Goal: Task Accomplishment & Management: Complete application form

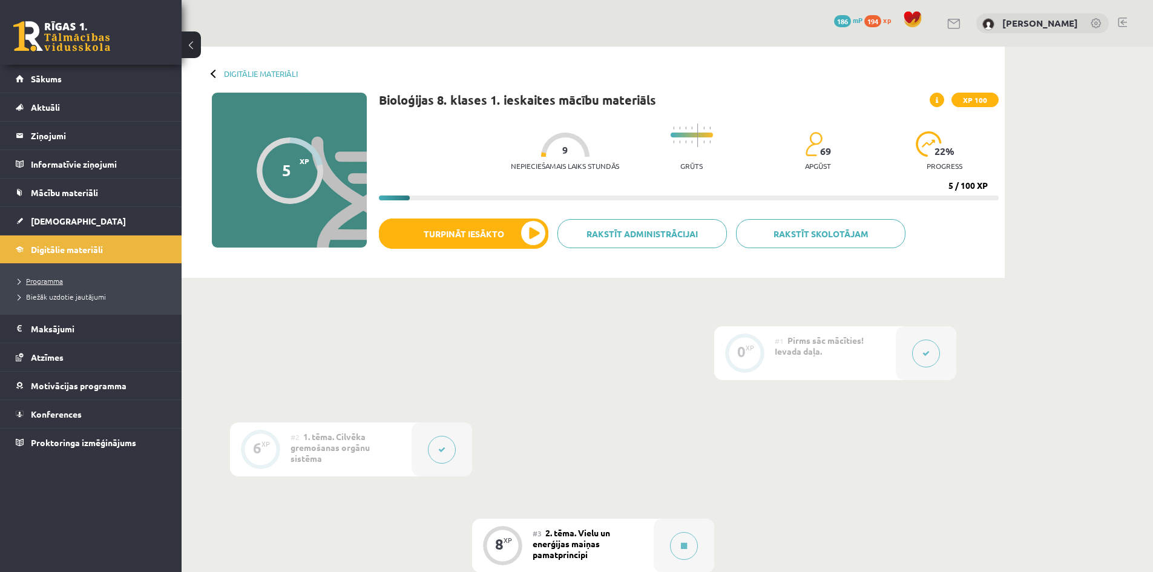
scroll to position [484, 0]
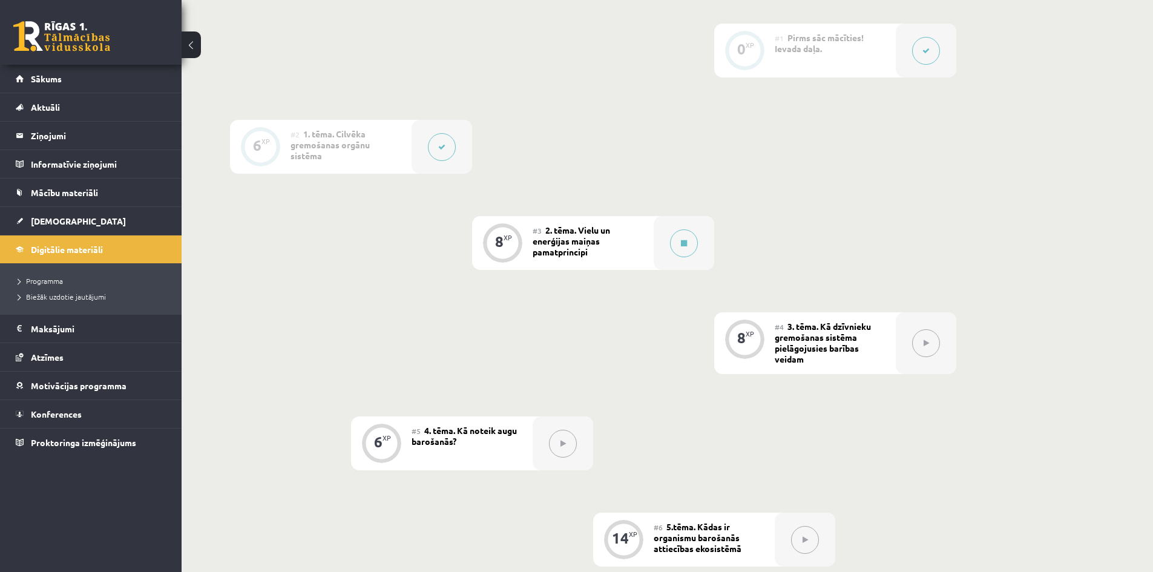
click at [302, 281] on div "0 XP #1 Pirms sāc mācīties! Ievada daļa. 6 XP #2 1. tēma. Cilvēka gremošanas or…" at bounding box center [593, 440] width 726 height 832
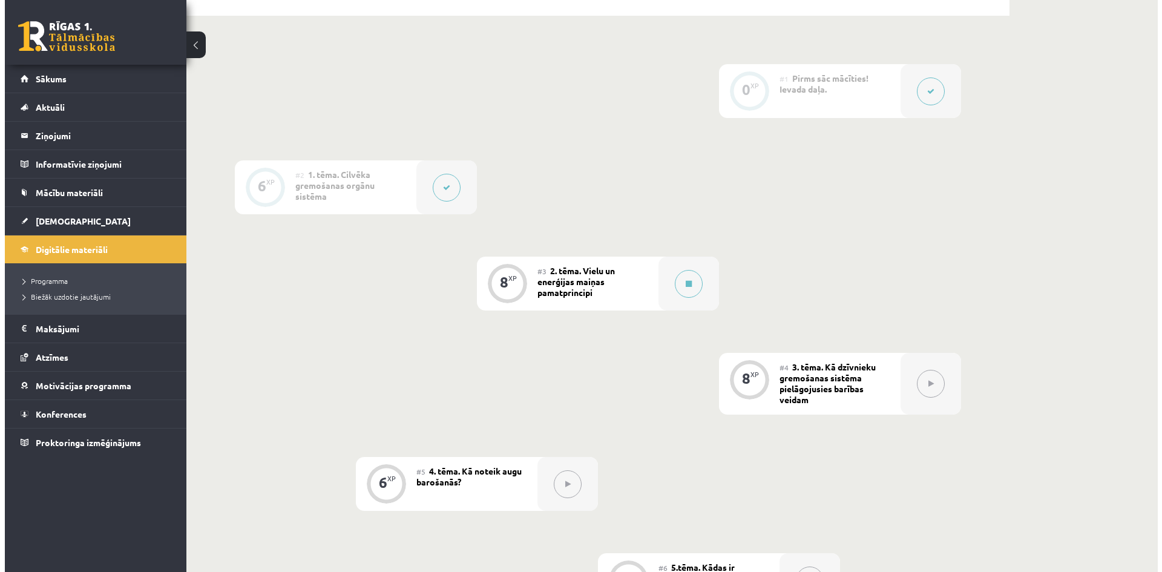
scroll to position [242, 0]
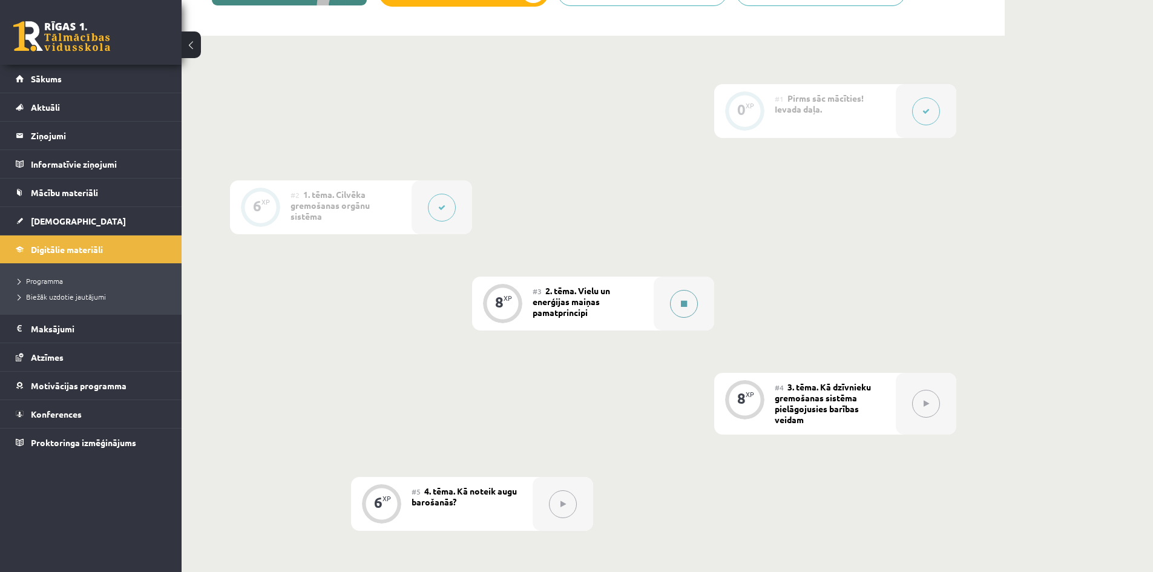
click at [668, 306] on div at bounding box center [684, 304] width 61 height 54
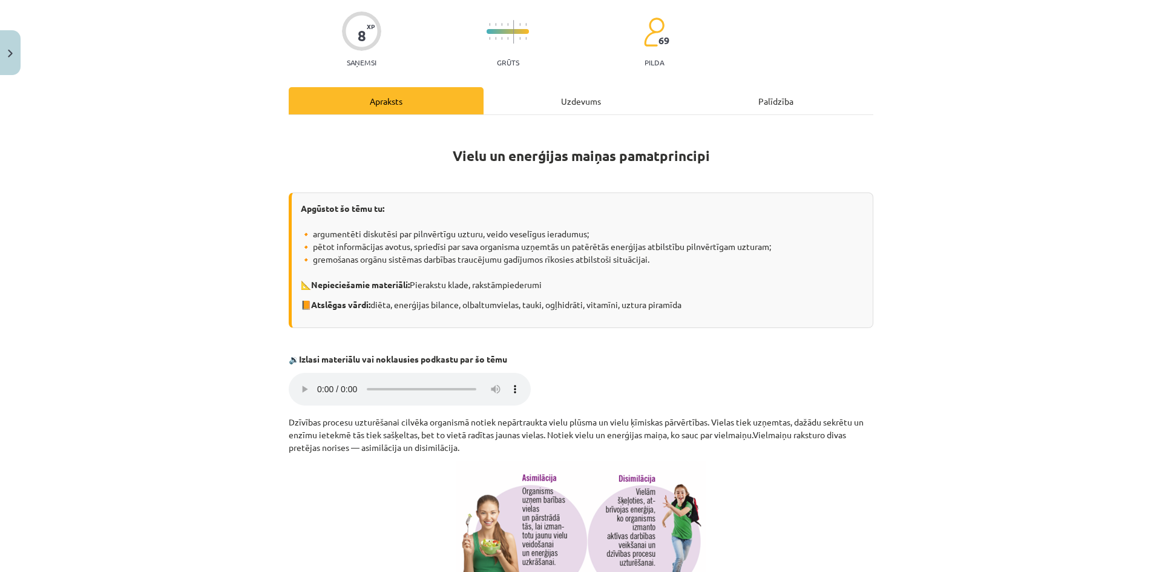
scroll to position [61, 0]
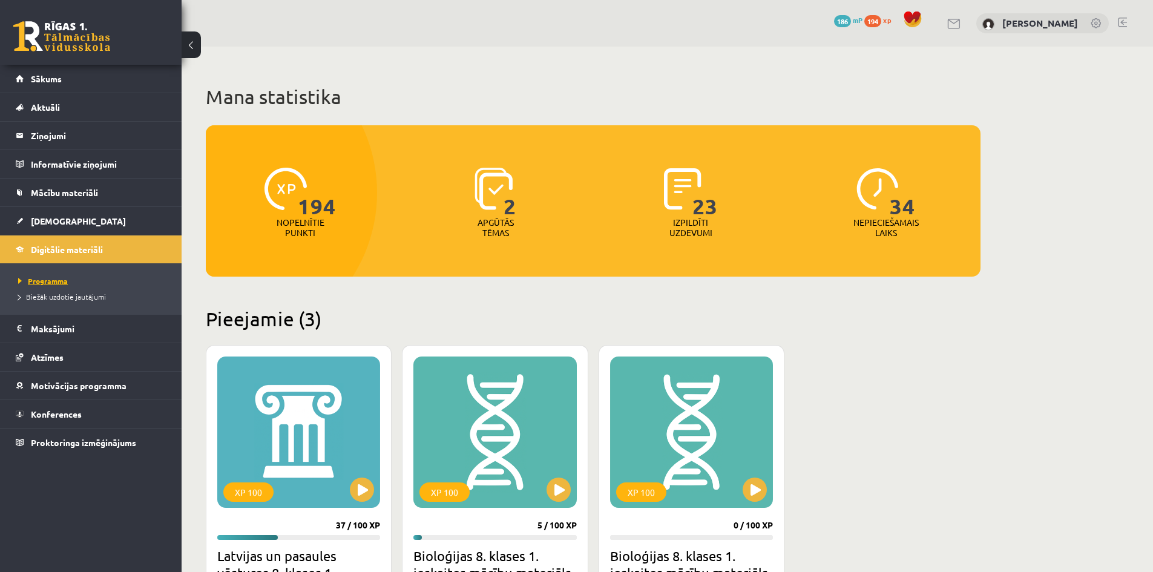
scroll to position [242, 0]
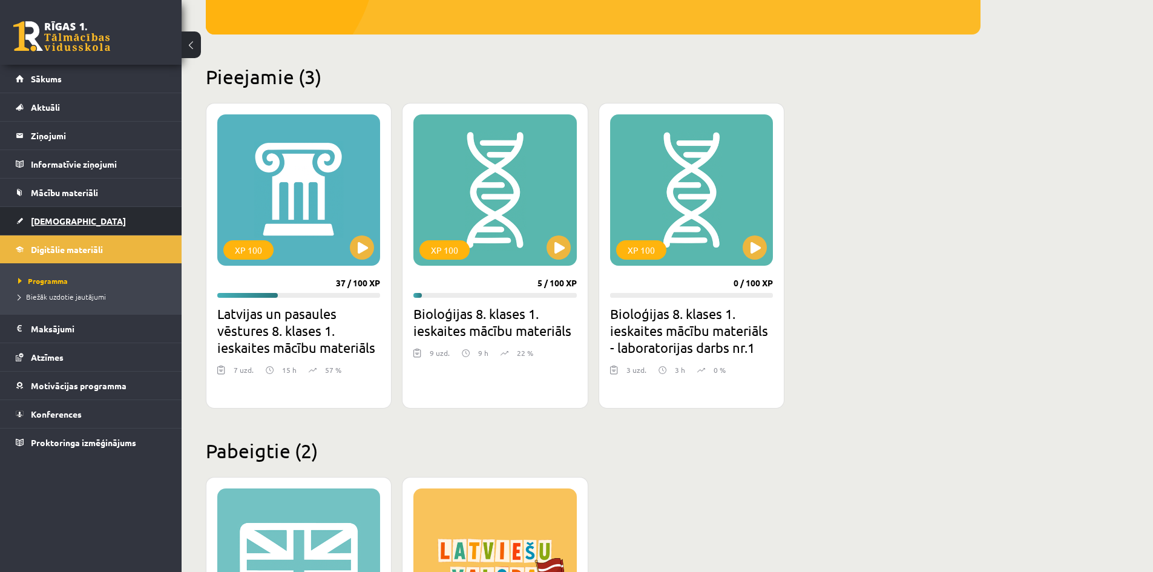
click at [55, 227] on link "[DEMOGRAPHIC_DATA]" at bounding box center [91, 221] width 151 height 28
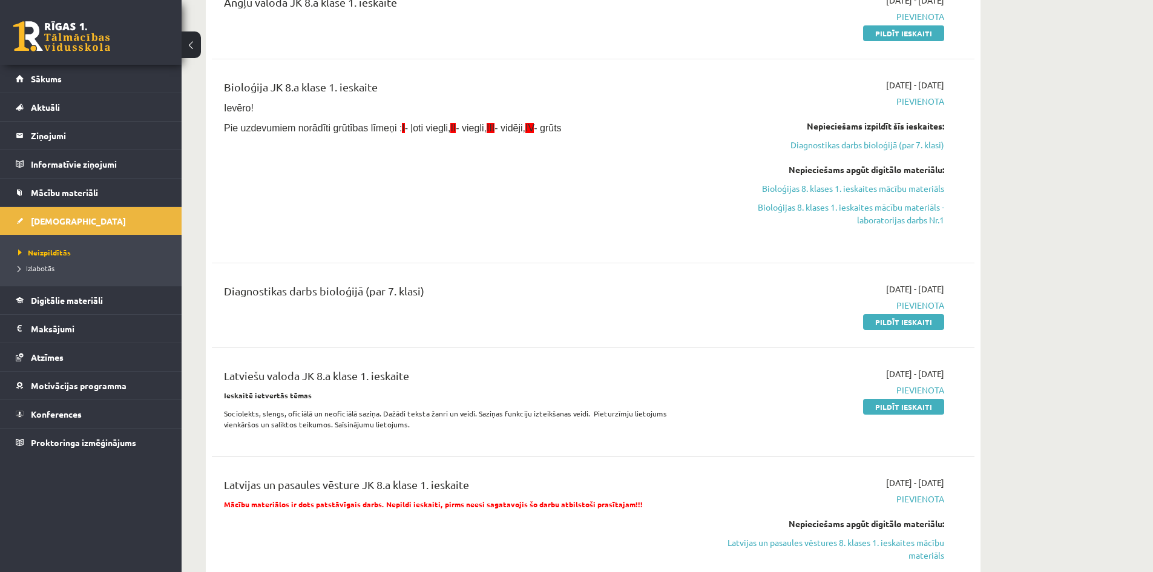
scroll to position [182, 0]
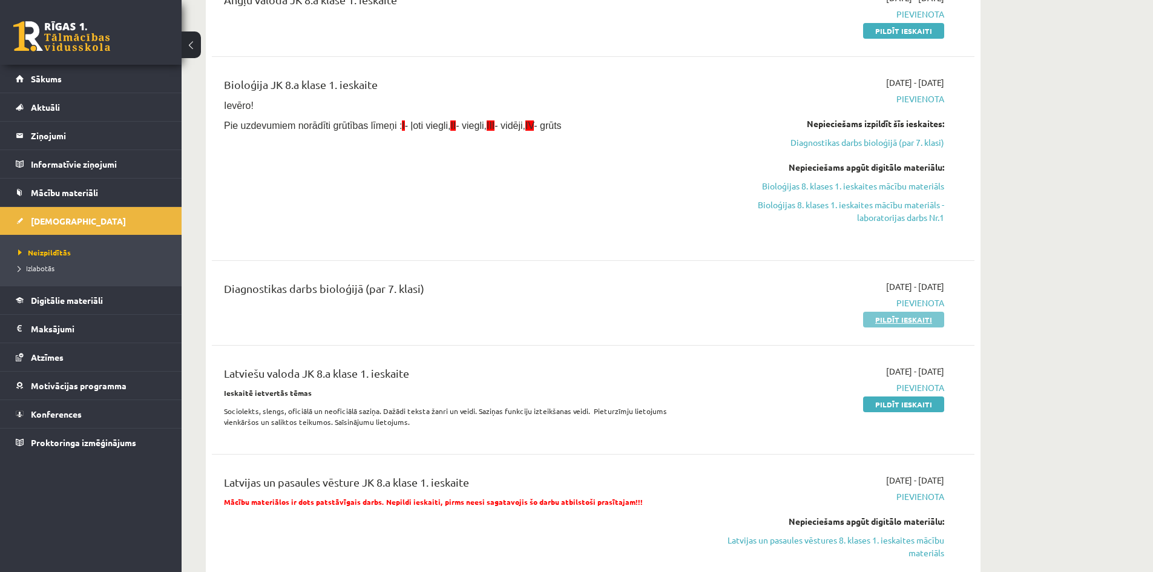
click at [910, 320] on link "Pildīt ieskaiti" at bounding box center [903, 320] width 81 height 16
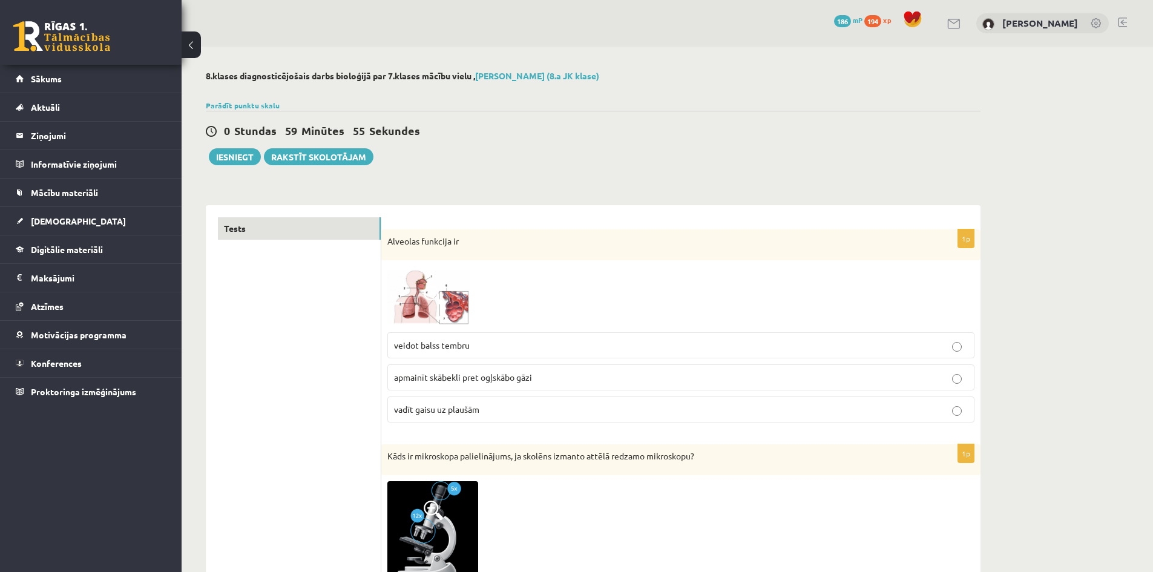
click at [567, 378] on p "apmainīt skābekli pret ogļskābo gāzi" at bounding box center [681, 377] width 574 height 13
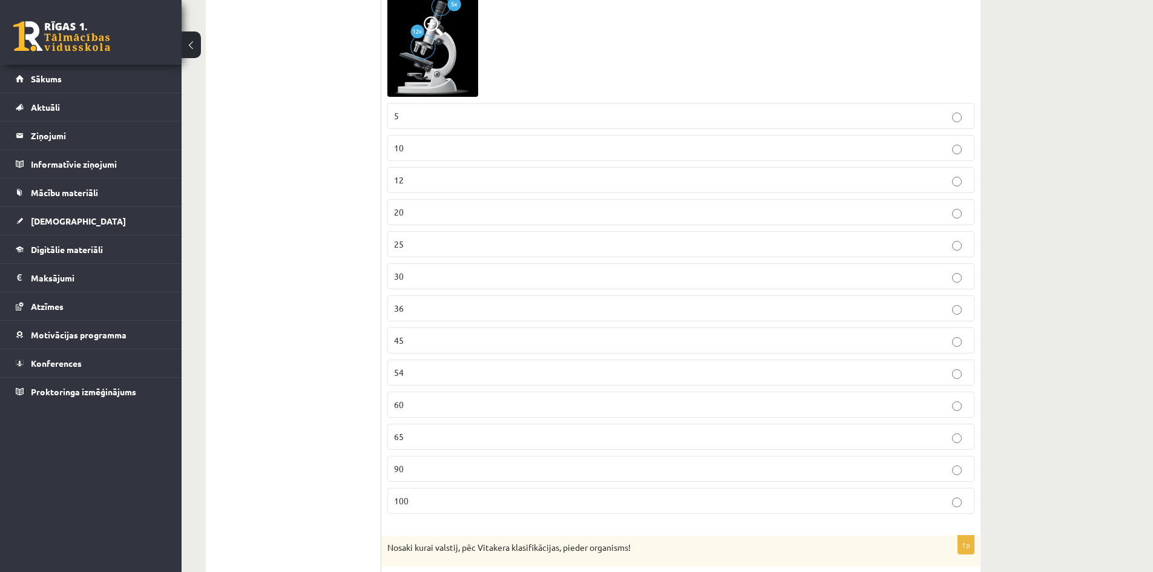
scroll to position [424, 0]
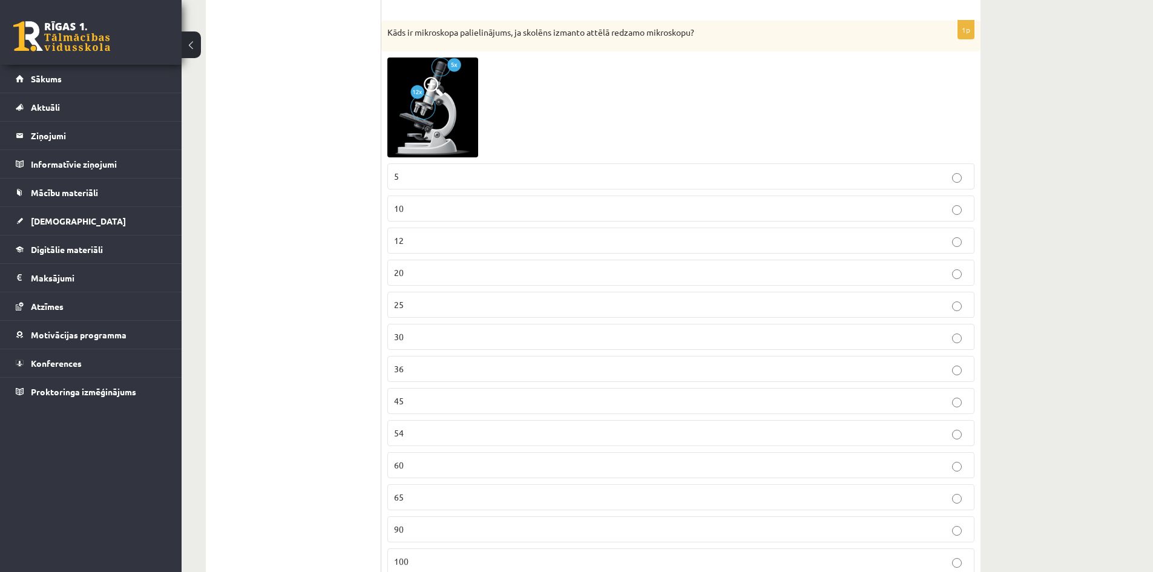
click at [433, 471] on p "60" at bounding box center [681, 465] width 574 height 13
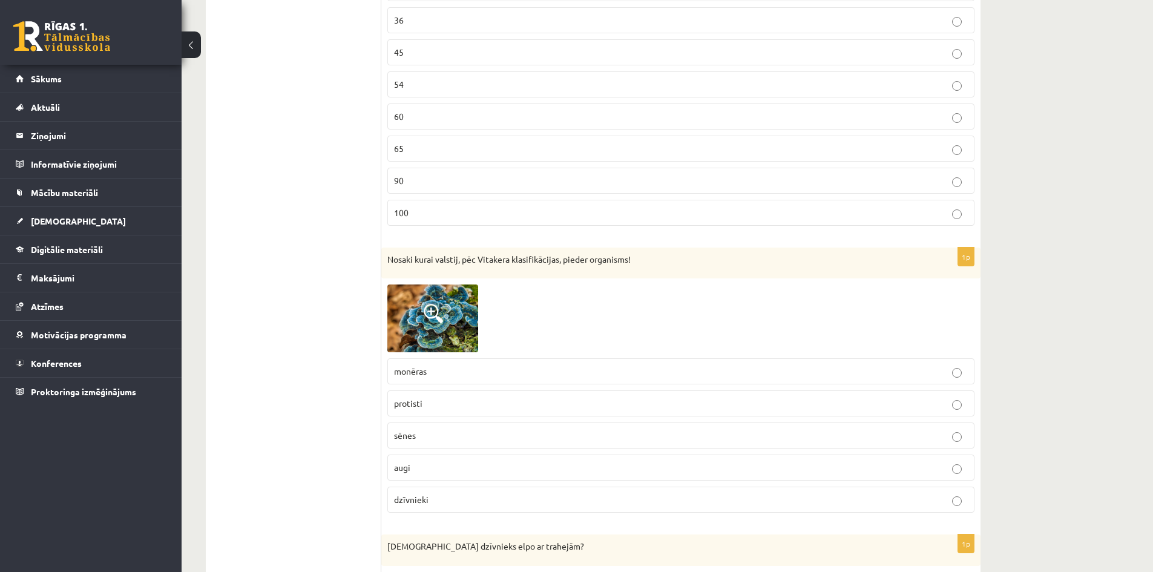
scroll to position [847, 0]
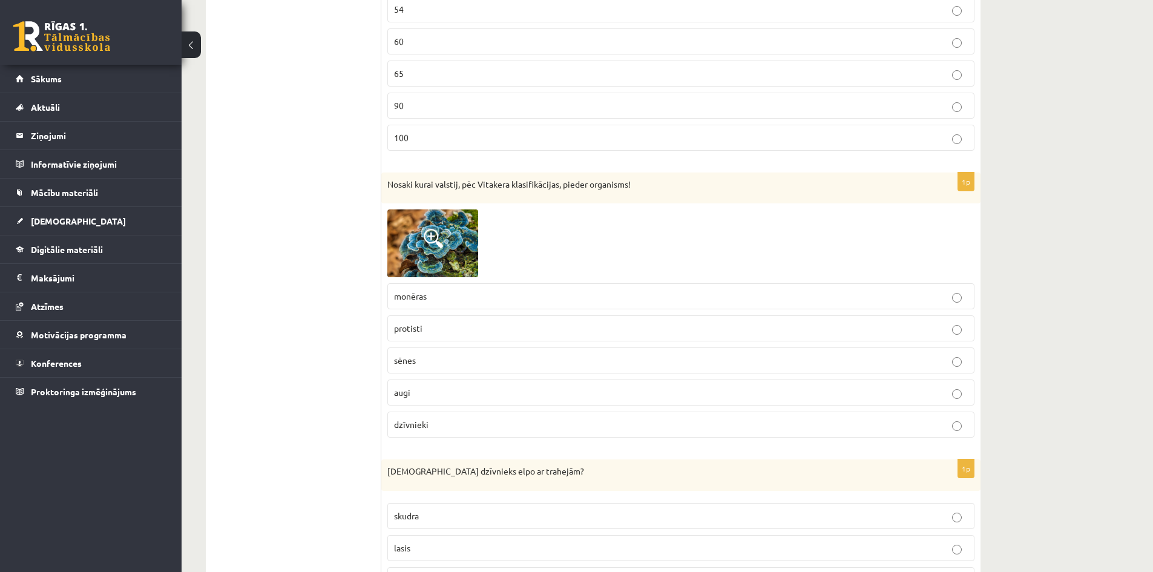
click at [467, 358] on p "sēnes" at bounding box center [681, 360] width 574 height 13
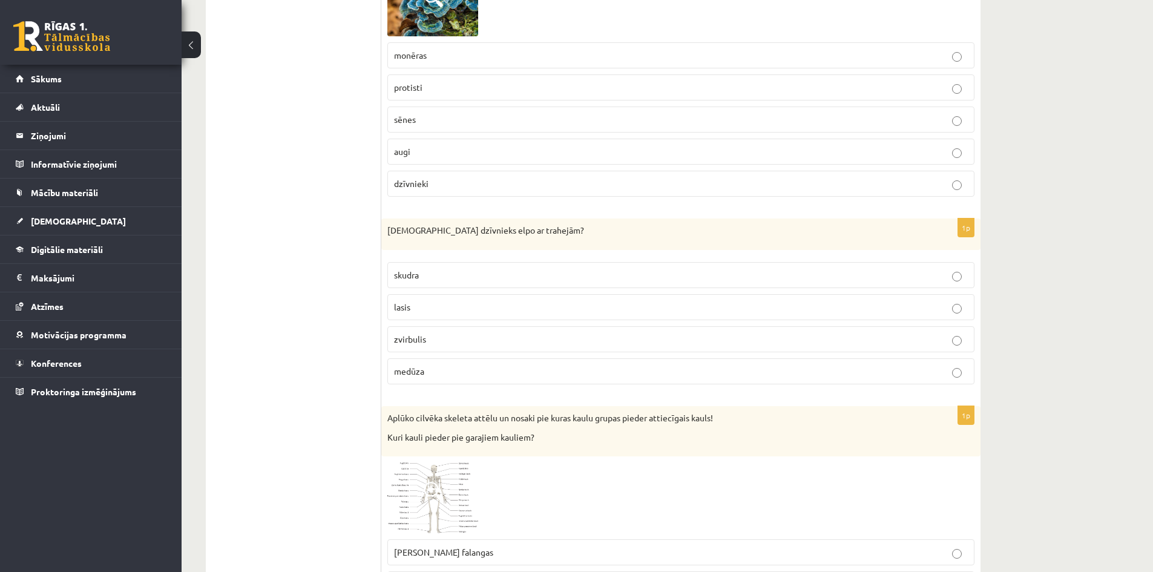
scroll to position [1090, 0]
click at [461, 274] on p "skudra" at bounding box center [681, 274] width 574 height 13
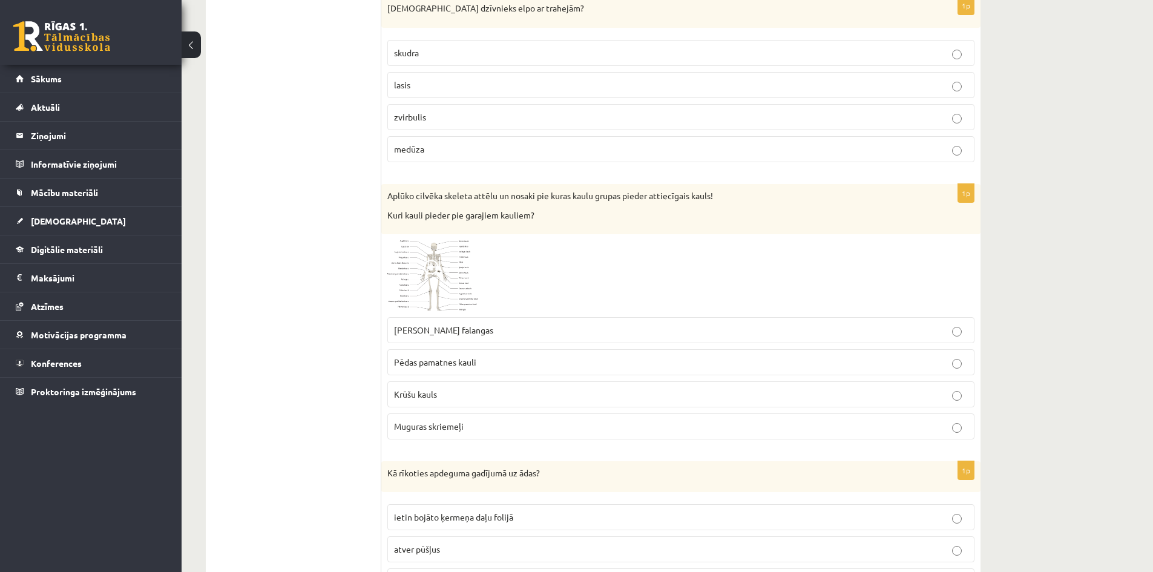
scroll to position [1332, 0]
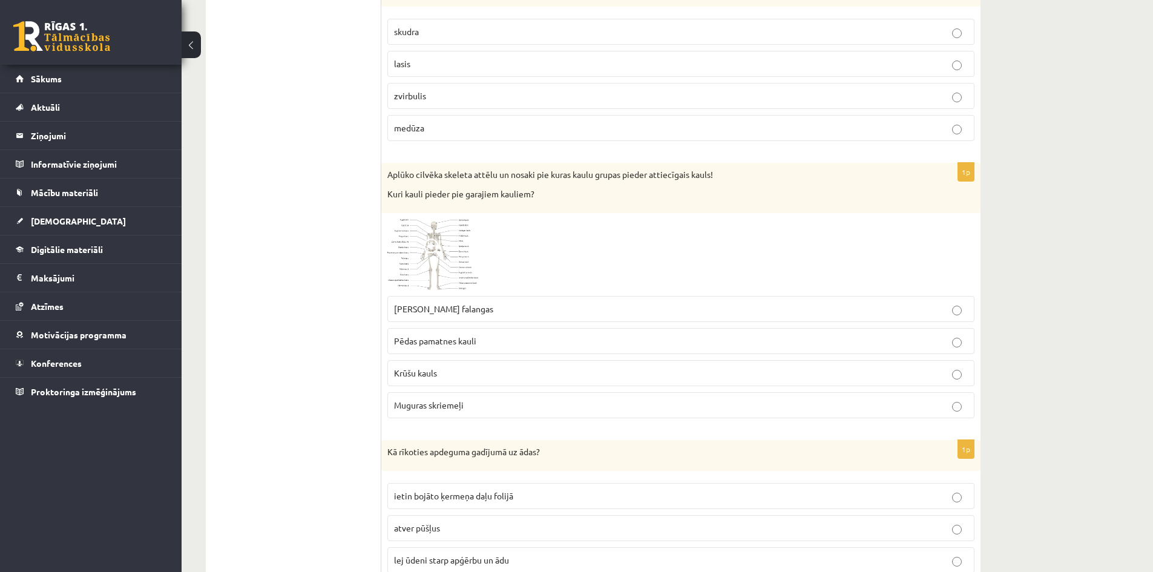
click at [462, 261] on img at bounding box center [432, 254] width 91 height 70
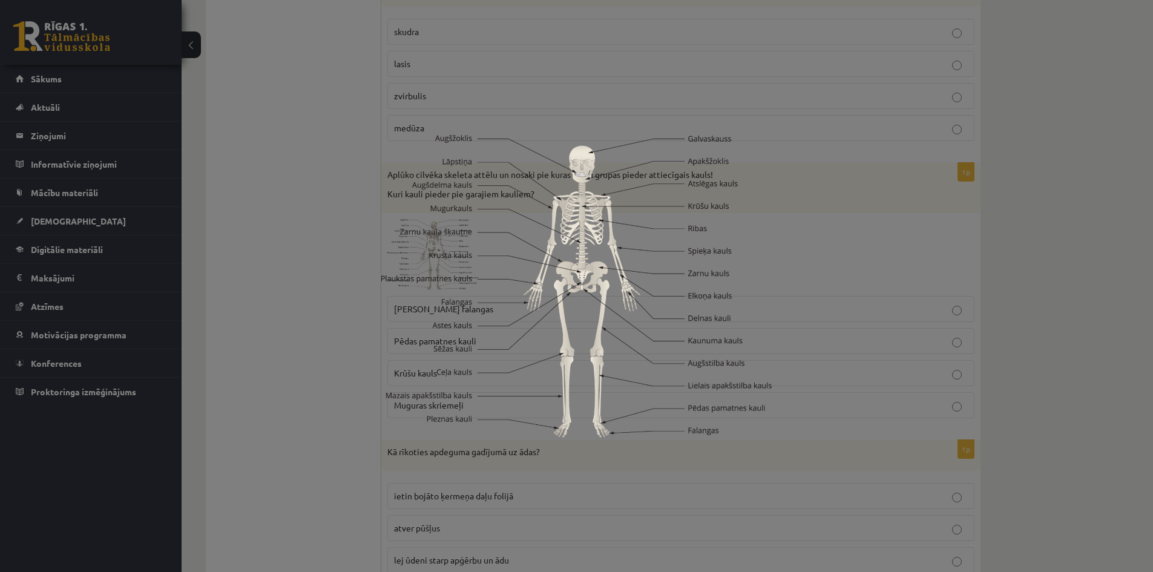
click at [266, 261] on div at bounding box center [576, 286] width 1153 height 572
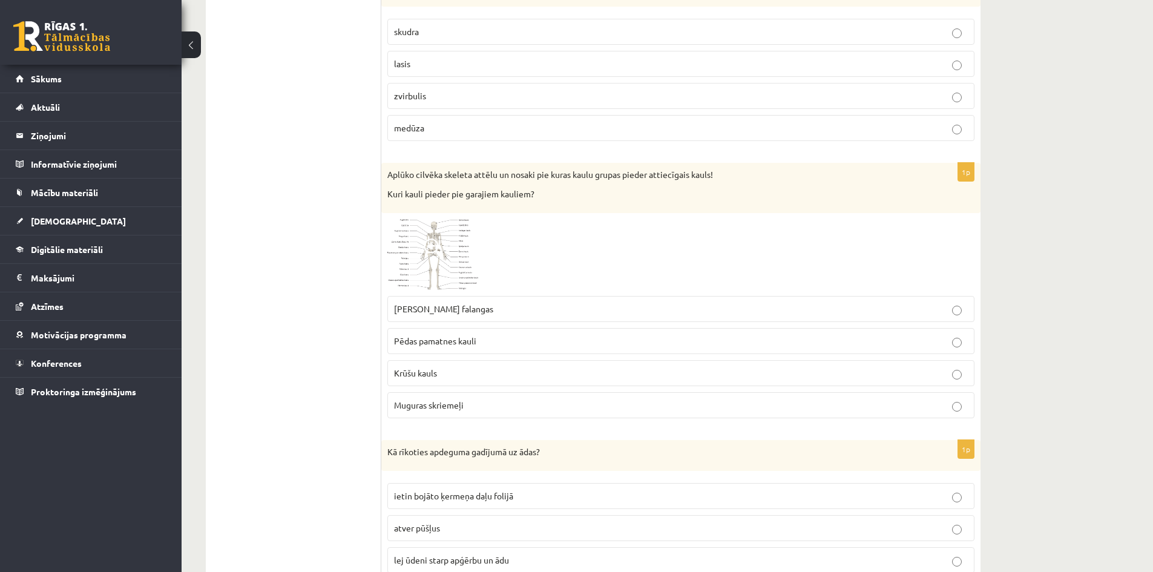
click at [426, 258] on span at bounding box center [433, 247] width 19 height 19
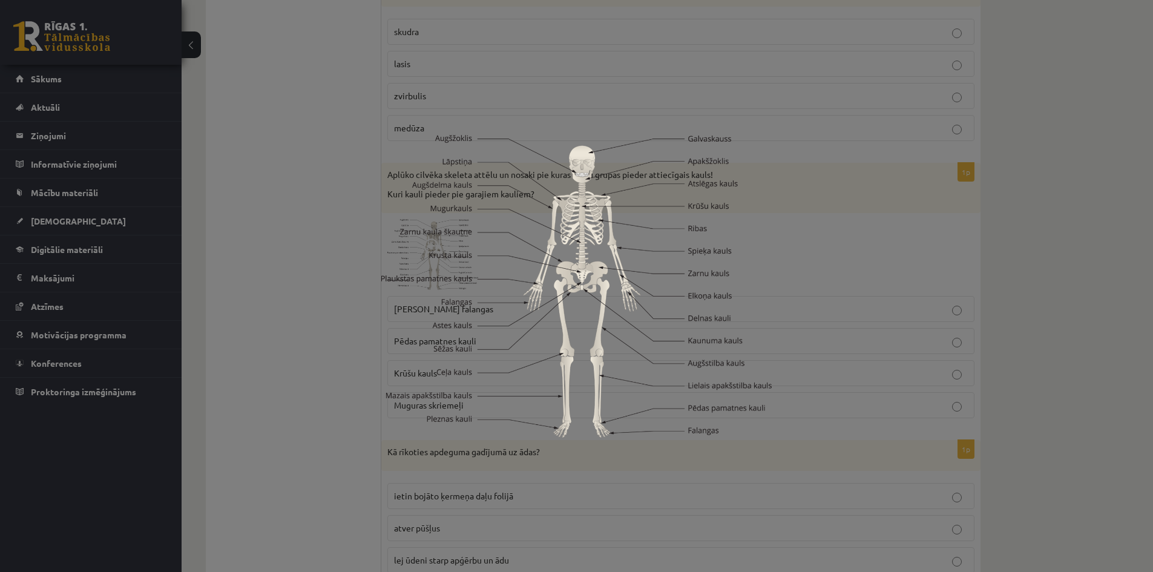
click at [279, 219] on div at bounding box center [576, 286] width 1153 height 572
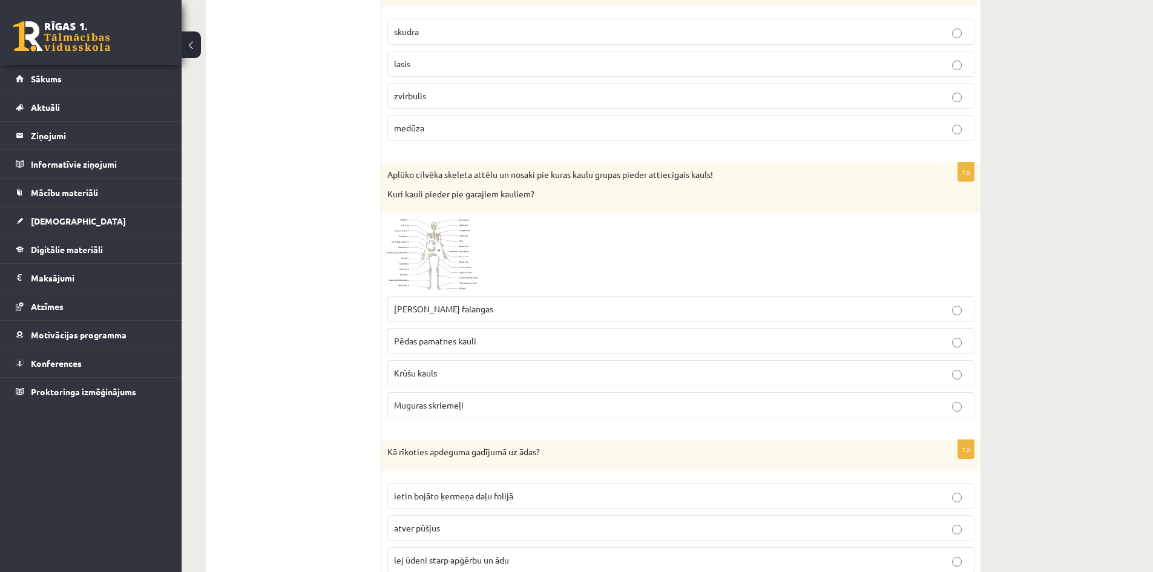
click at [424, 311] on span "Rokas pirkstu falangas" at bounding box center [443, 308] width 99 height 11
click at [450, 381] on label "Krūšu kauls" at bounding box center [680, 373] width 587 height 26
drag, startPoint x: 450, startPoint y: 371, endPoint x: 384, endPoint y: 361, distance: 66.7
click at [384, 367] on div "1p Aplūko cilvēka skeleta attēlu un nosaki pie kuras kaulu grupas pieder attiec…" at bounding box center [680, 295] width 599 height 265
click at [426, 301] on label "Rokas pirkstu falangas" at bounding box center [680, 309] width 587 height 26
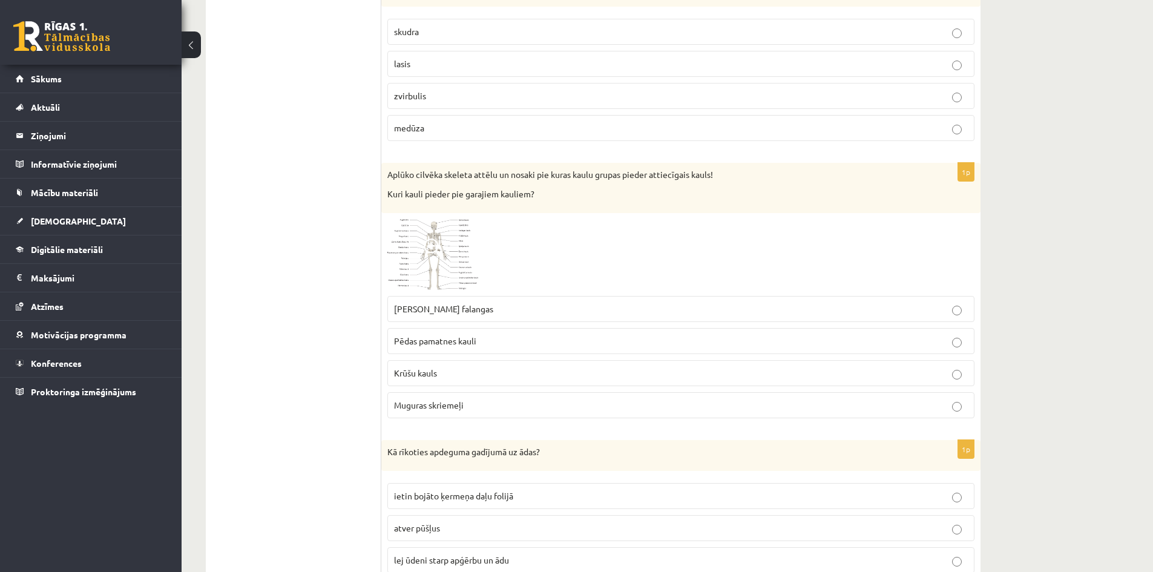
click at [426, 301] on label "Rokas pirkstu falangas" at bounding box center [680, 309] width 587 height 26
click at [423, 304] on span "Rokas pirkstu falangas" at bounding box center [443, 308] width 99 height 11
click at [519, 306] on p "Rokas pirkstu falangas" at bounding box center [681, 309] width 574 height 13
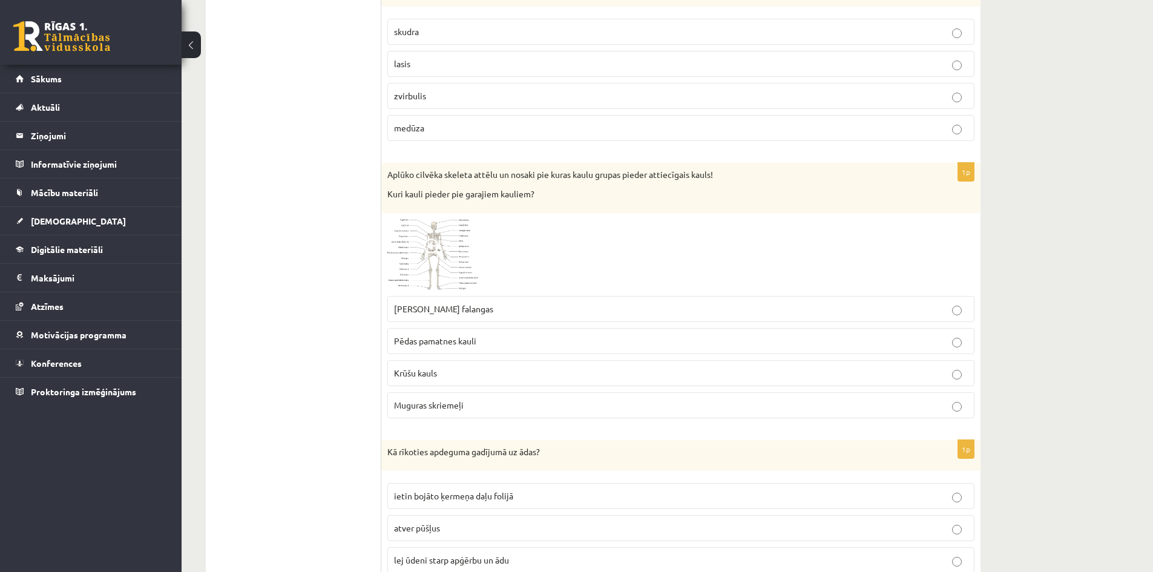
click at [519, 306] on p "Rokas pirkstu falangas" at bounding box center [681, 309] width 574 height 13
click at [546, 375] on p "Krūšu kauls" at bounding box center [681, 373] width 574 height 13
click at [562, 312] on p "Rokas pirkstu falangas" at bounding box center [681, 309] width 574 height 13
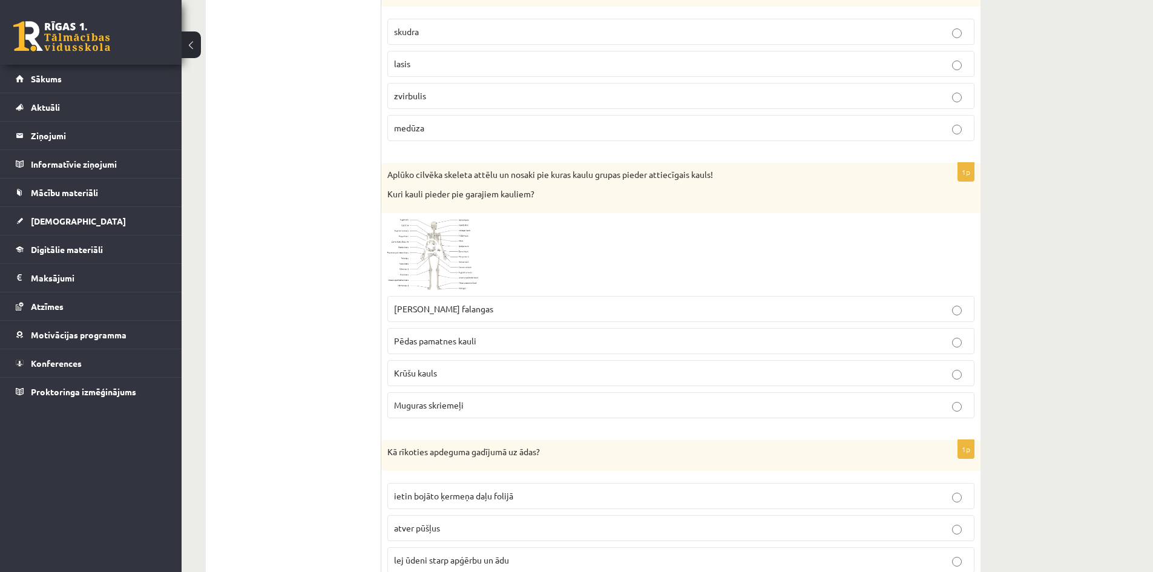
drag, startPoint x: 582, startPoint y: 383, endPoint x: 582, endPoint y: 375, distance: 7.9
click at [582, 383] on label "Krūšu kauls" at bounding box center [680, 373] width 587 height 26
click at [577, 305] on p "Rokas pirkstu falangas" at bounding box center [681, 309] width 574 height 13
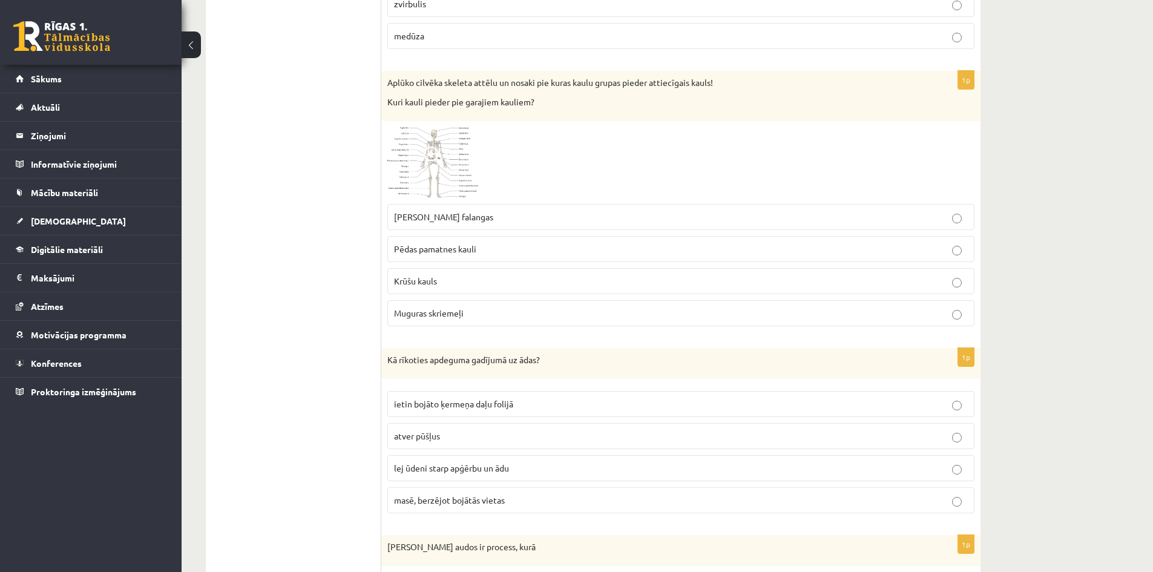
scroll to position [1513, 0]
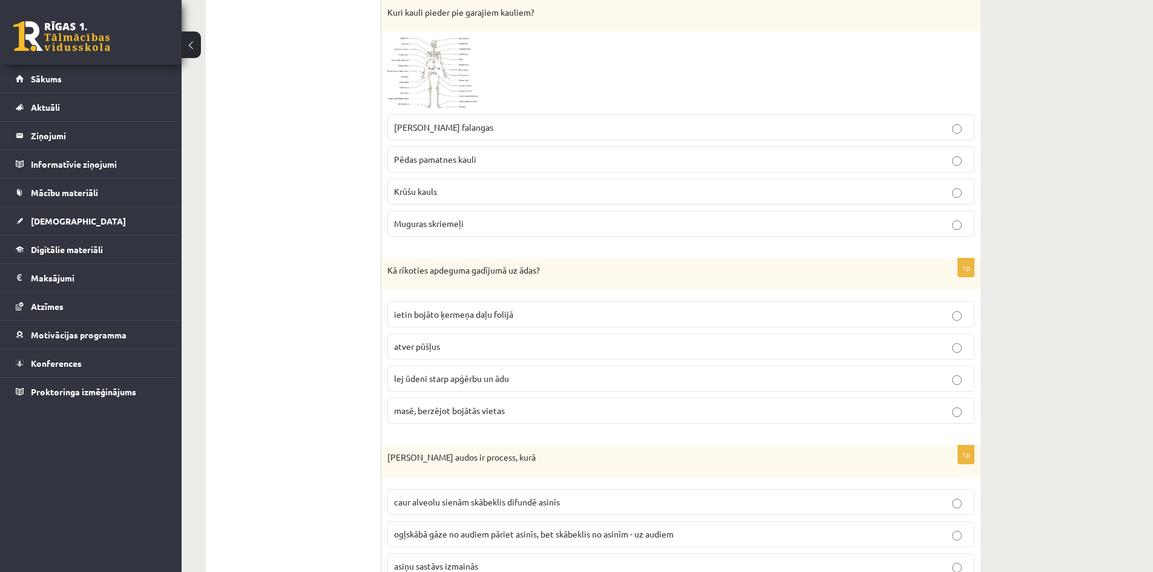
click at [568, 370] on label "lej ūdeni starp apģērbu un ādu" at bounding box center [680, 379] width 587 height 26
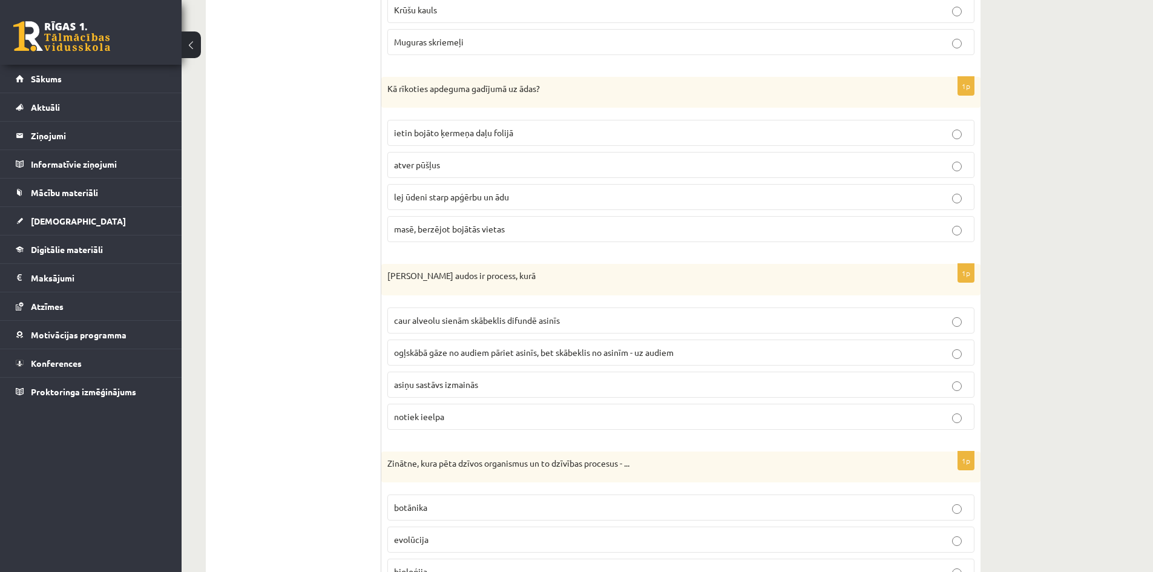
click at [539, 352] on span "ogļskābā gāze no audiem pāriet asinīs, bet skābeklis no asinīm - uz audiem" at bounding box center [534, 352] width 280 height 11
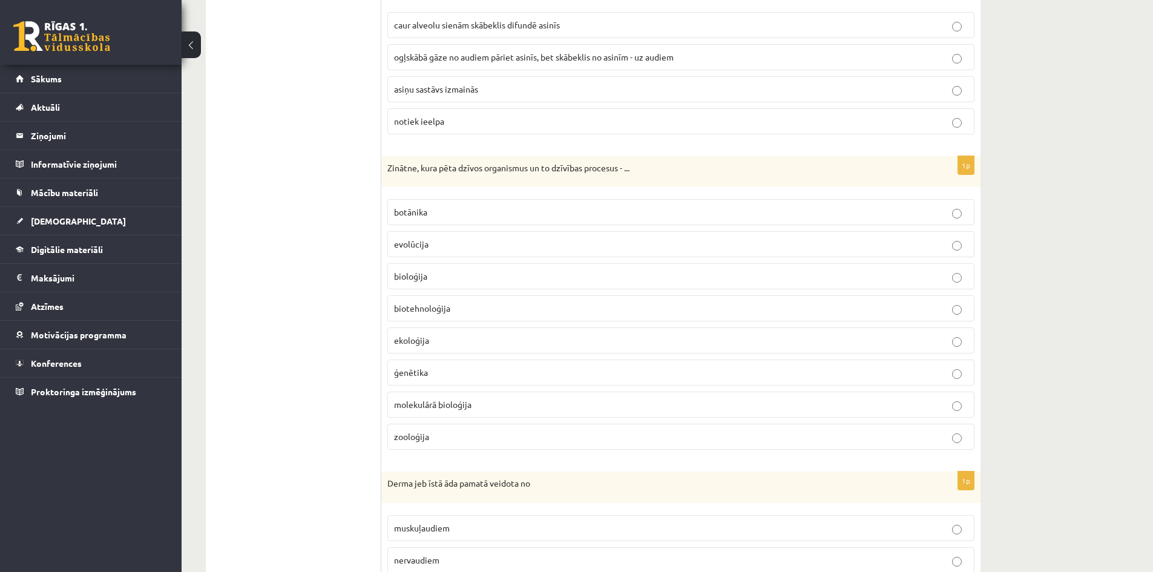
scroll to position [1998, 0]
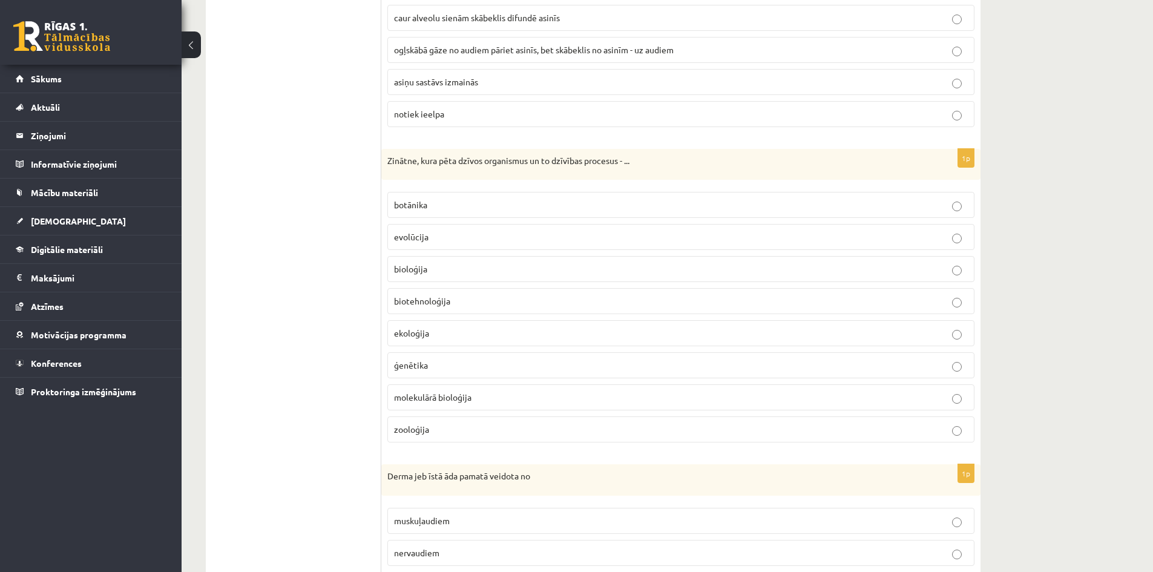
click at [422, 199] on p "botānika" at bounding box center [681, 205] width 574 height 13
click at [418, 274] on span "bioloģija" at bounding box center [410, 268] width 33 height 11
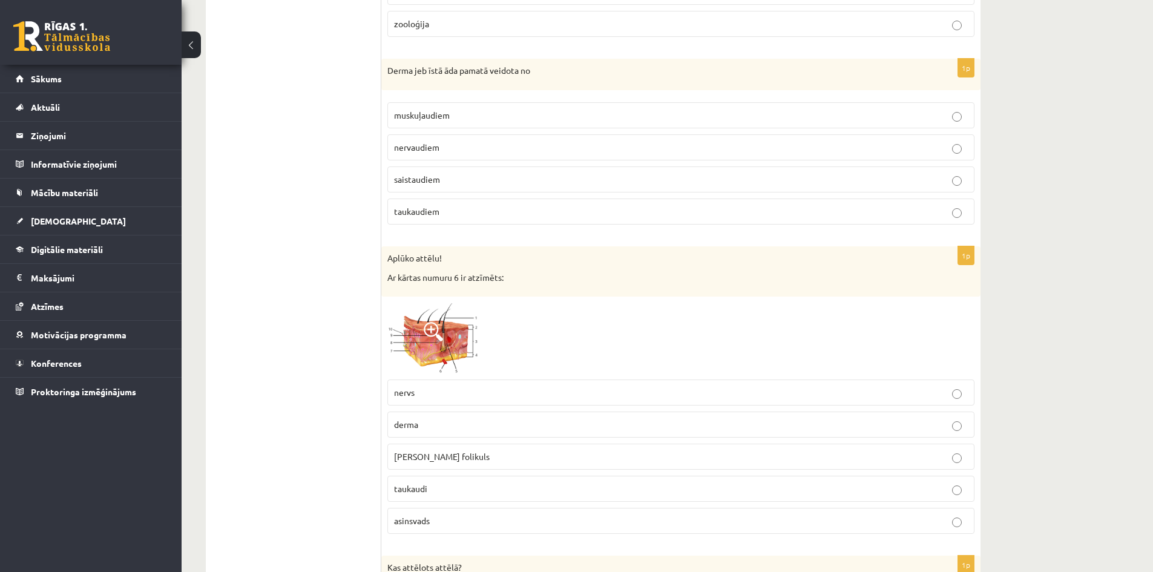
scroll to position [2421, 0]
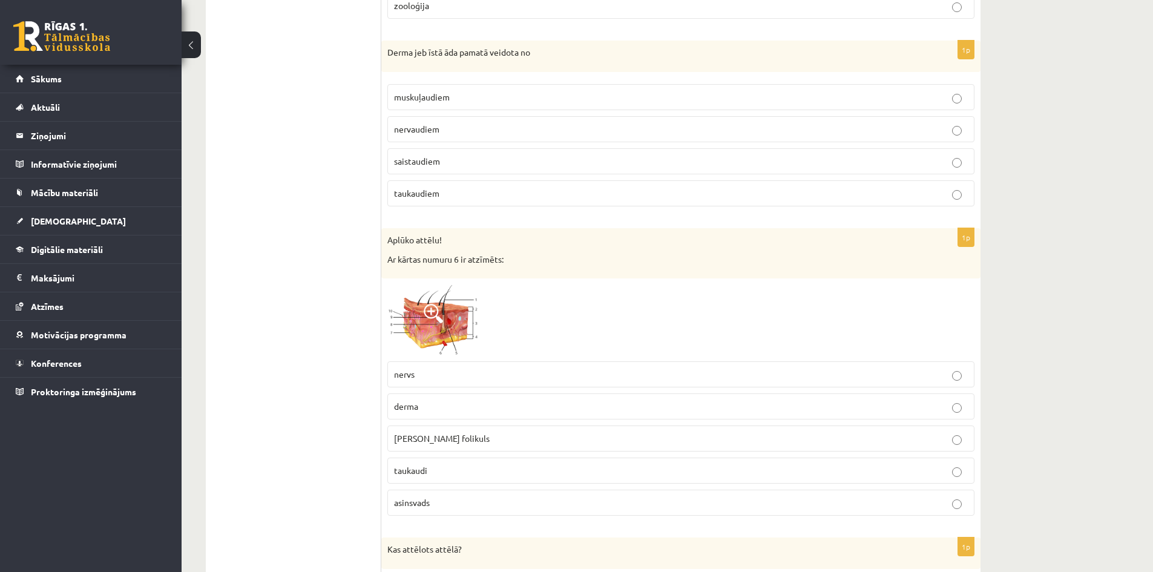
click at [447, 316] on img at bounding box center [432, 319] width 91 height 71
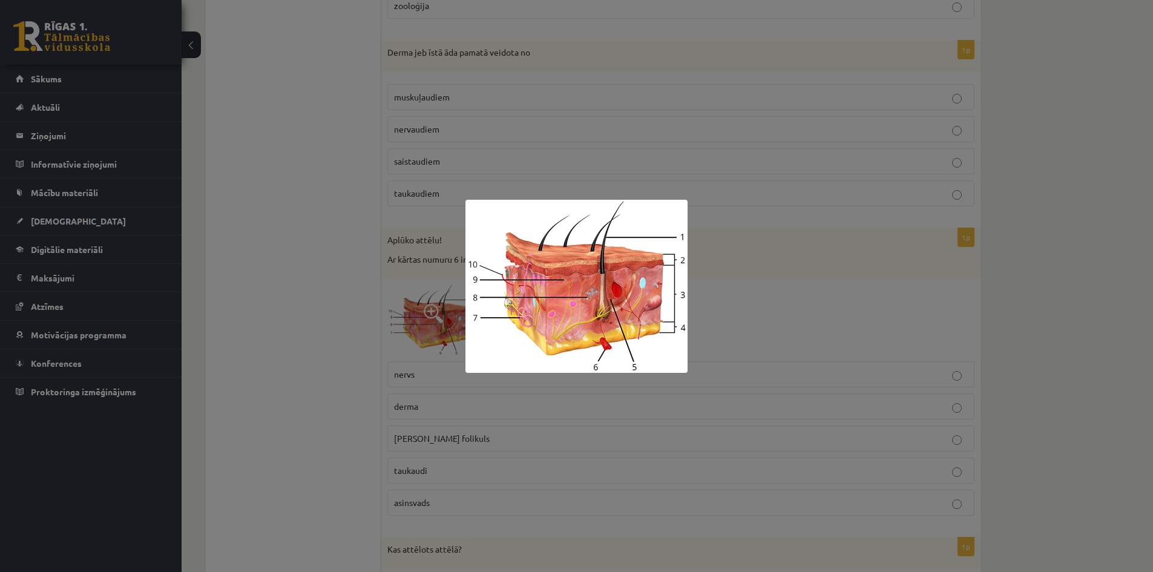
click at [258, 302] on div at bounding box center [576, 286] width 1153 height 572
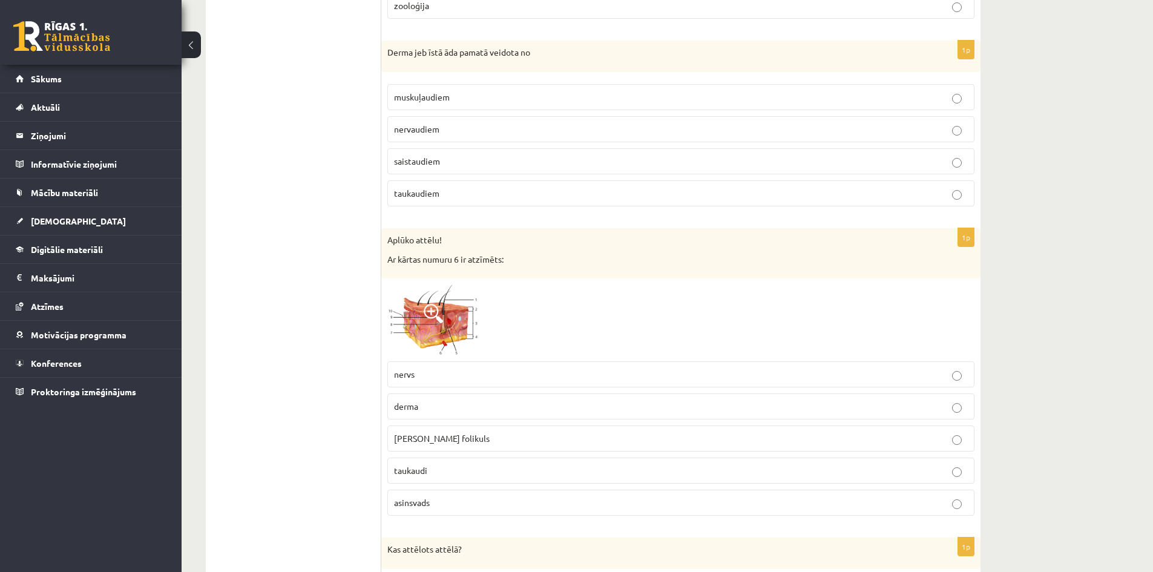
click at [410, 494] on label "asinsvads" at bounding box center [680, 503] width 587 height 26
click at [417, 320] on img at bounding box center [432, 319] width 91 height 71
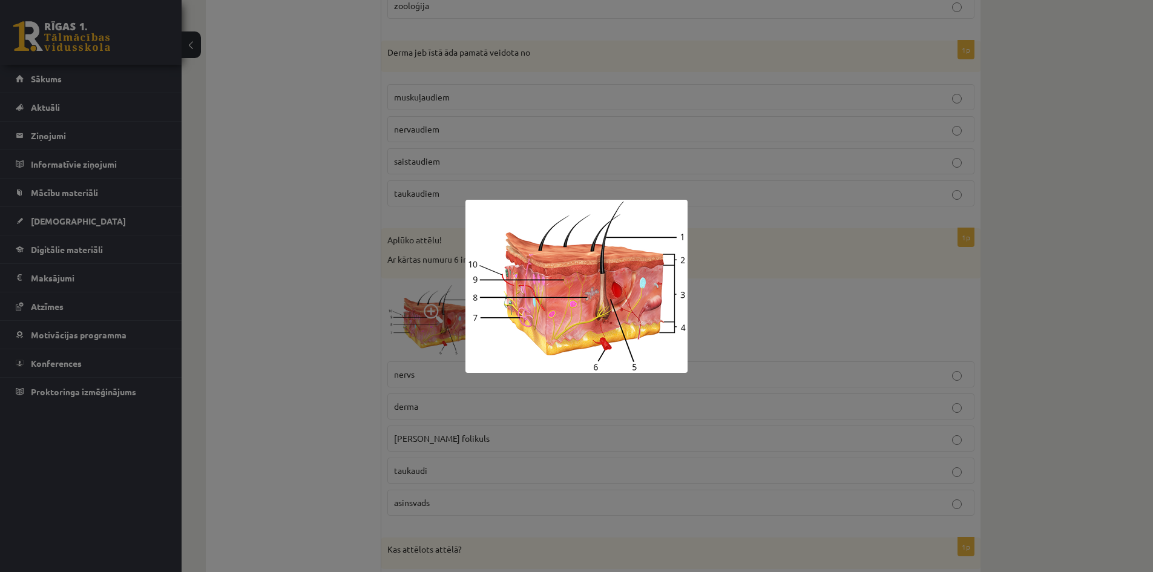
click at [321, 284] on div at bounding box center [576, 286] width 1153 height 572
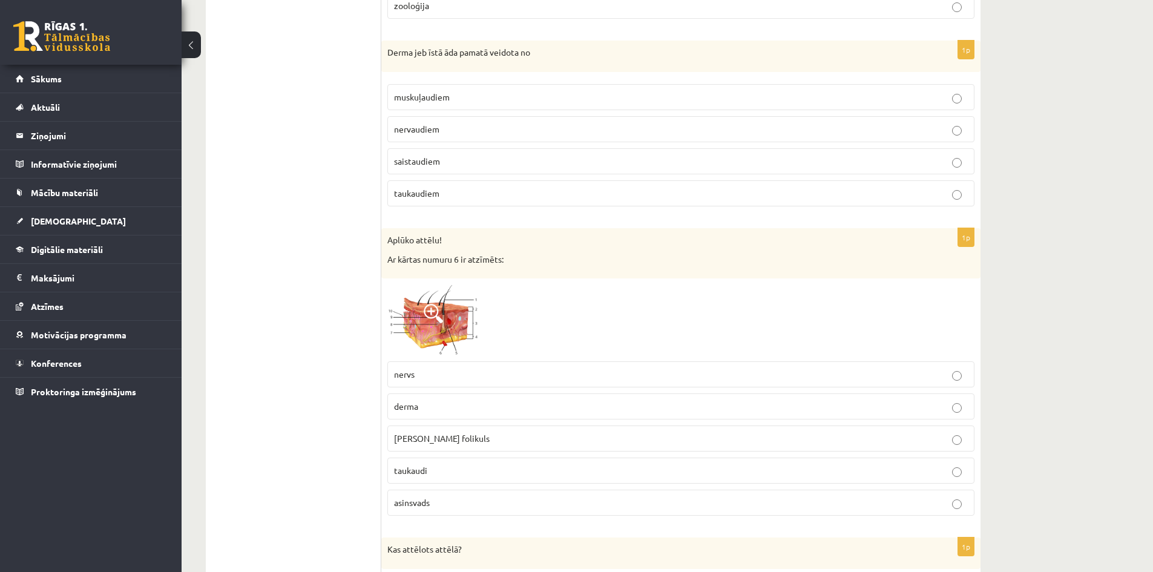
click at [417, 160] on span "saistaudiem" at bounding box center [417, 161] width 46 height 11
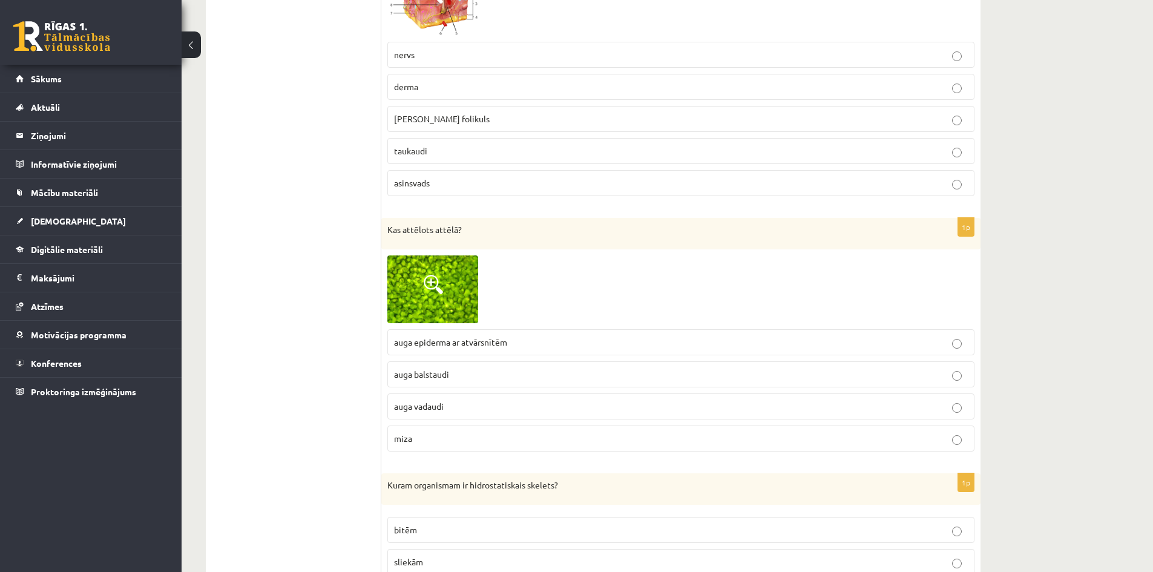
scroll to position [2845, 0]
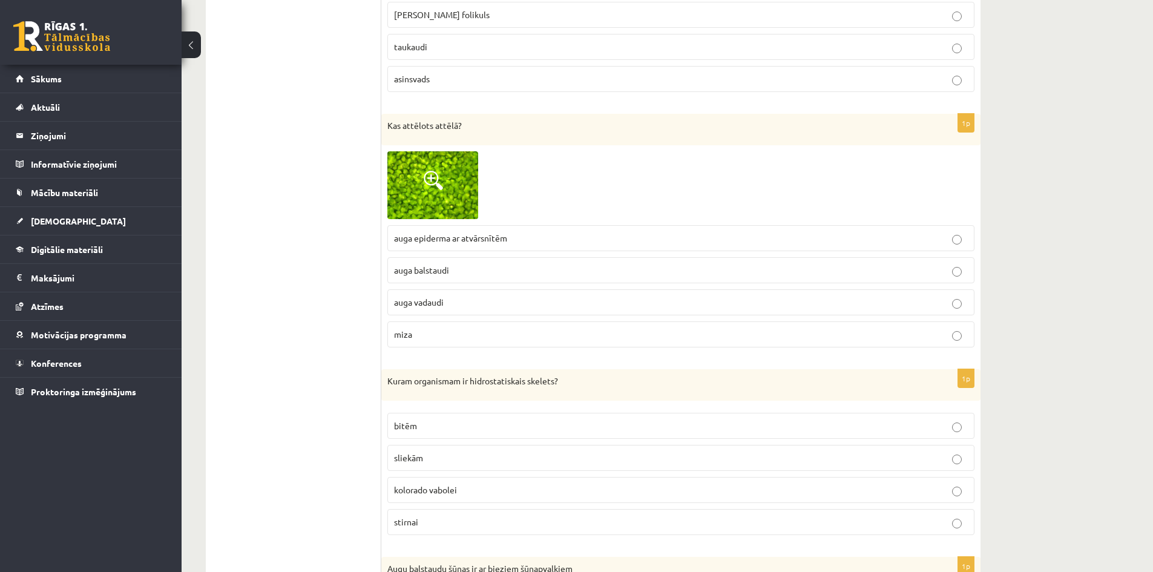
click at [481, 297] on p "auga vadaudi" at bounding box center [681, 302] width 574 height 13
click at [462, 180] on img at bounding box center [432, 185] width 91 height 68
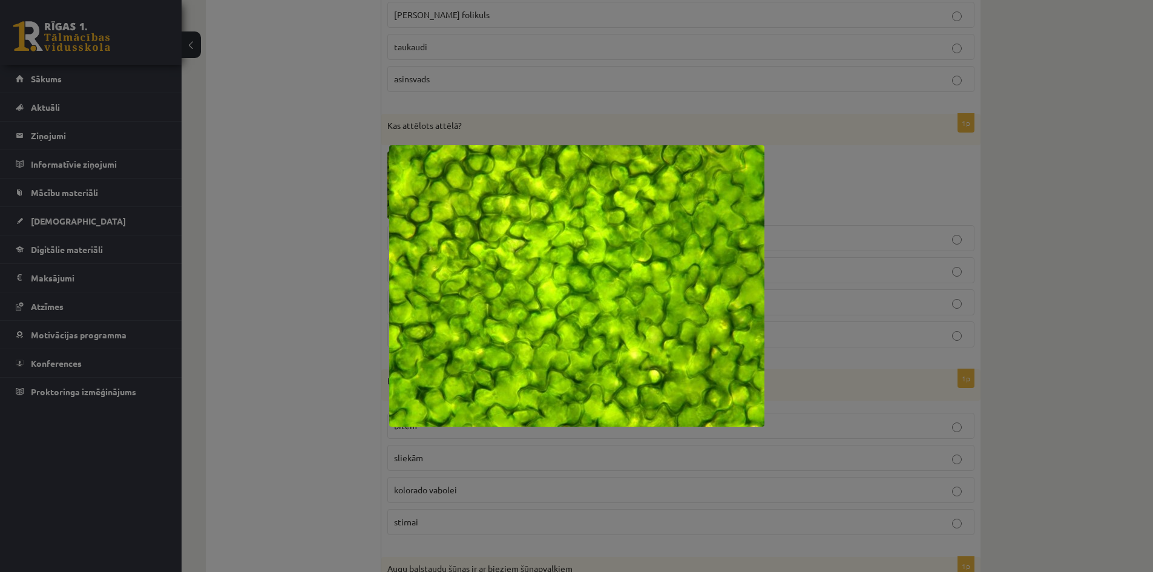
click at [261, 237] on div at bounding box center [576, 286] width 1153 height 572
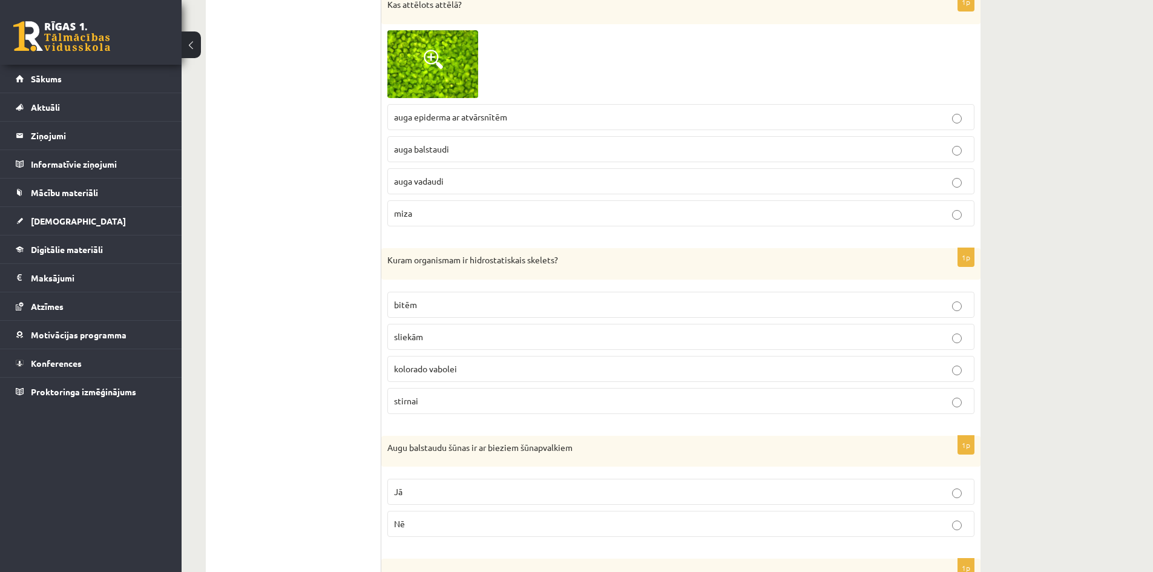
scroll to position [3027, 0]
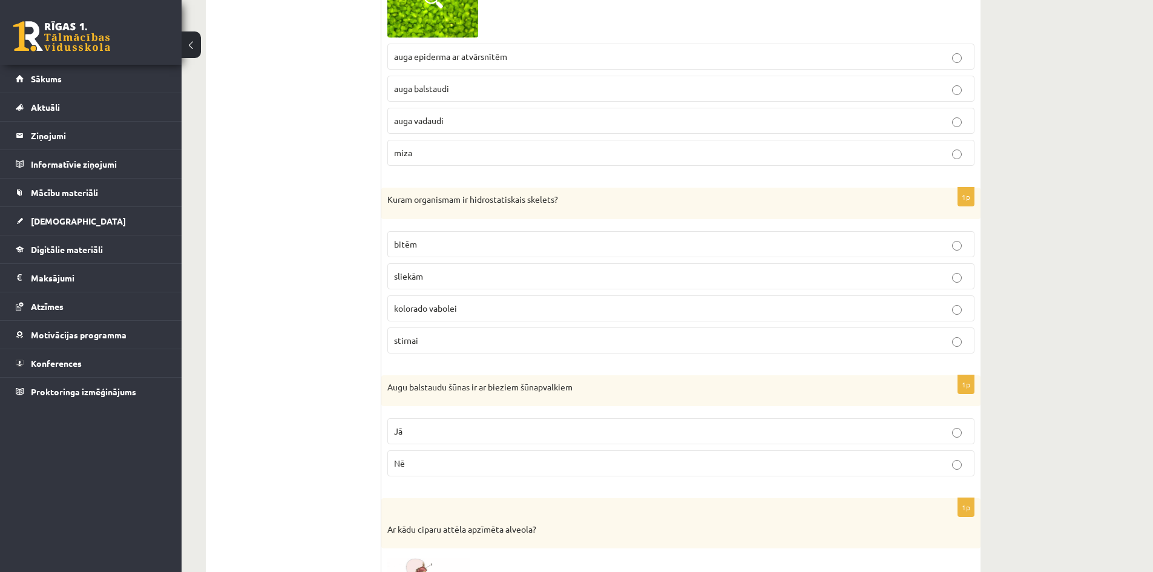
click at [420, 271] on span "sliekām" at bounding box center [408, 276] width 29 height 11
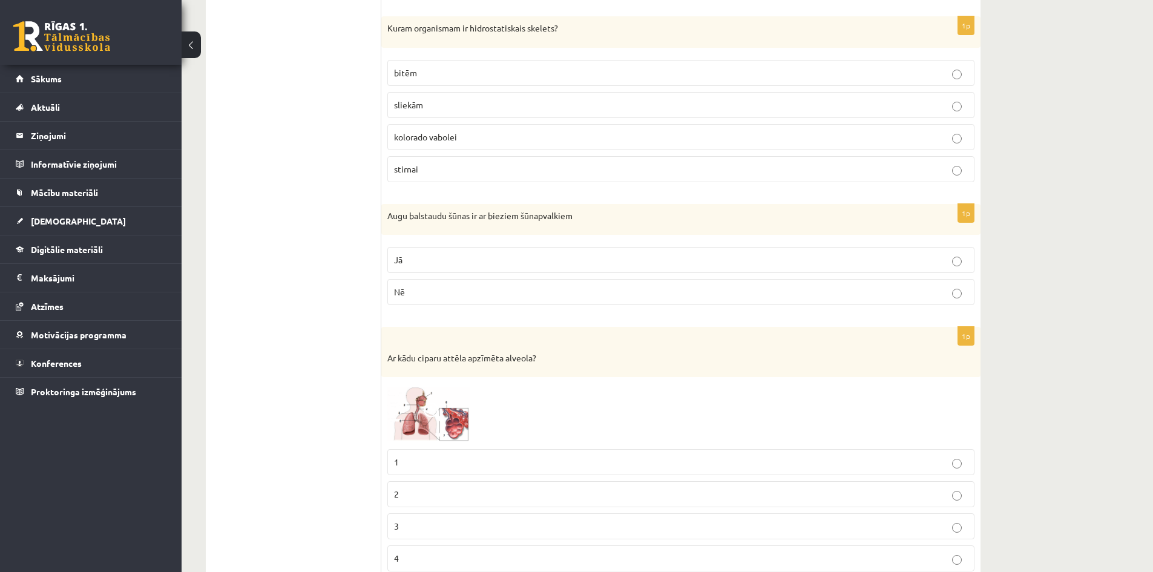
scroll to position [3208, 0]
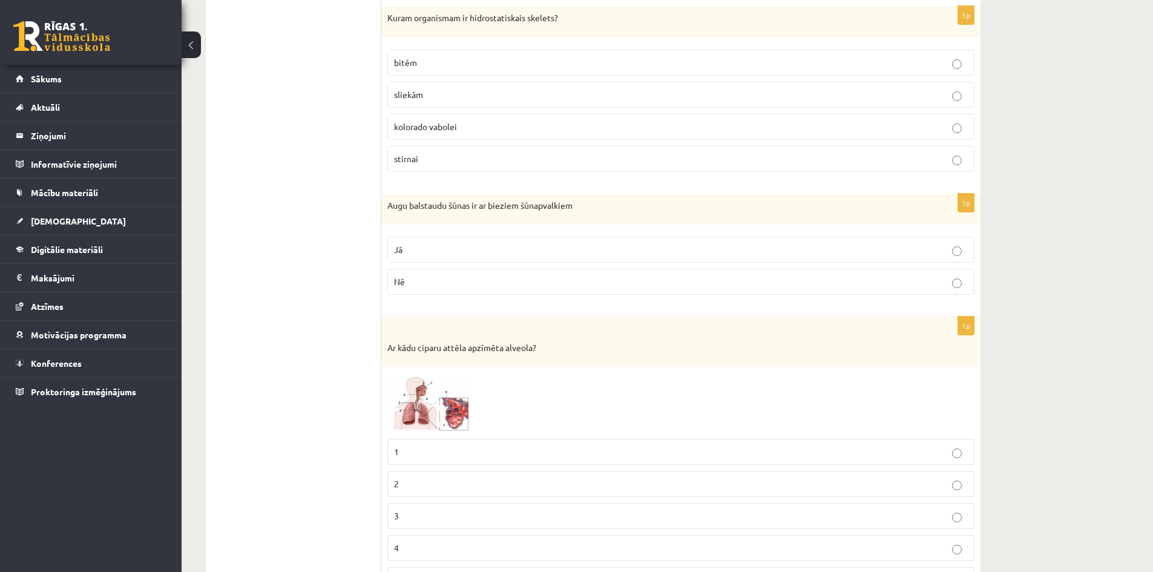
click at [424, 236] on fieldset "Jā Nē" at bounding box center [680, 265] width 587 height 68
click at [419, 242] on label "Jā" at bounding box center [680, 250] width 587 height 26
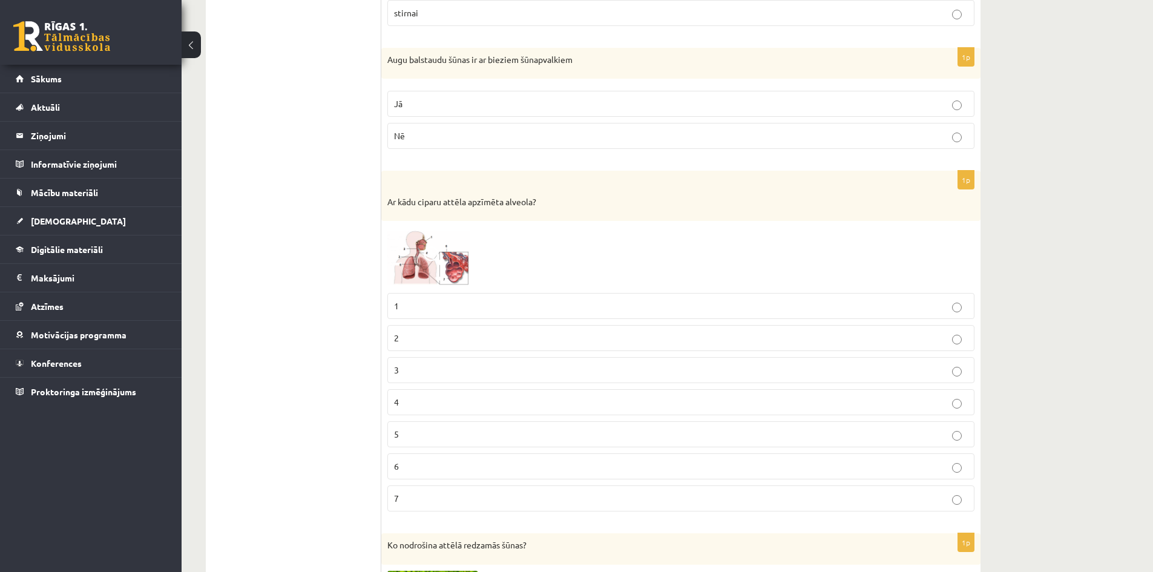
scroll to position [3390, 0]
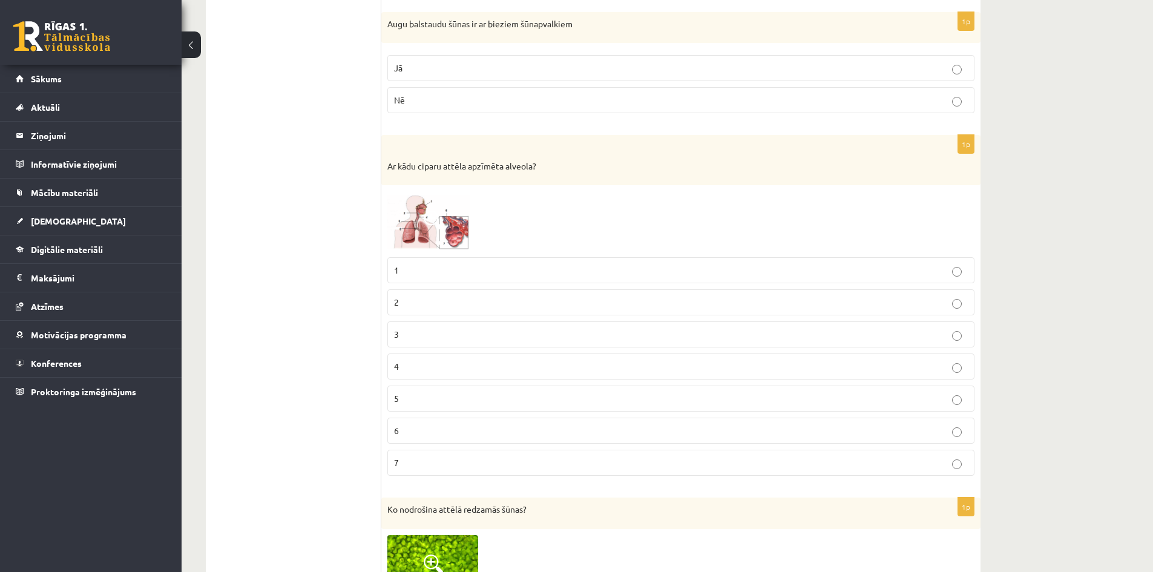
click at [458, 212] on img at bounding box center [432, 220] width 91 height 59
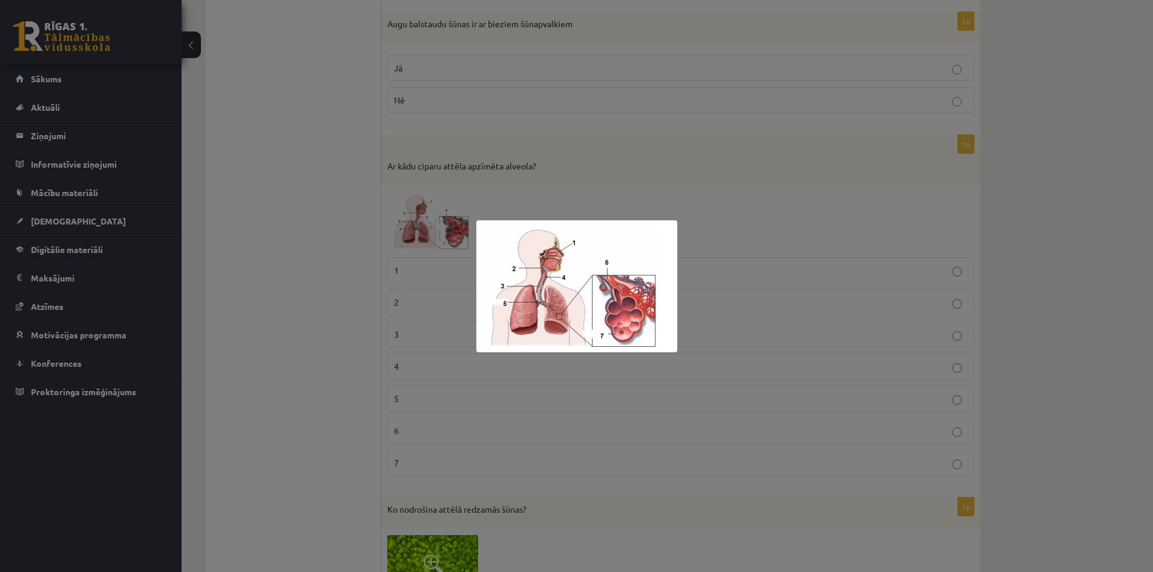
click at [280, 284] on div at bounding box center [576, 286] width 1153 height 572
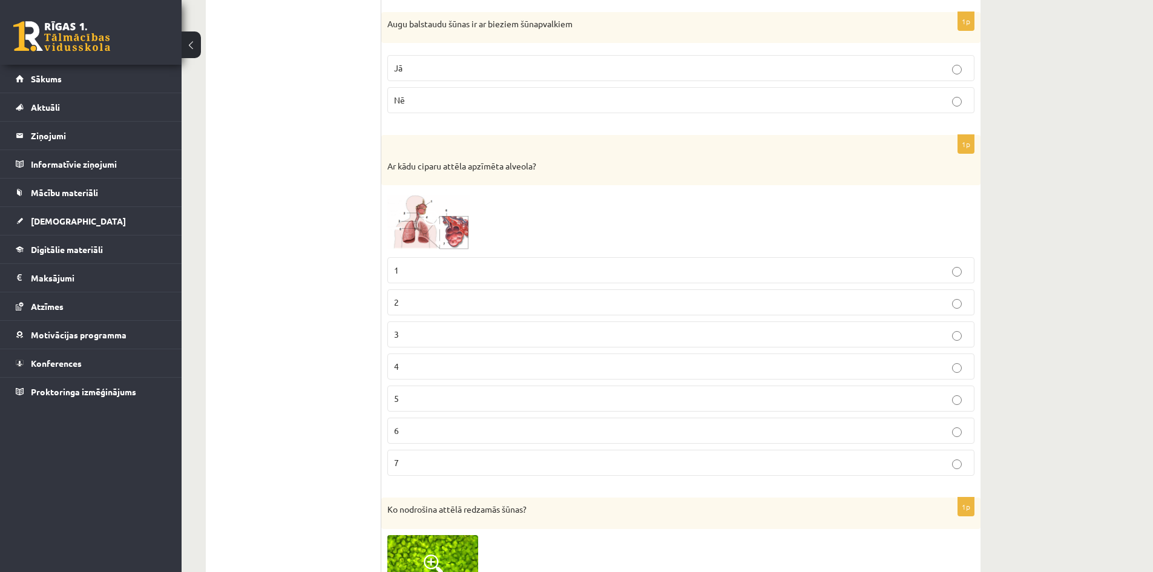
click at [460, 469] on p "7" at bounding box center [681, 462] width 574 height 13
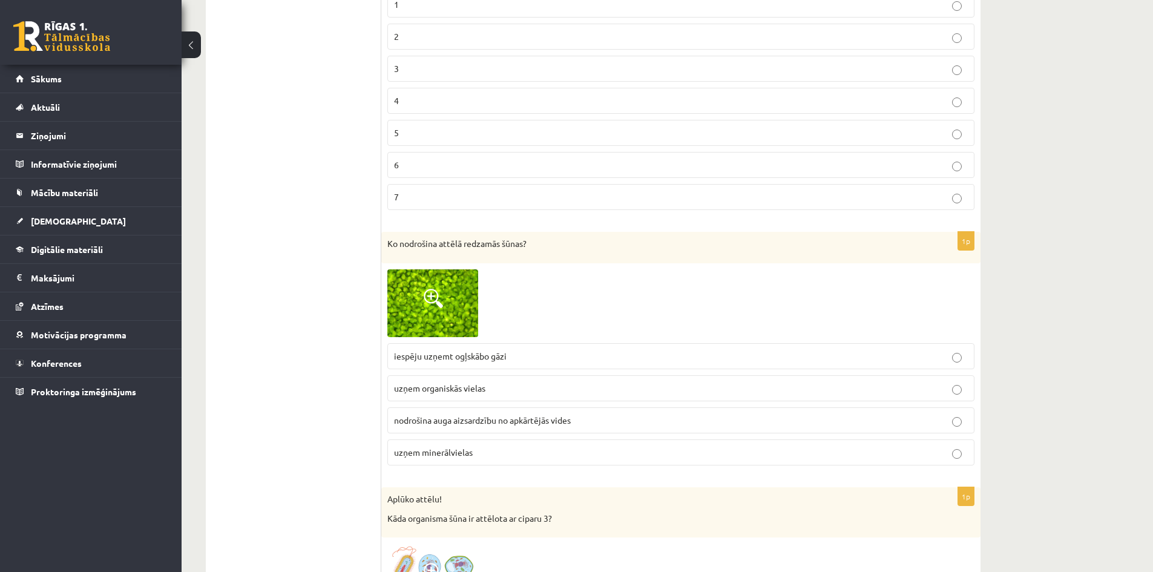
scroll to position [3692, 0]
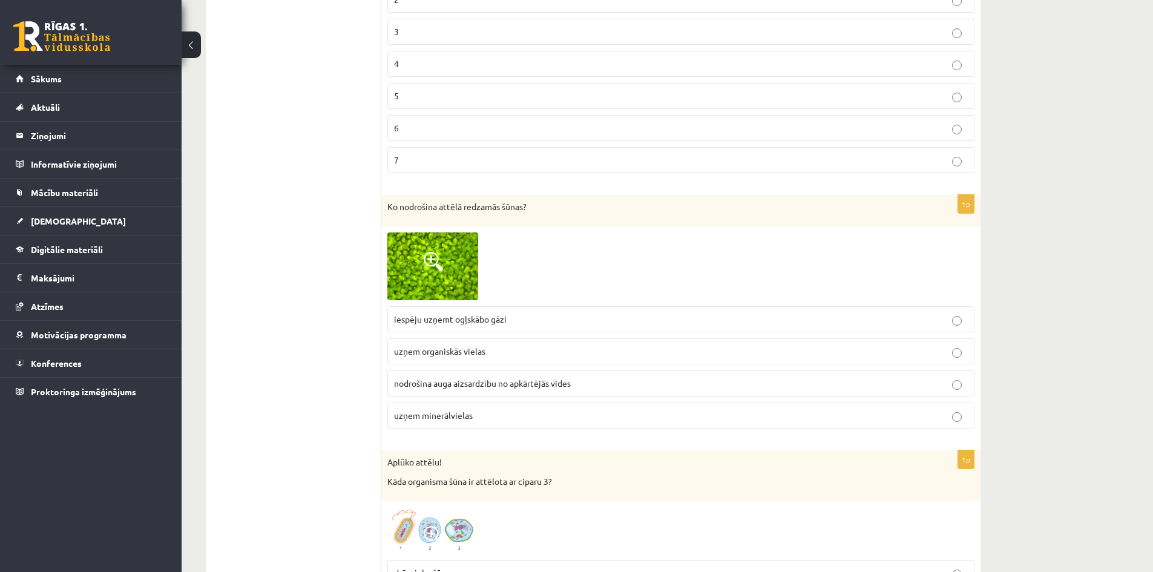
click at [416, 381] on span "nodrošina auga aizsardzību no apkārtējās vides" at bounding box center [482, 383] width 177 height 11
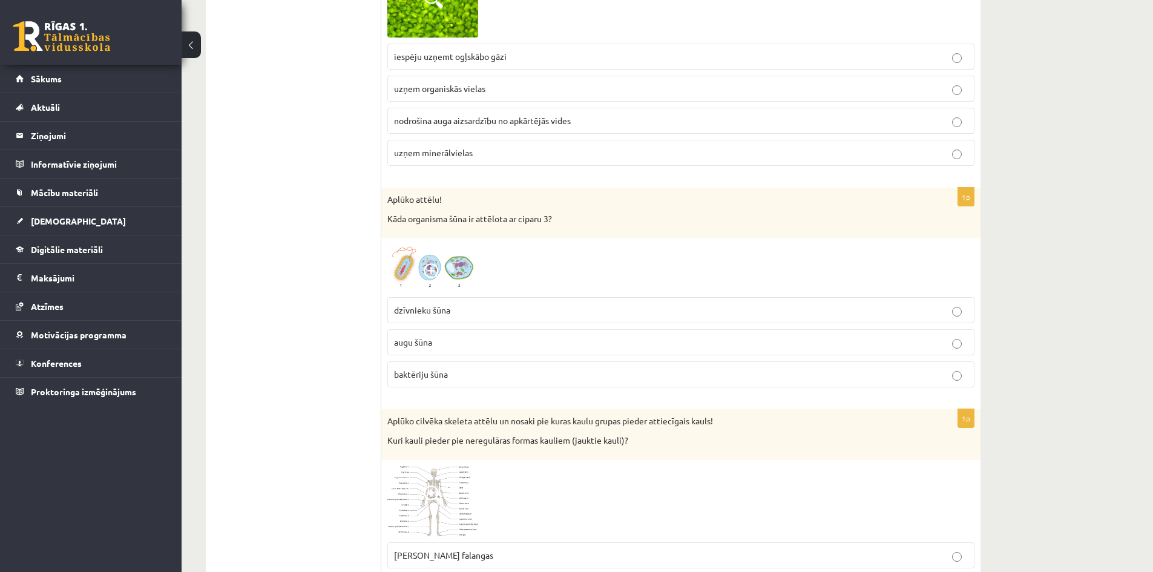
scroll to position [3995, 0]
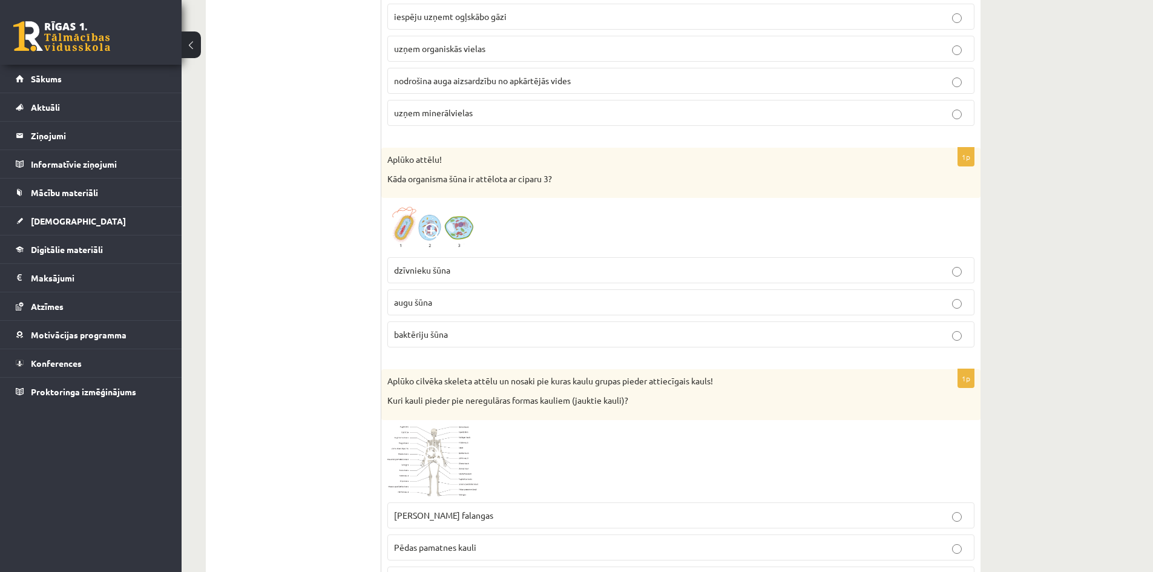
click at [441, 222] on img at bounding box center [432, 227] width 91 height 47
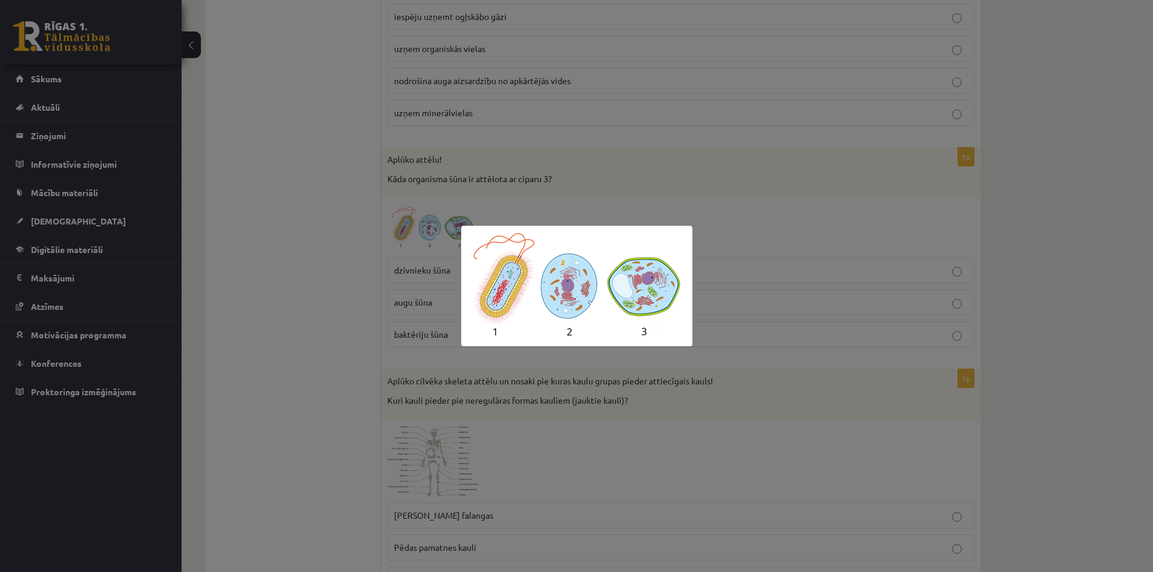
click at [332, 269] on div at bounding box center [576, 286] width 1153 height 572
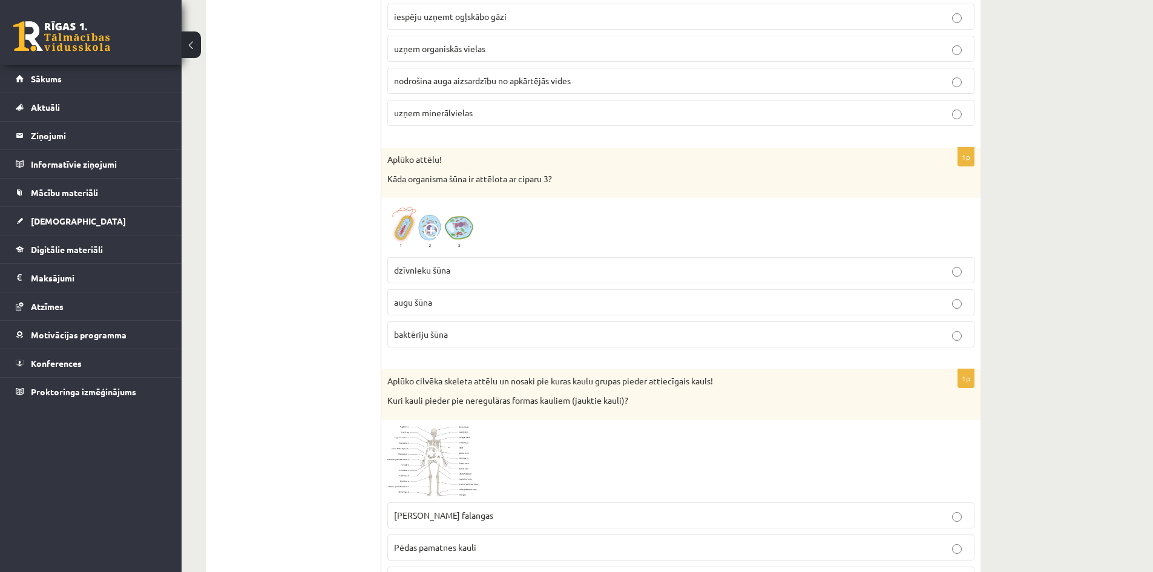
click at [418, 309] on p "augu šūna" at bounding box center [681, 302] width 574 height 13
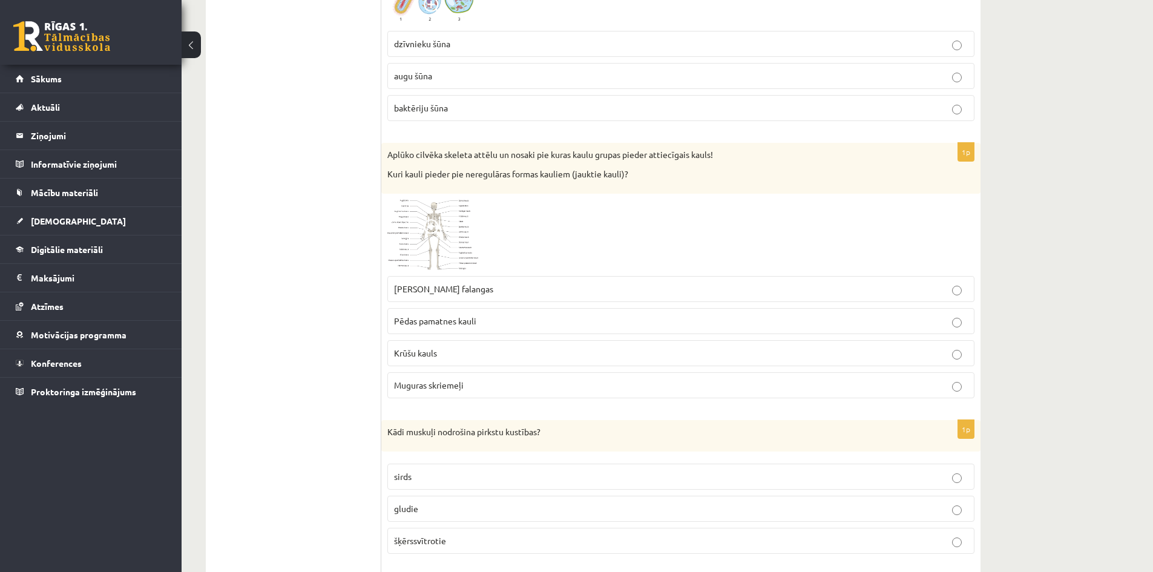
scroll to position [4237, 0]
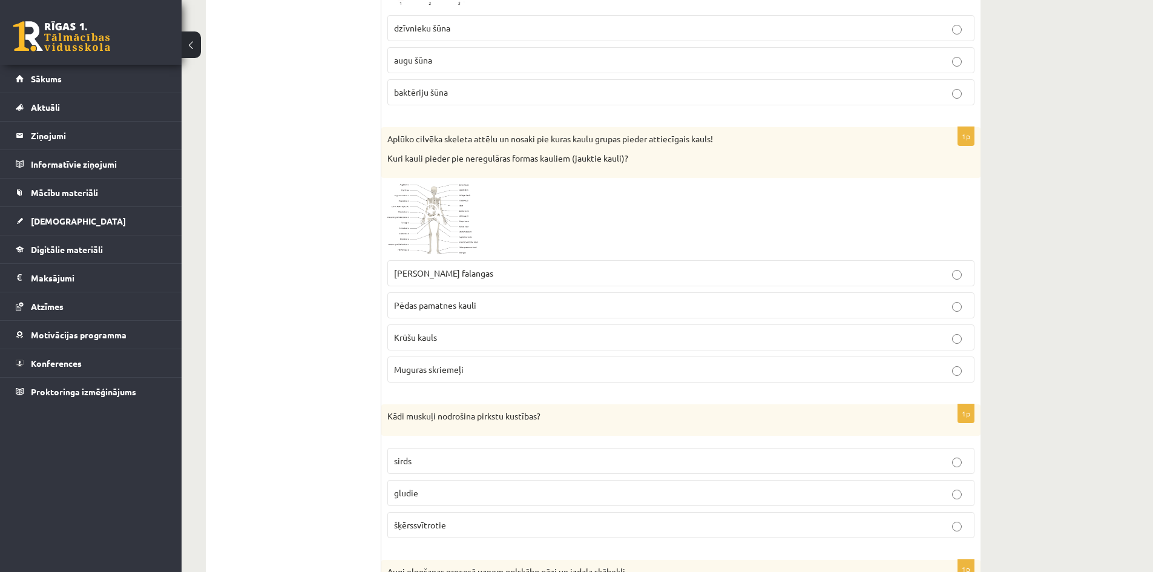
click at [445, 216] on img at bounding box center [432, 219] width 91 height 70
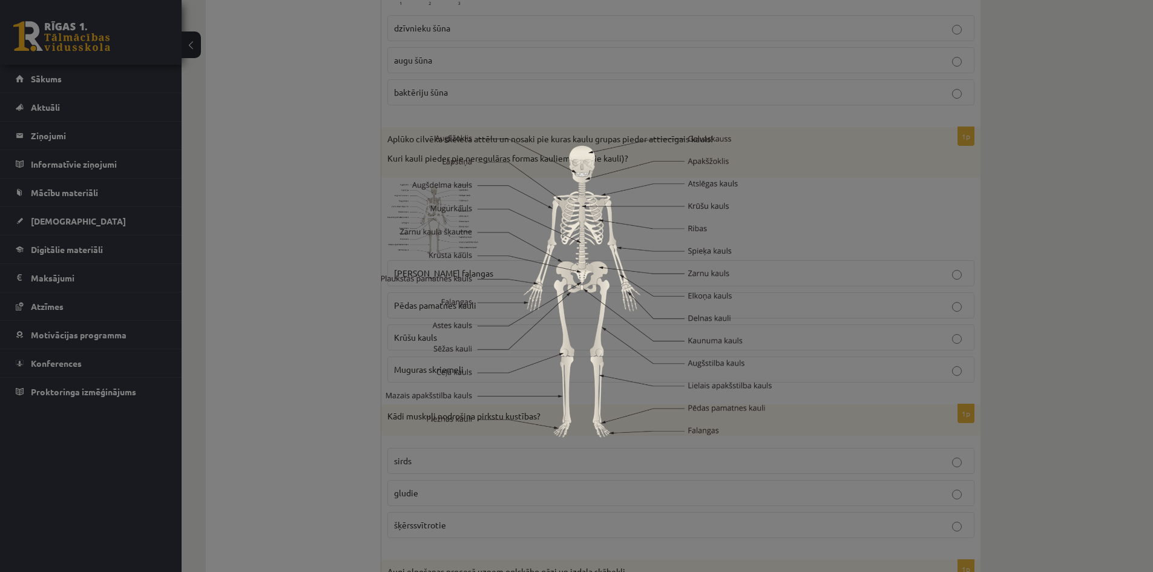
click at [288, 259] on div at bounding box center [576, 286] width 1153 height 572
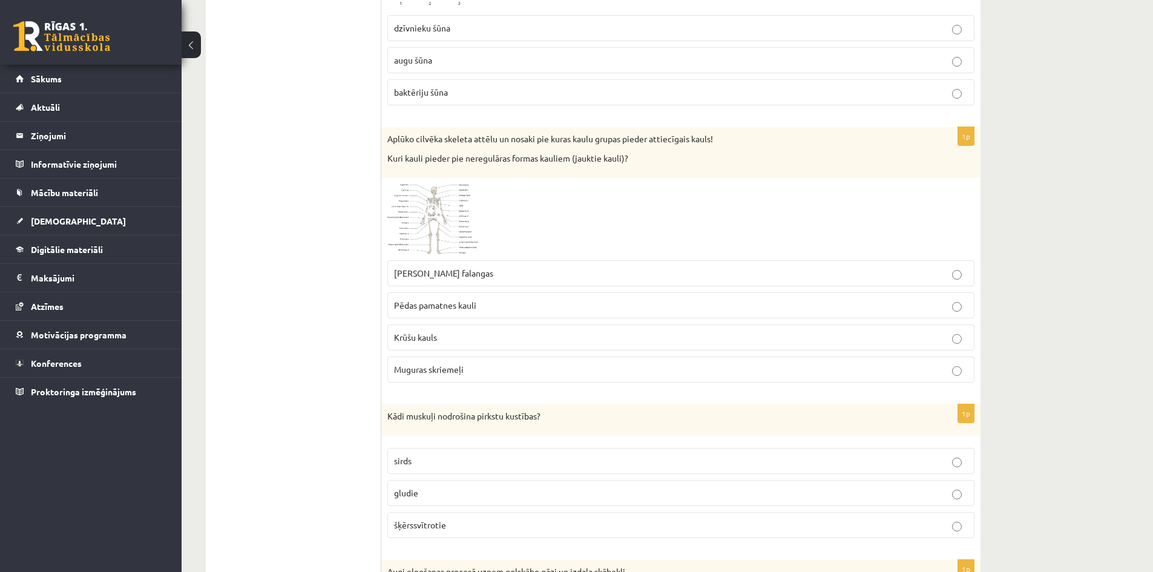
click at [434, 225] on img at bounding box center [432, 219] width 91 height 70
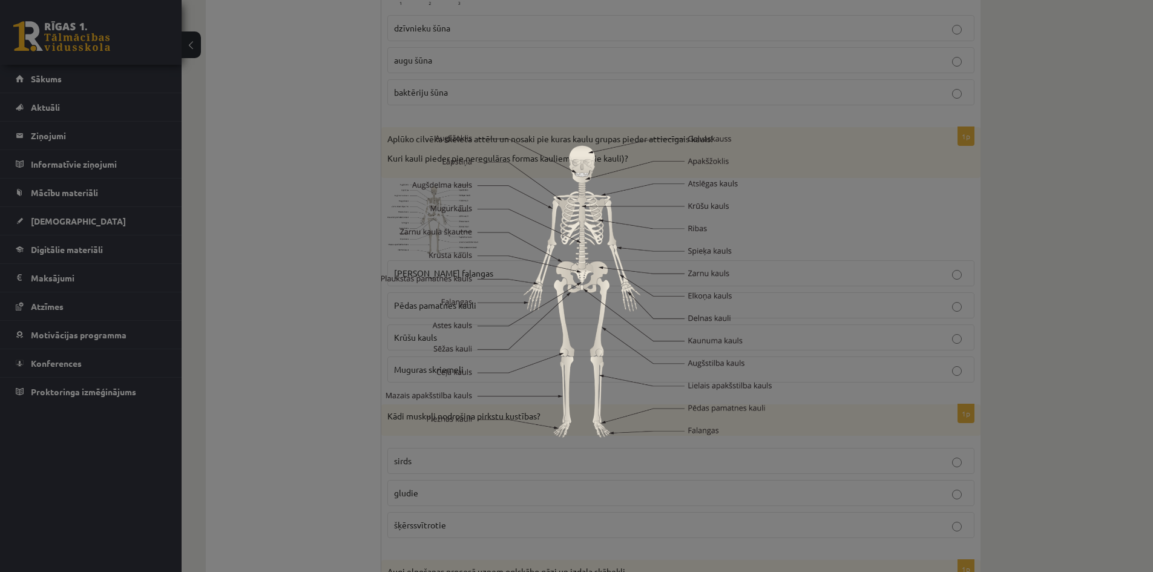
click at [256, 268] on div at bounding box center [576, 286] width 1153 height 572
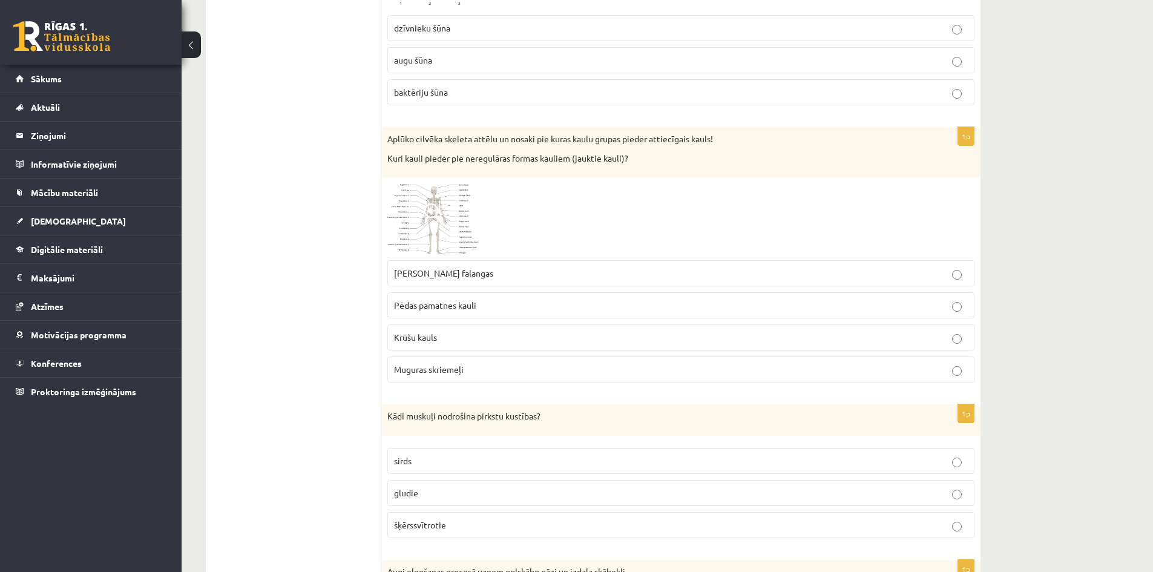
click at [404, 334] on span "Krūšu kauls" at bounding box center [415, 337] width 43 height 11
click at [433, 220] on span at bounding box center [433, 212] width 19 height 19
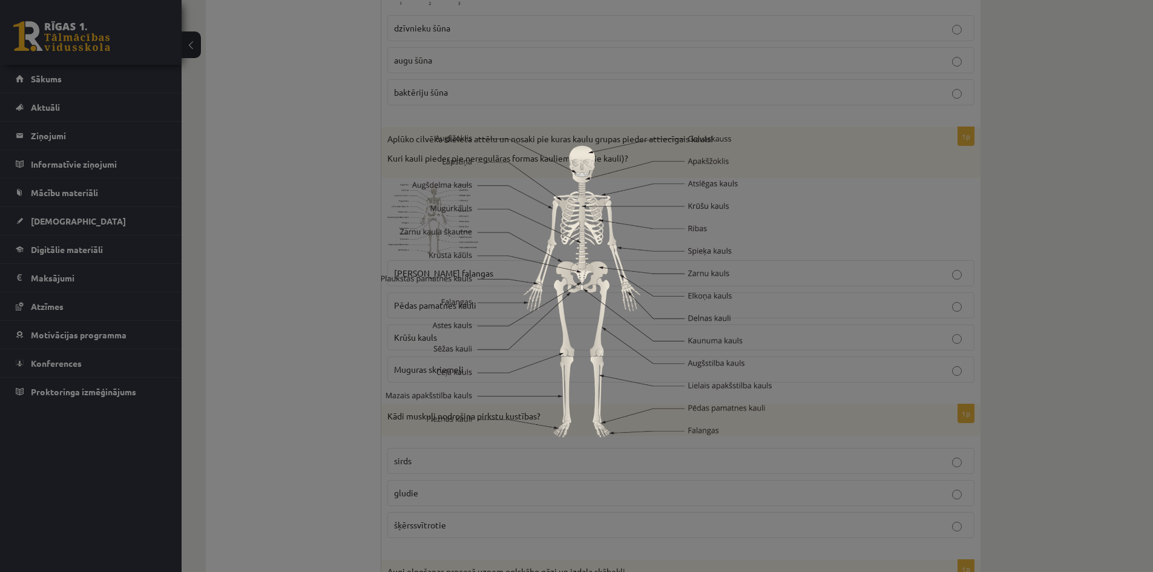
click at [244, 232] on div at bounding box center [576, 286] width 1153 height 572
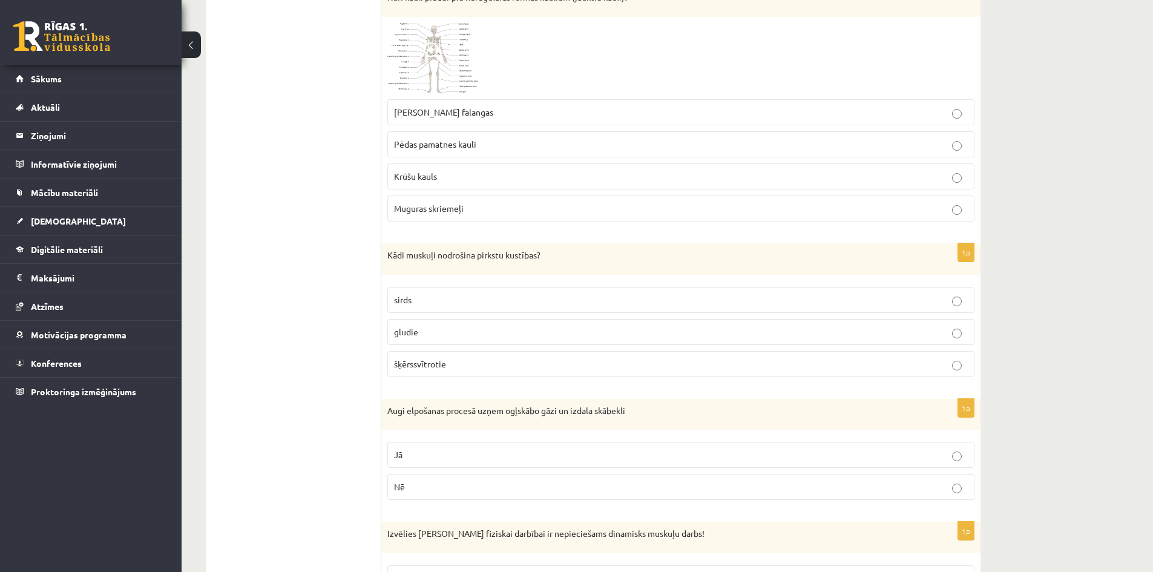
scroll to position [4419, 0]
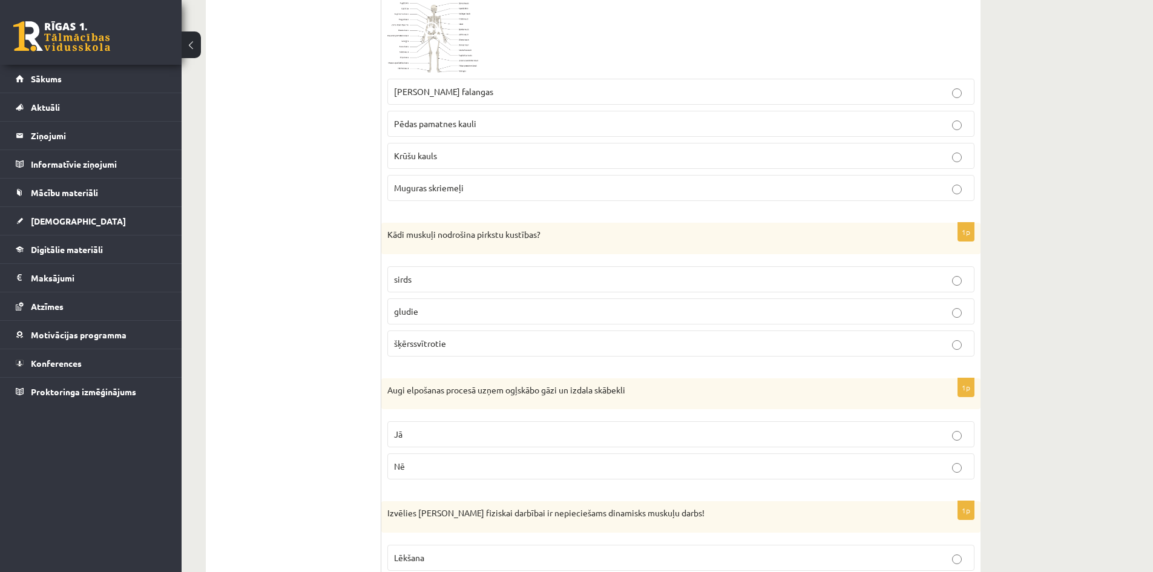
click at [446, 312] on p "gludie" at bounding box center [681, 311] width 574 height 13
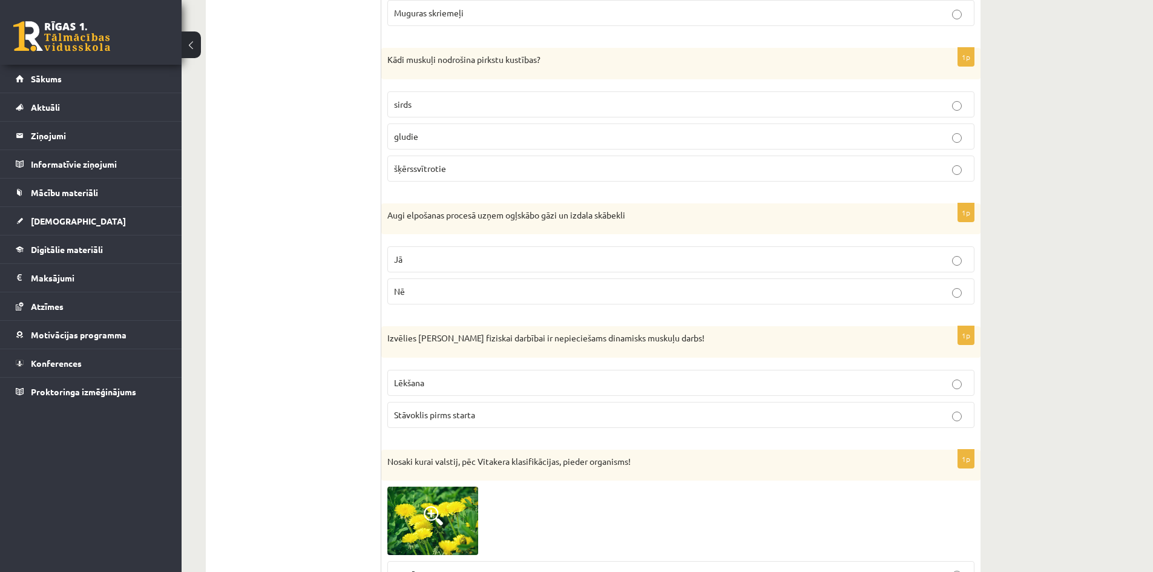
scroll to position [4600, 0]
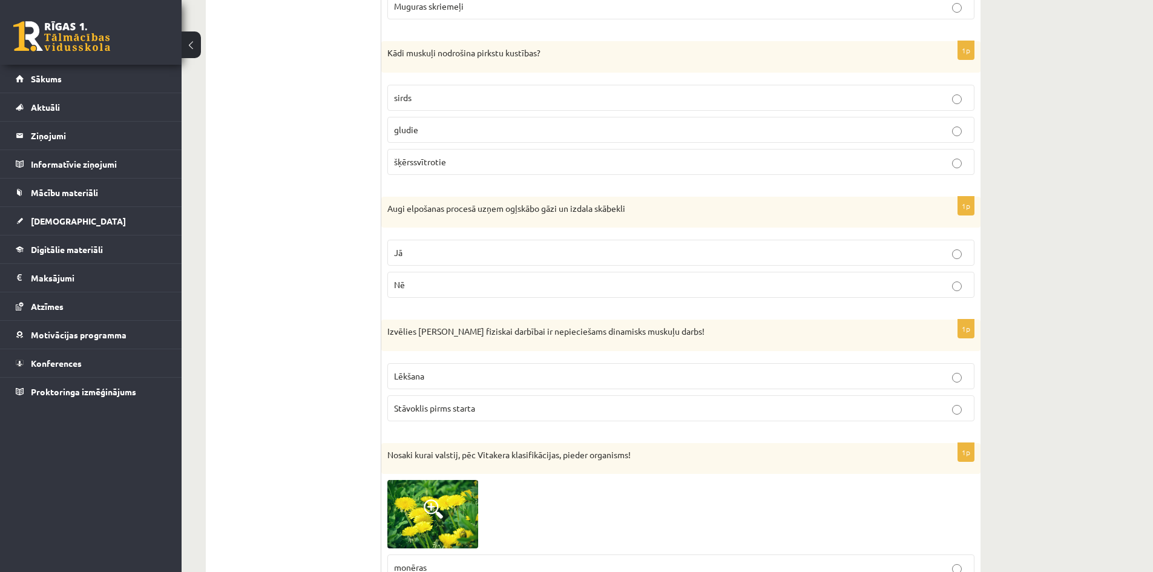
click at [484, 167] on p "šķērssvītrotie" at bounding box center [681, 162] width 574 height 13
click at [413, 251] on p "Jā" at bounding box center [681, 252] width 574 height 13
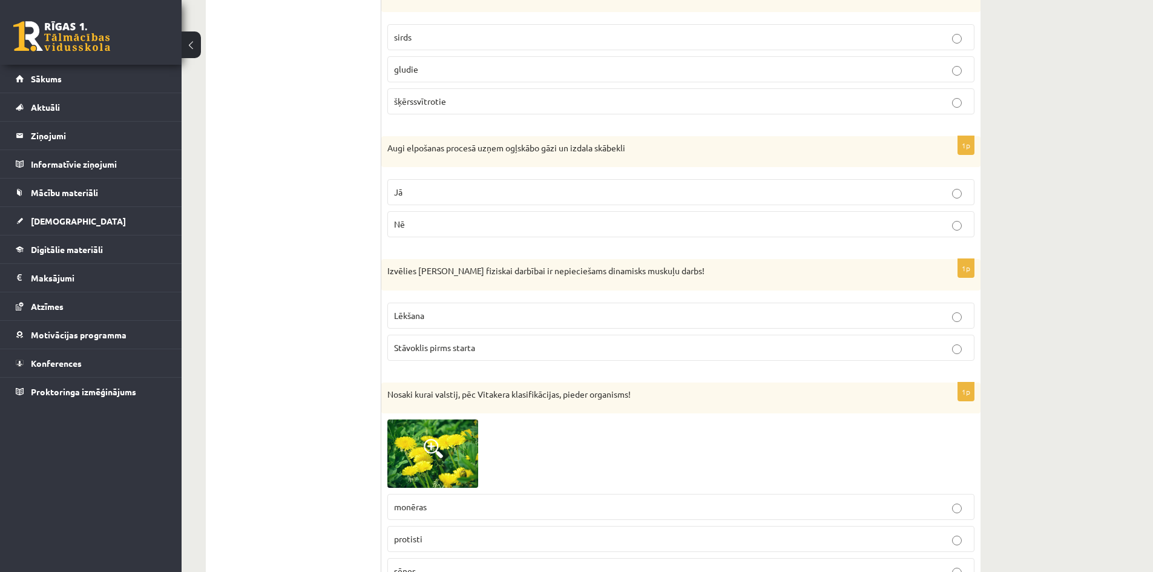
scroll to position [4721, 0]
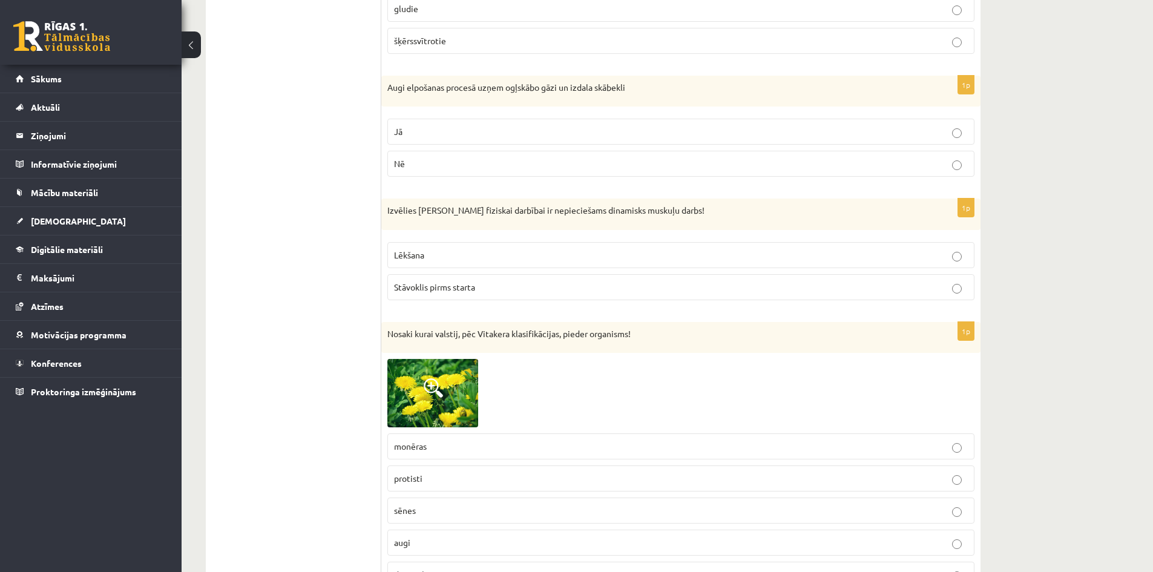
click at [513, 280] on label "Stāvoklis pirms starta" at bounding box center [680, 287] width 587 height 26
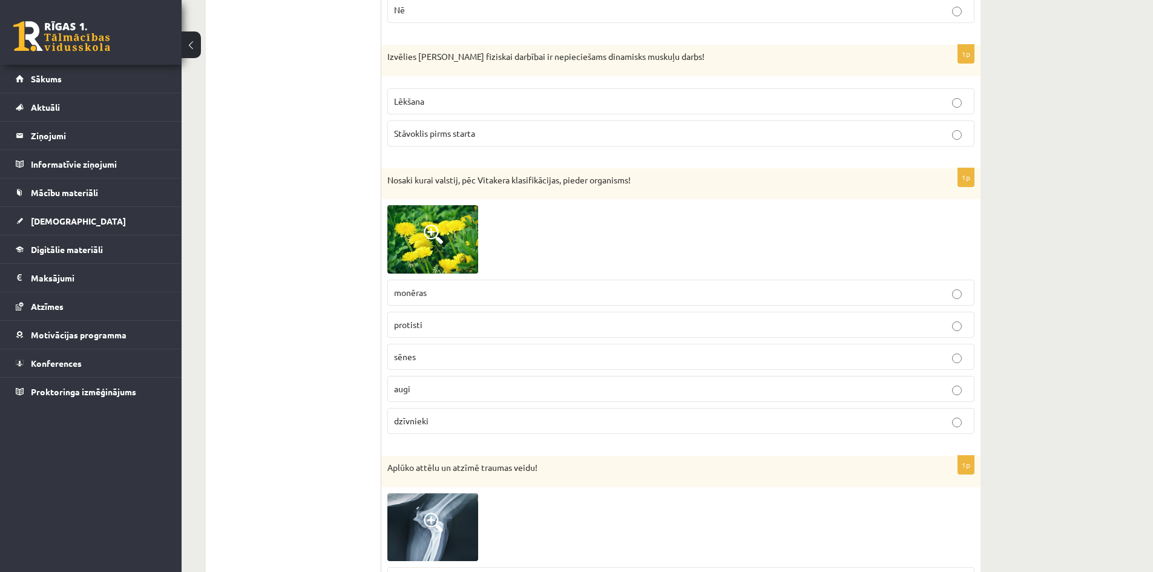
scroll to position [4903, 0]
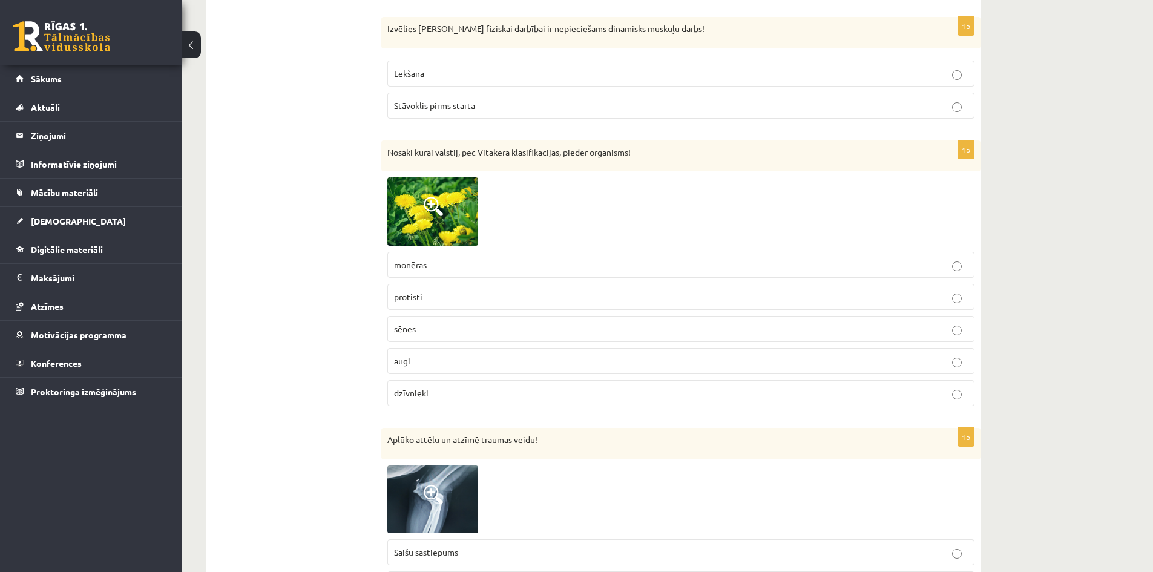
click at [473, 369] on label "augi" at bounding box center [680, 361] width 587 height 26
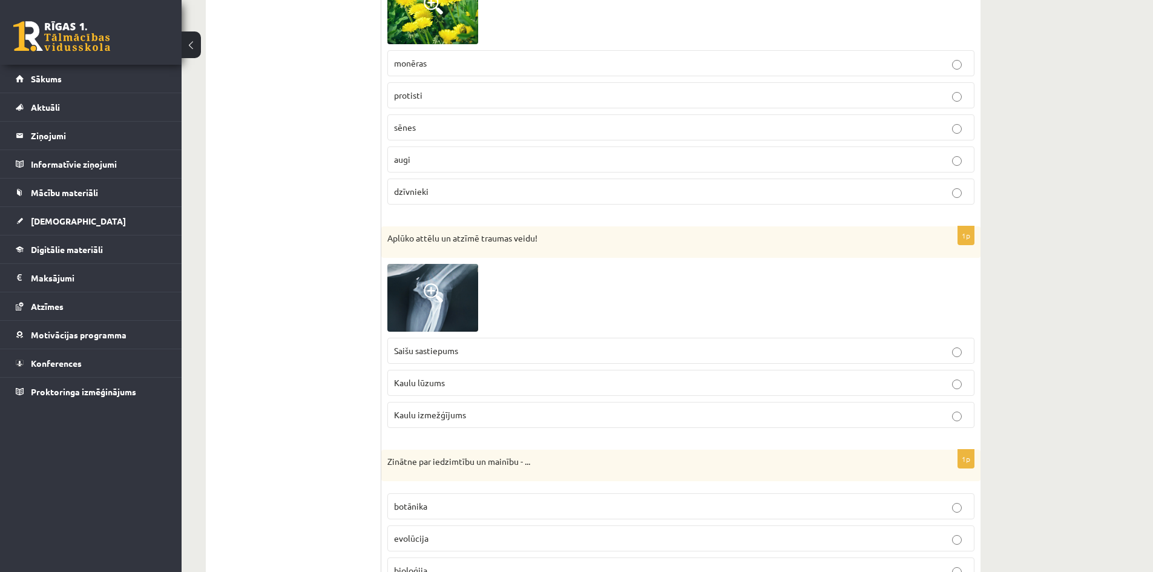
scroll to position [5145, 0]
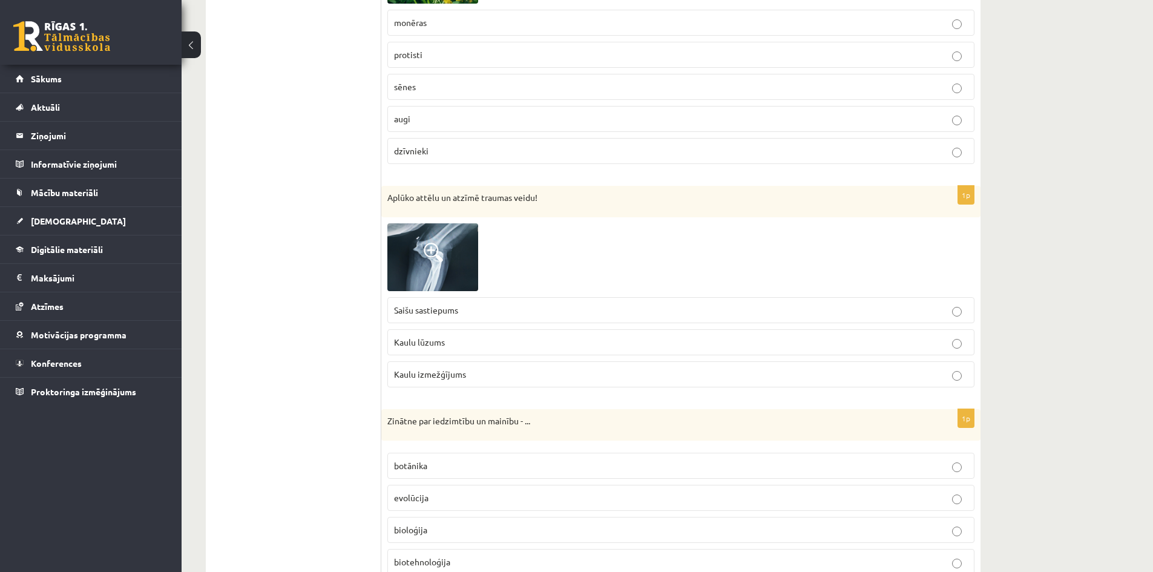
click at [455, 242] on img at bounding box center [432, 257] width 91 height 68
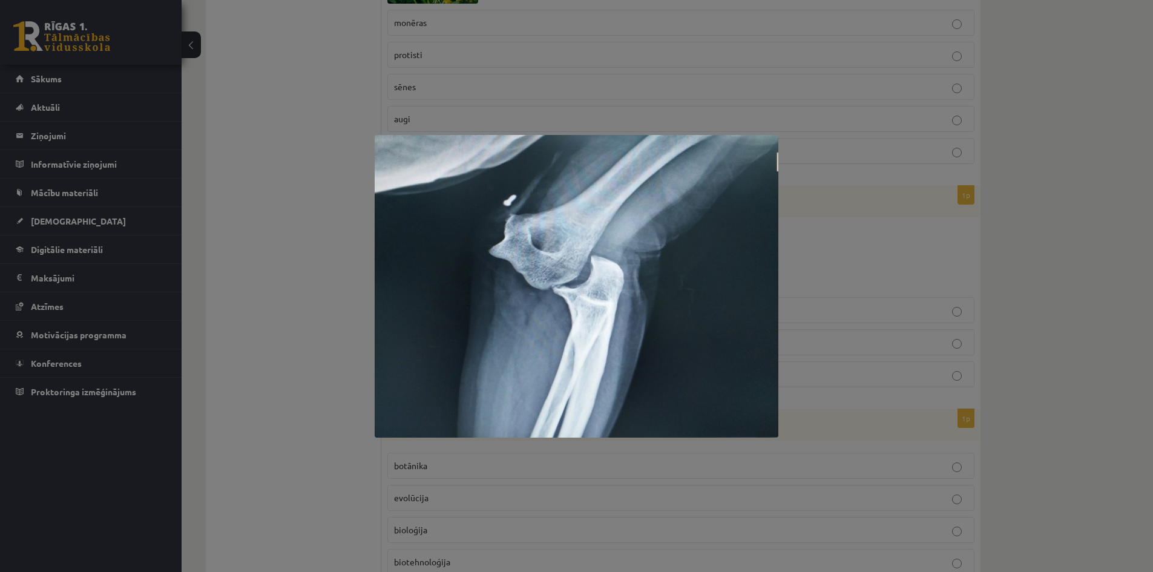
click at [270, 272] on div at bounding box center [576, 286] width 1153 height 572
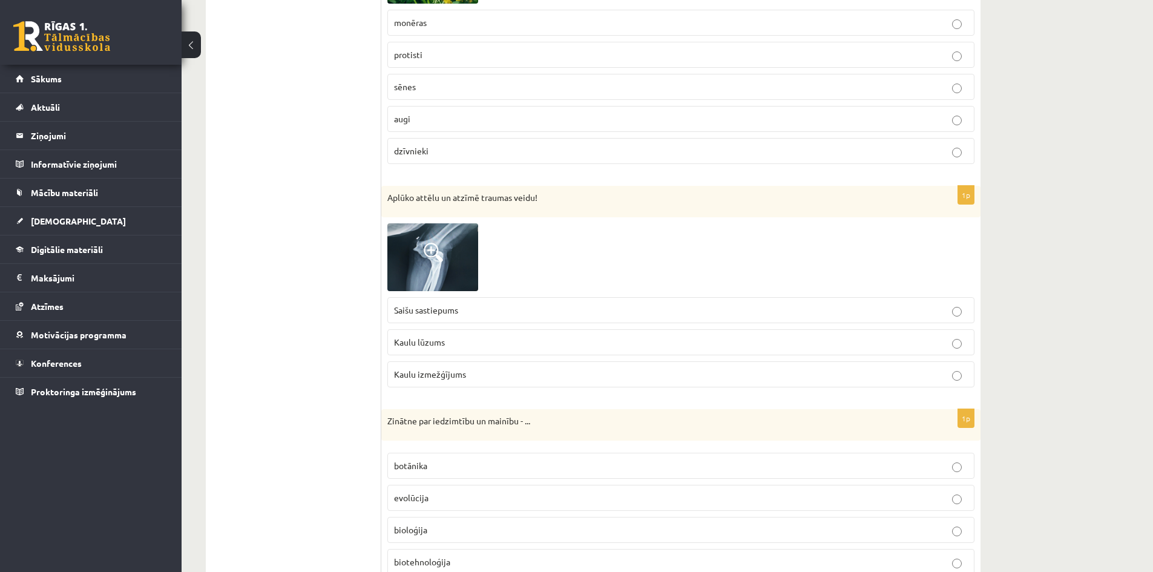
click at [419, 368] on label "Kaulu izmežģījums" at bounding box center [680, 374] width 587 height 26
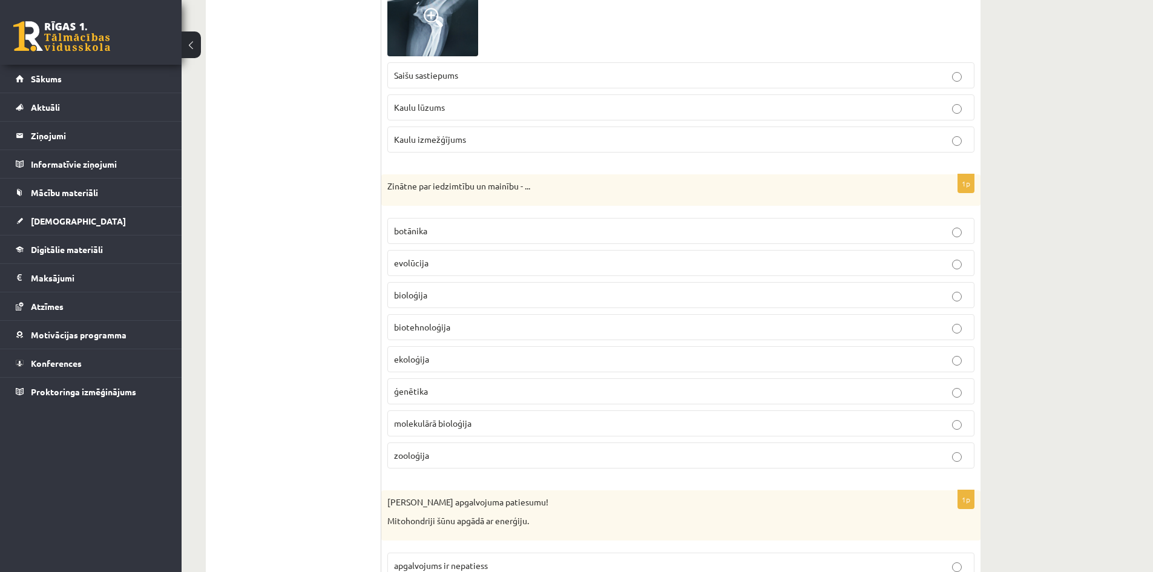
scroll to position [5387, 0]
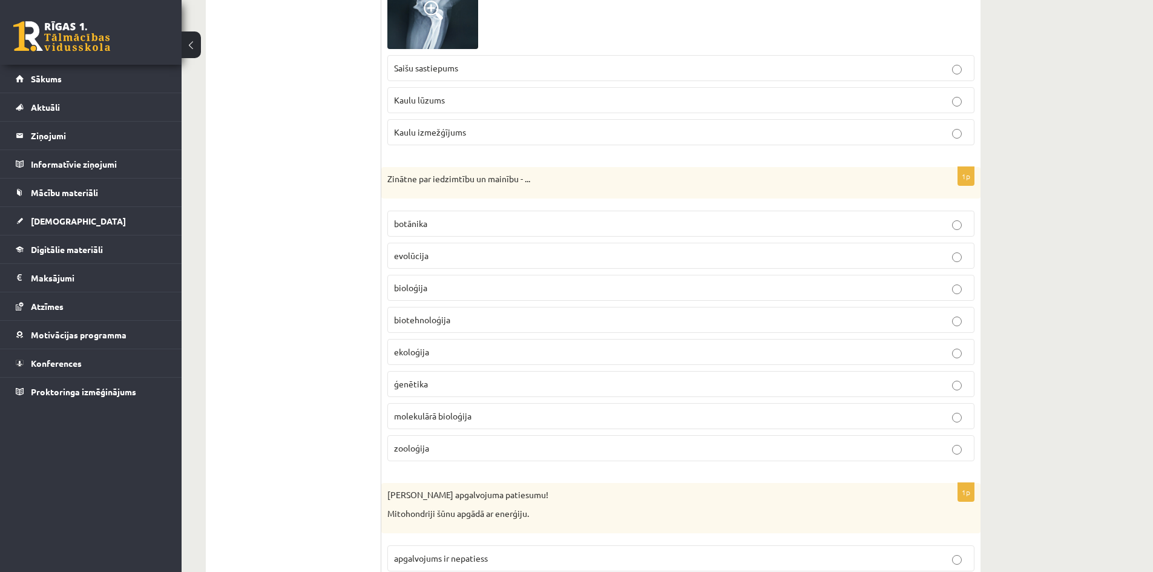
click at [430, 383] on p "ģenētika" at bounding box center [681, 384] width 574 height 13
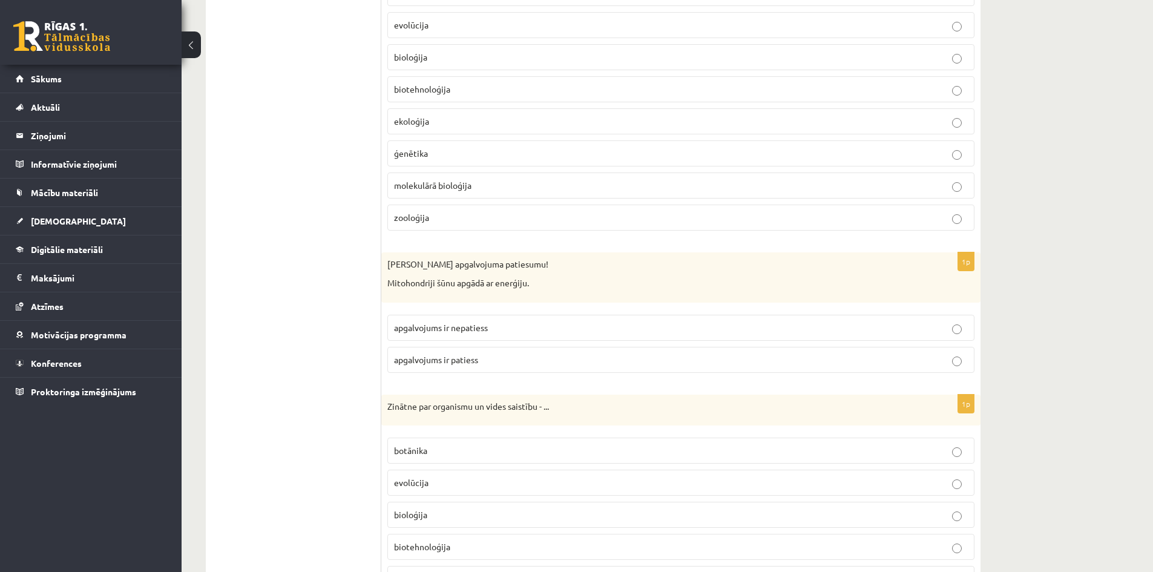
scroll to position [5690, 0]
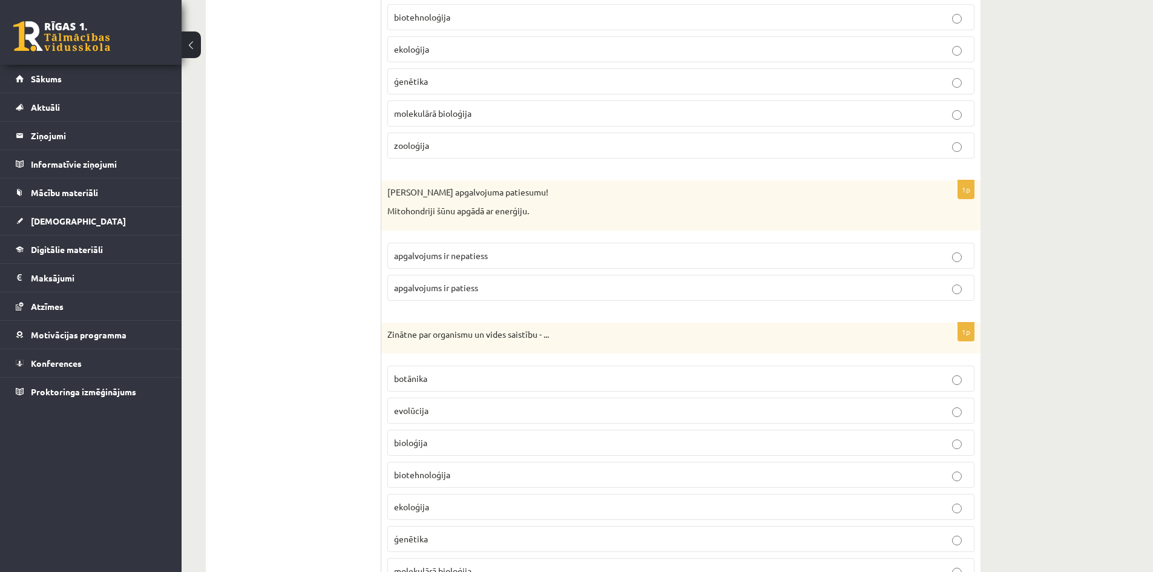
click at [516, 296] on label "apgalvojums ir patiess" at bounding box center [680, 288] width 587 height 26
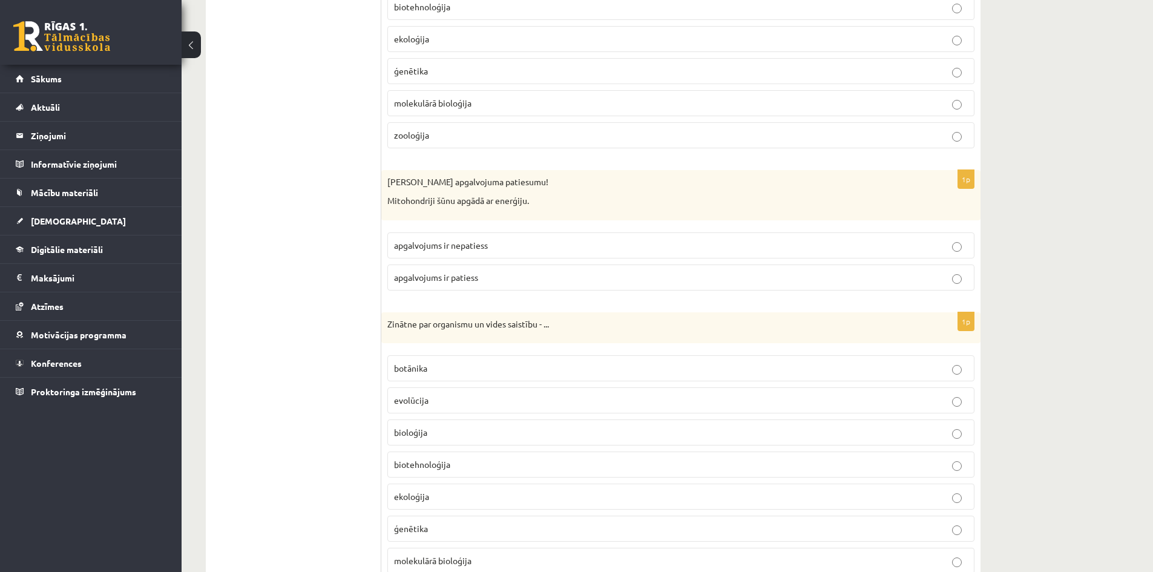
scroll to position [5811, 0]
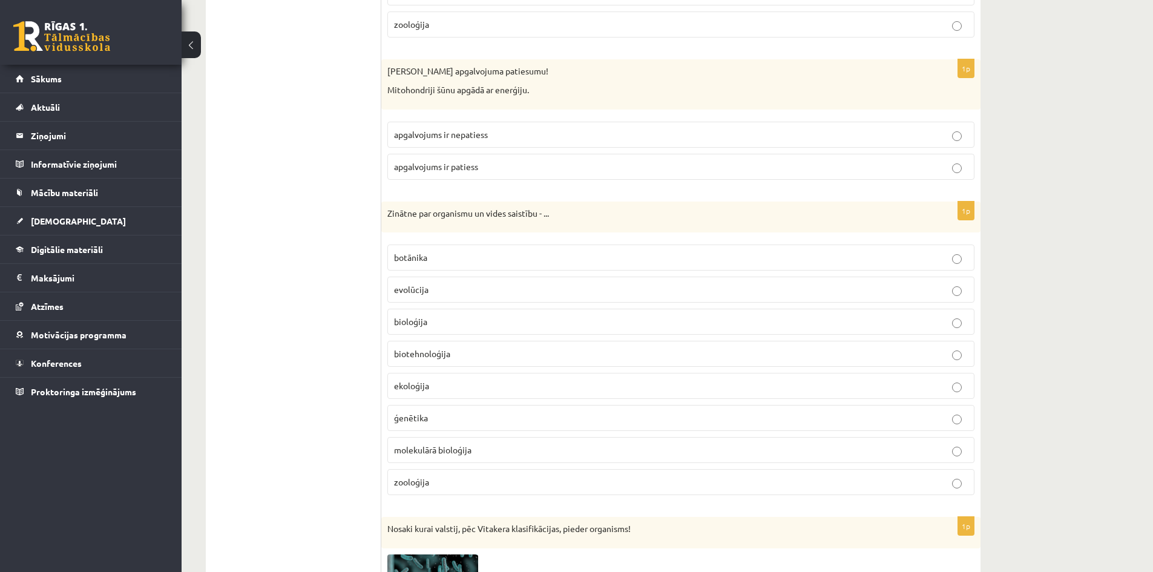
click at [446, 392] on p "ekoloģija" at bounding box center [681, 386] width 574 height 13
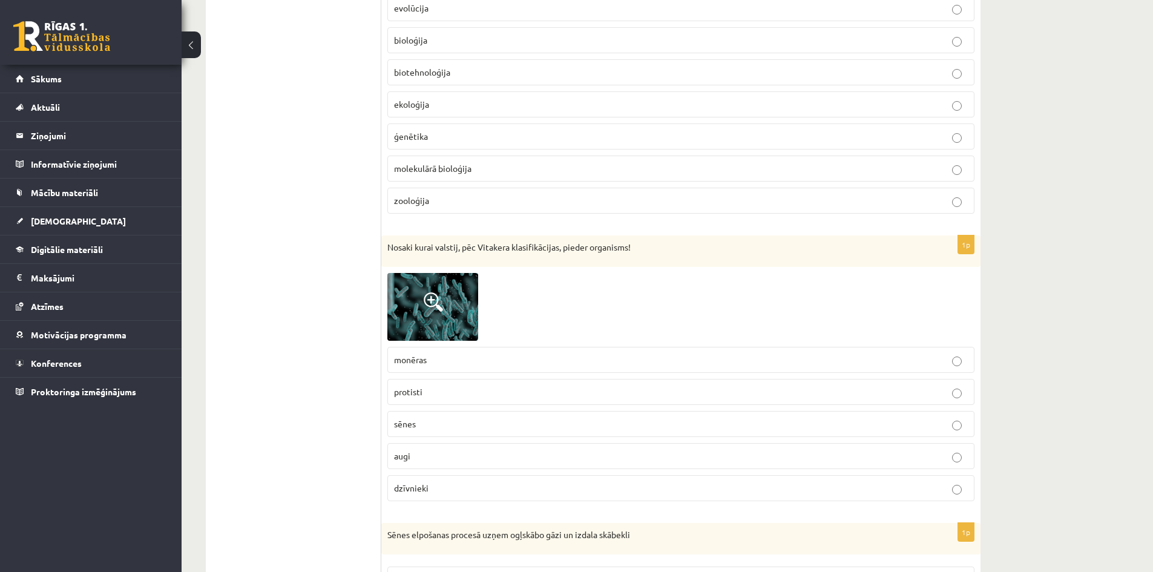
scroll to position [6114, 0]
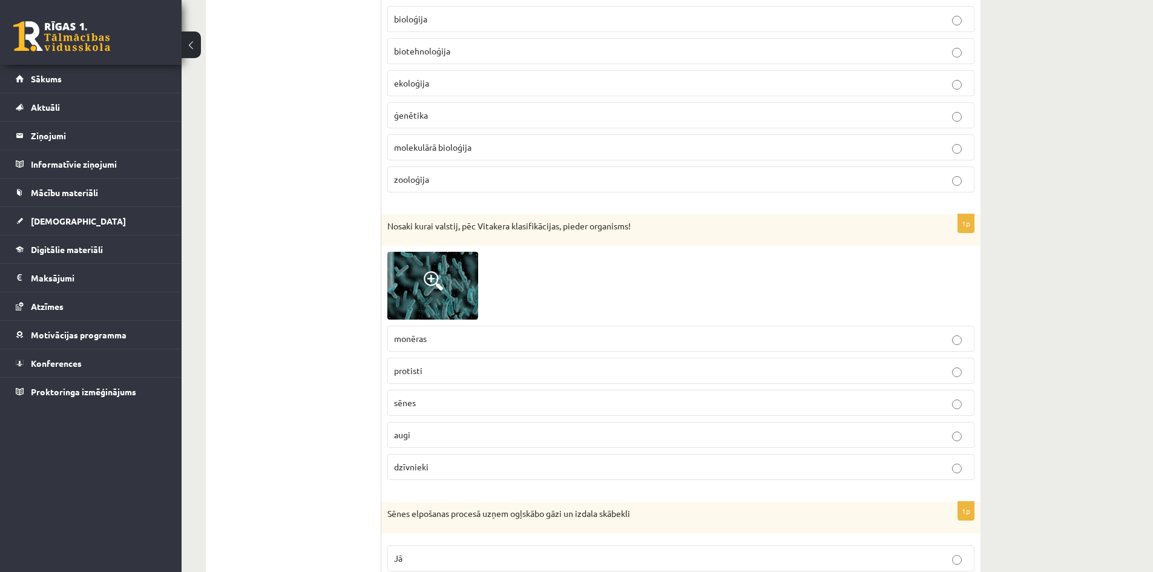
click at [476, 338] on p "monēras" at bounding box center [681, 338] width 574 height 13
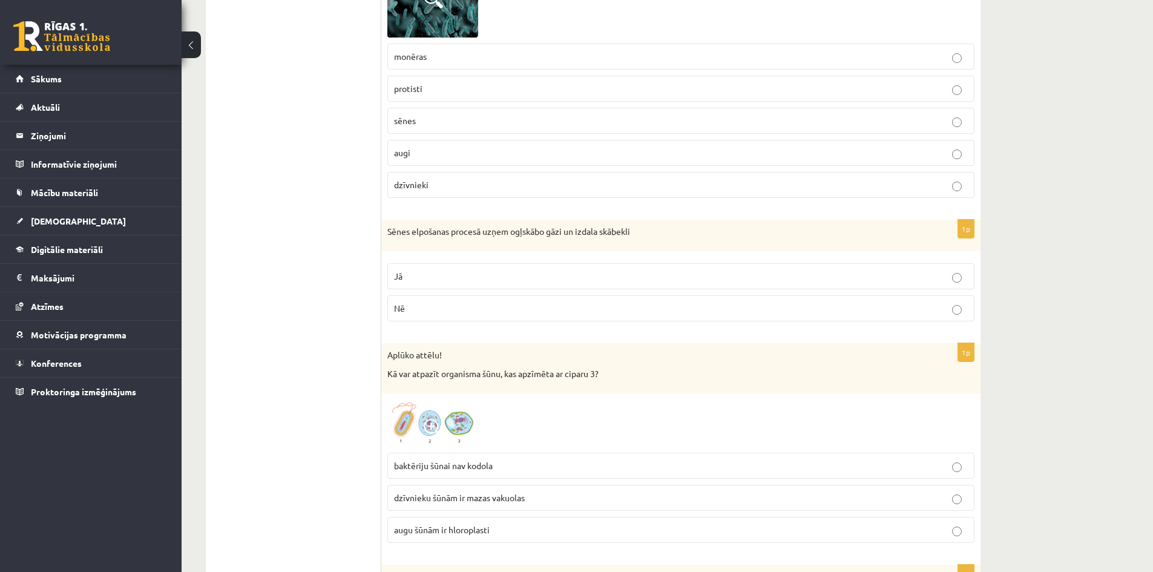
scroll to position [6416, 0]
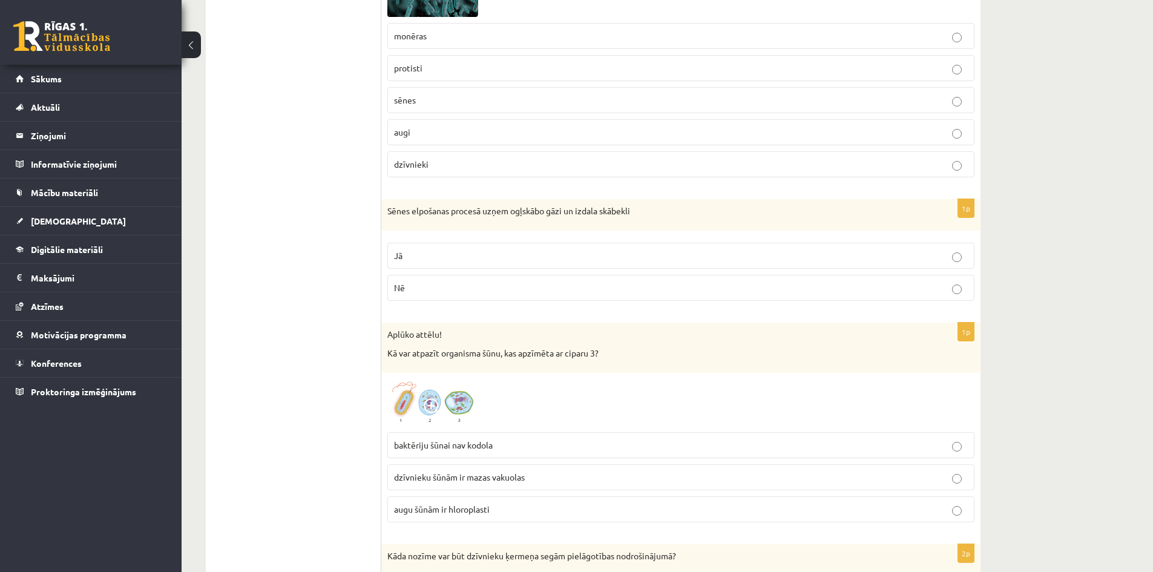
click at [401, 278] on label "Nē" at bounding box center [680, 288] width 587 height 26
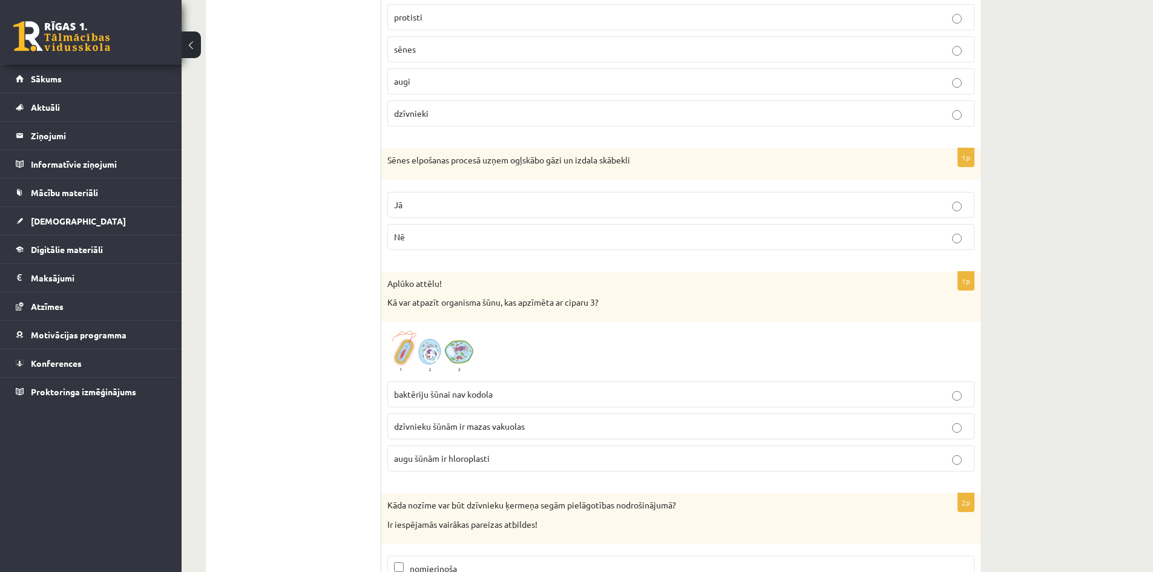
scroll to position [6537, 0]
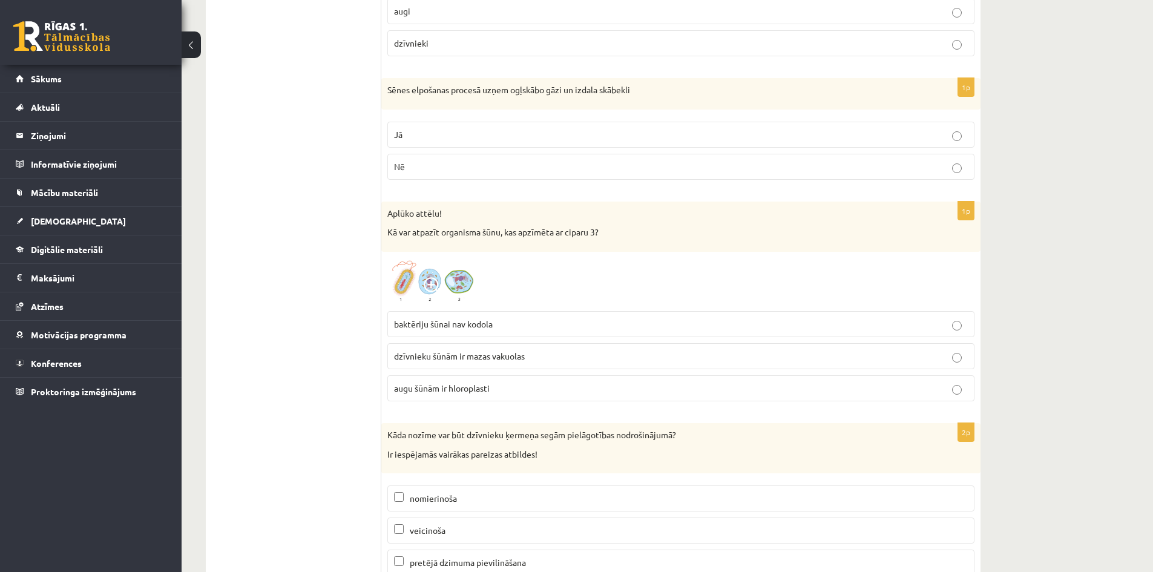
click at [458, 288] on img at bounding box center [432, 281] width 91 height 47
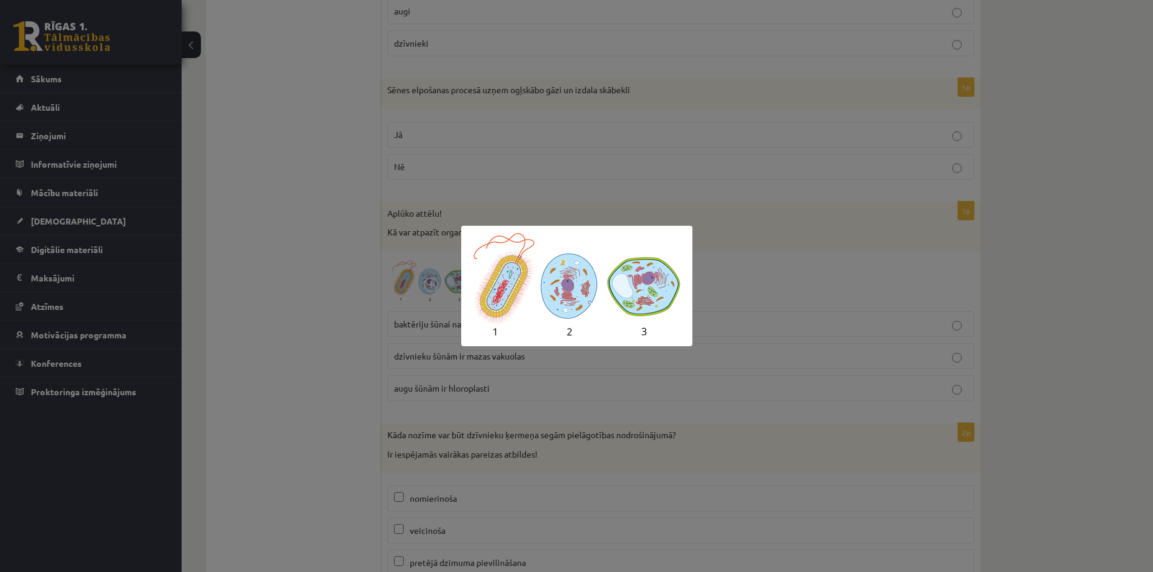
click at [323, 287] on div at bounding box center [576, 286] width 1153 height 572
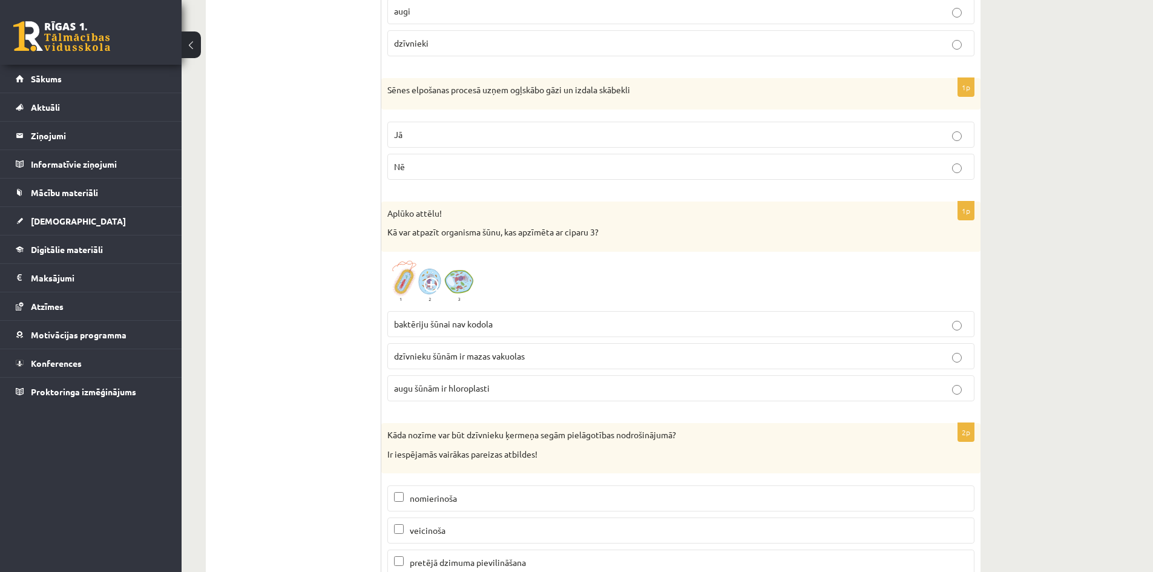
click at [457, 385] on span "augu šūnām ir hloroplasti" at bounding box center [442, 388] width 96 height 11
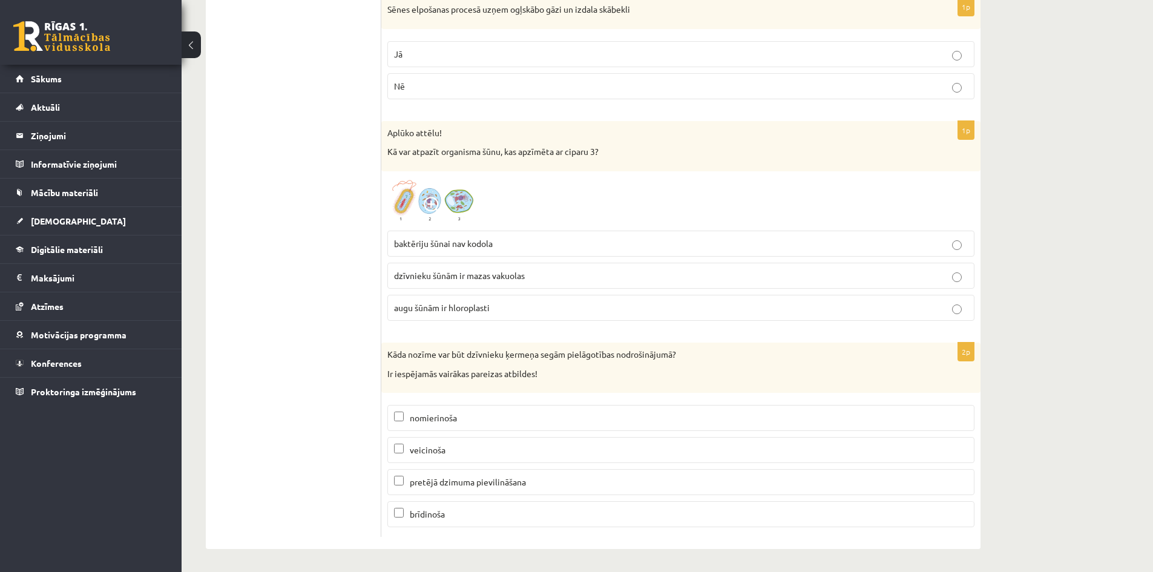
scroll to position [6620, 0]
click at [446, 416] on span "nomierinoša" at bounding box center [433, 416] width 47 height 11
click at [448, 444] on p "veicinoša" at bounding box center [681, 448] width 574 height 13
click at [454, 416] on span "nomierinoša" at bounding box center [433, 416] width 47 height 11
click at [453, 444] on p "veicinoša" at bounding box center [681, 448] width 574 height 13
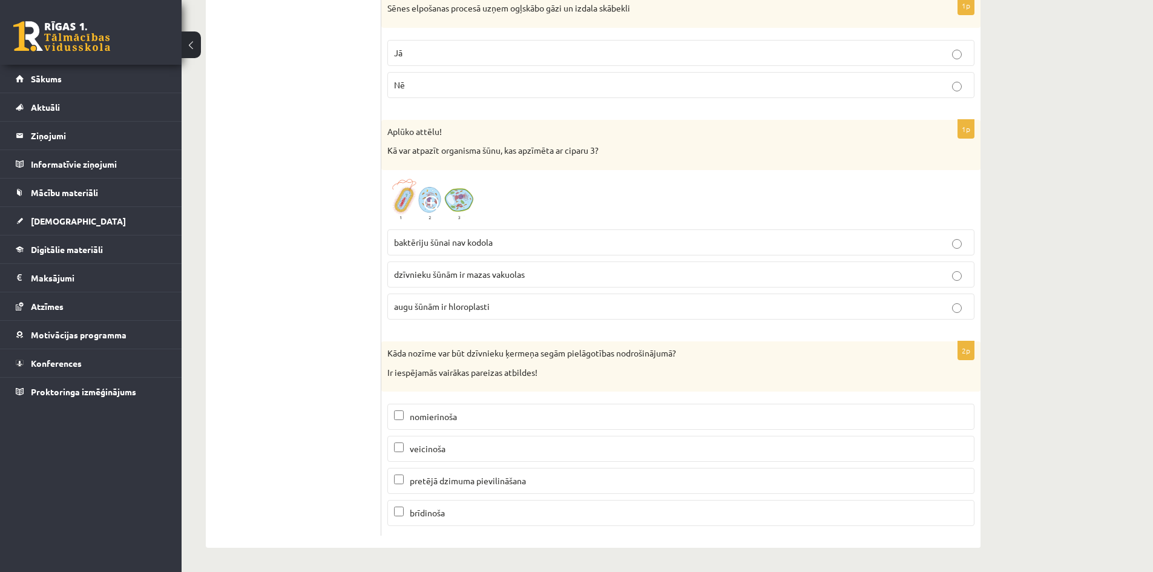
click at [441, 513] on span "brīdinoša" at bounding box center [427, 512] width 35 height 11
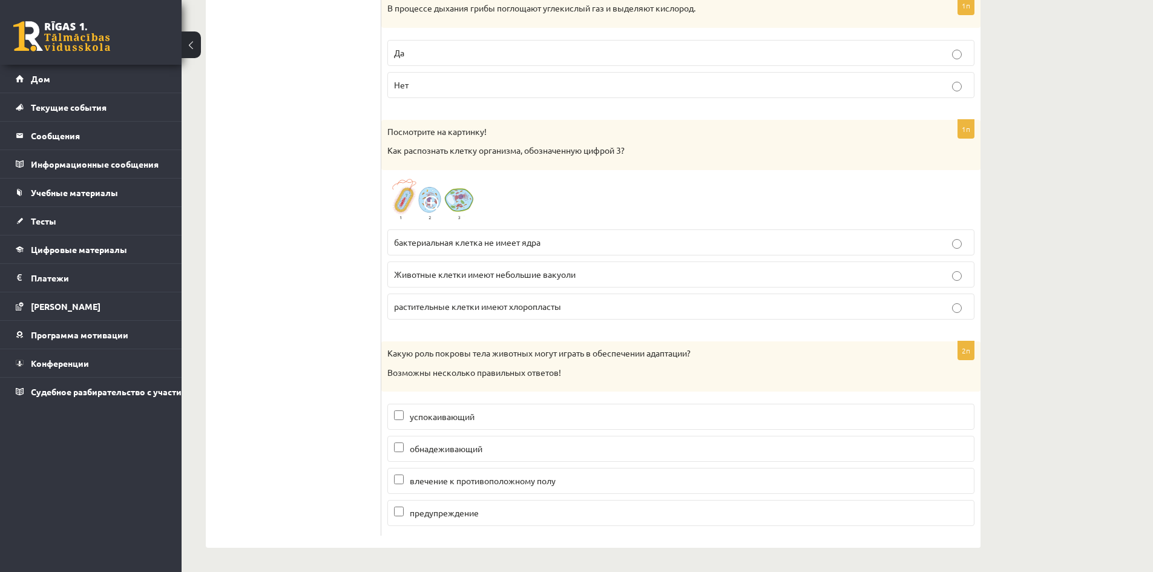
drag, startPoint x: 502, startPoint y: 481, endPoint x: 501, endPoint y: 444, distance: 36.9
click at [502, 481] on font "влечение к противоположному полу" at bounding box center [483, 480] width 146 height 11
click at [501, 422] on p "успокаивающий" at bounding box center [681, 416] width 574 height 13
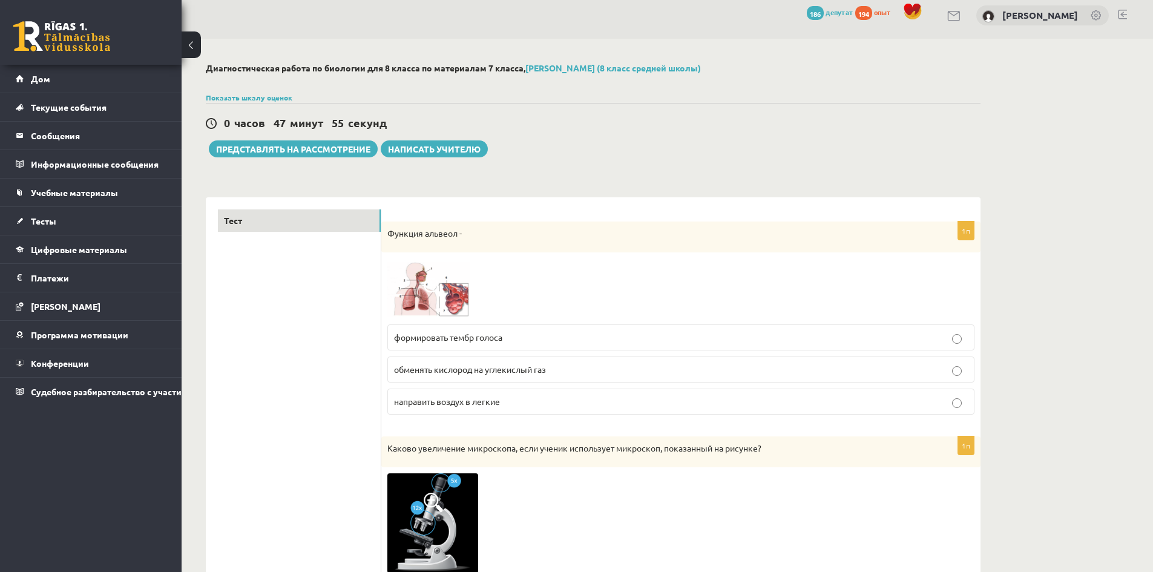
scroll to position [0, 0]
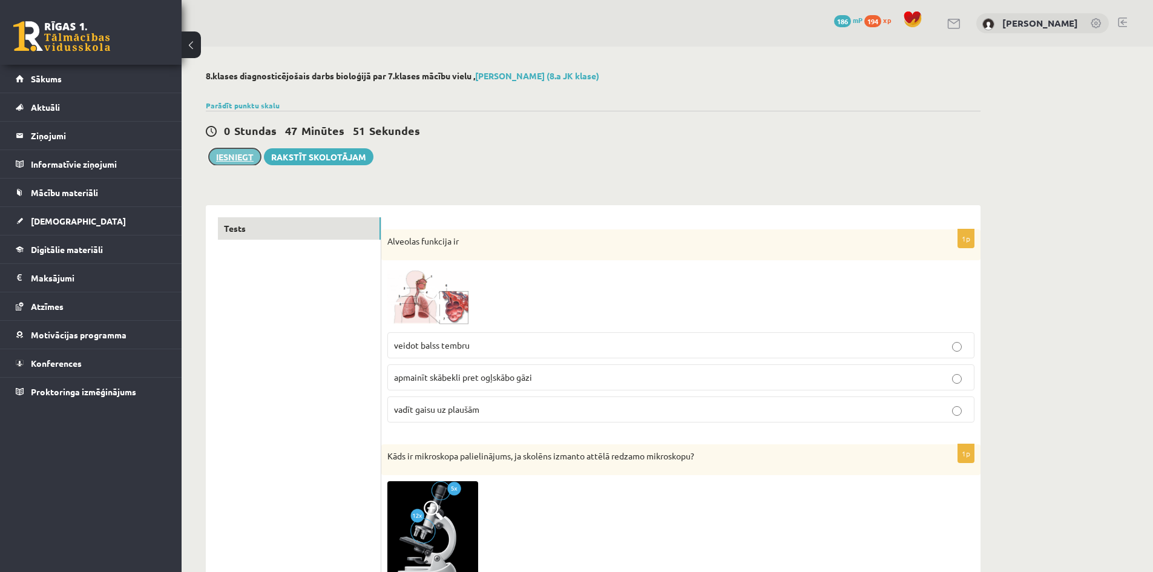
click at [232, 160] on button "Iesniegt" at bounding box center [235, 156] width 52 height 17
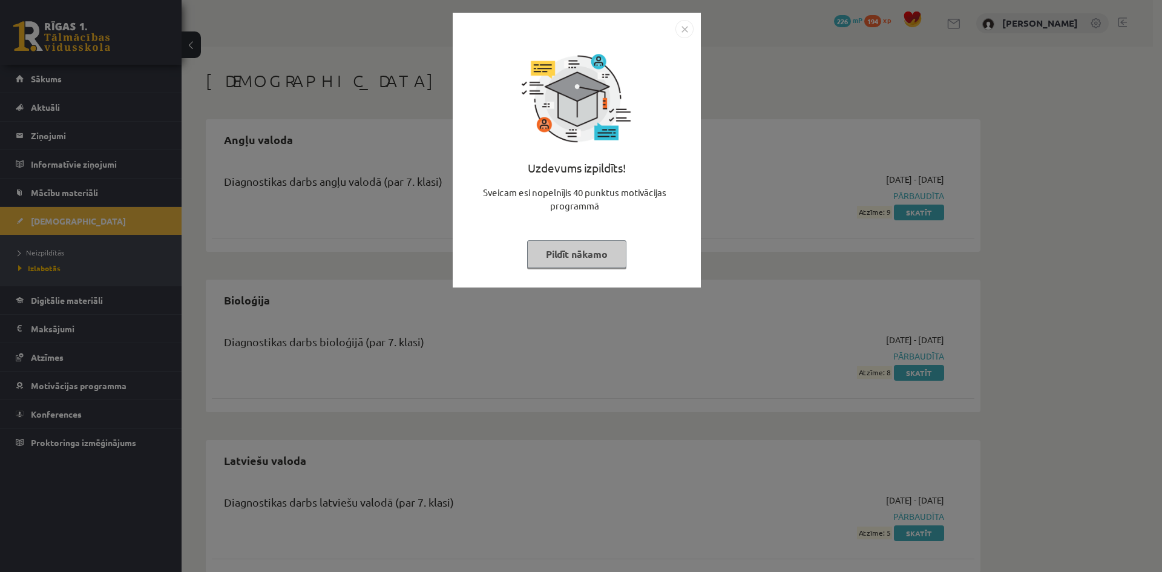
click at [584, 249] on button "Pildīt nākamo" at bounding box center [576, 254] width 99 height 28
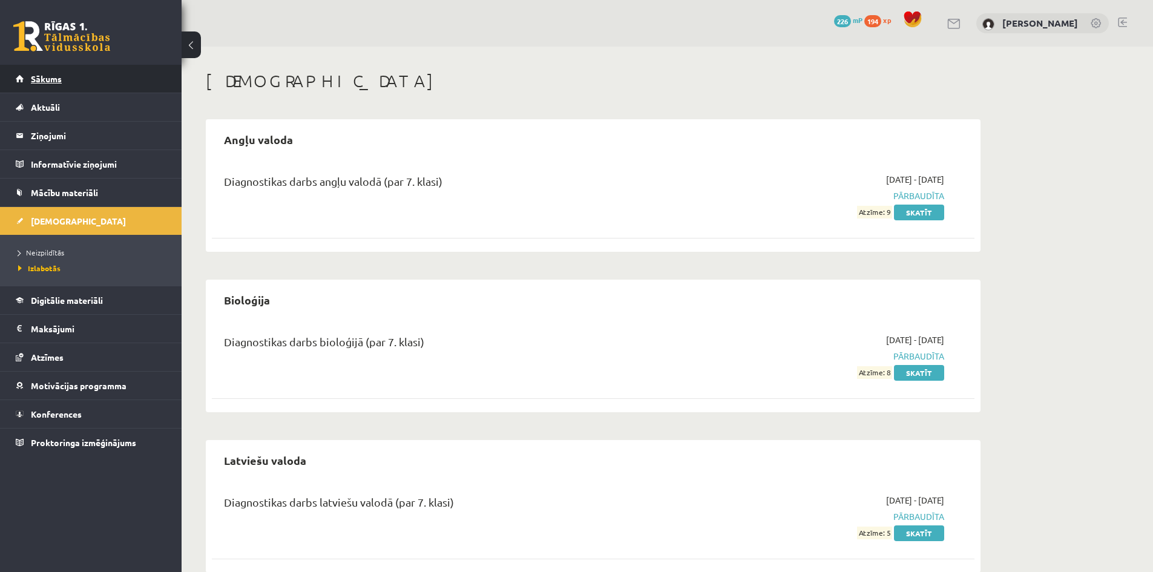
click at [54, 79] on span "Sākums" at bounding box center [46, 78] width 31 height 11
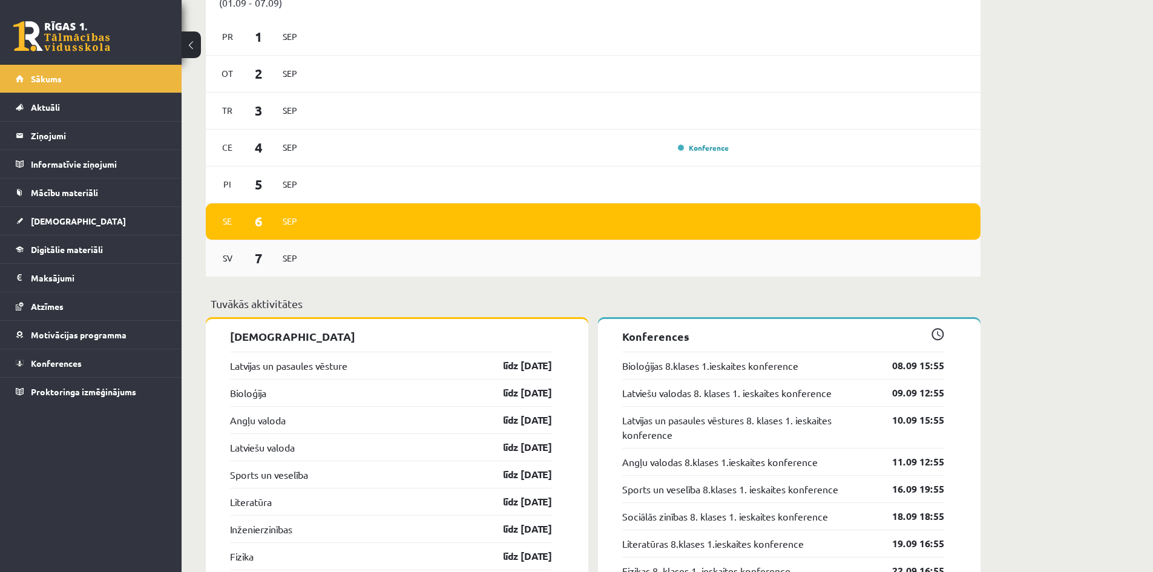
scroll to position [1150, 0]
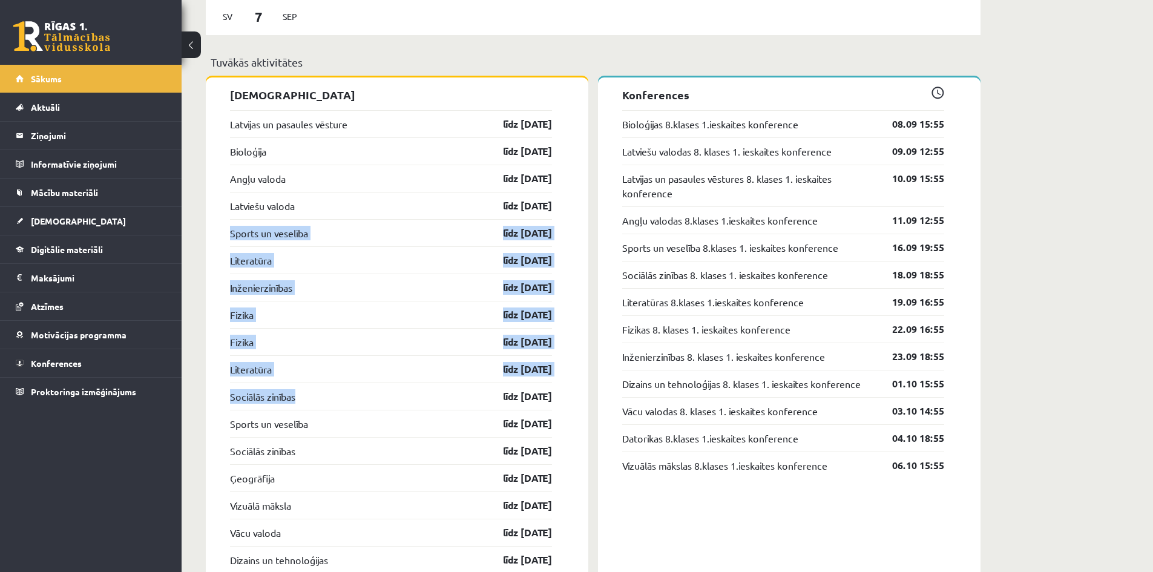
drag, startPoint x: 301, startPoint y: 401, endPoint x: 219, endPoint y: 235, distance: 184.4
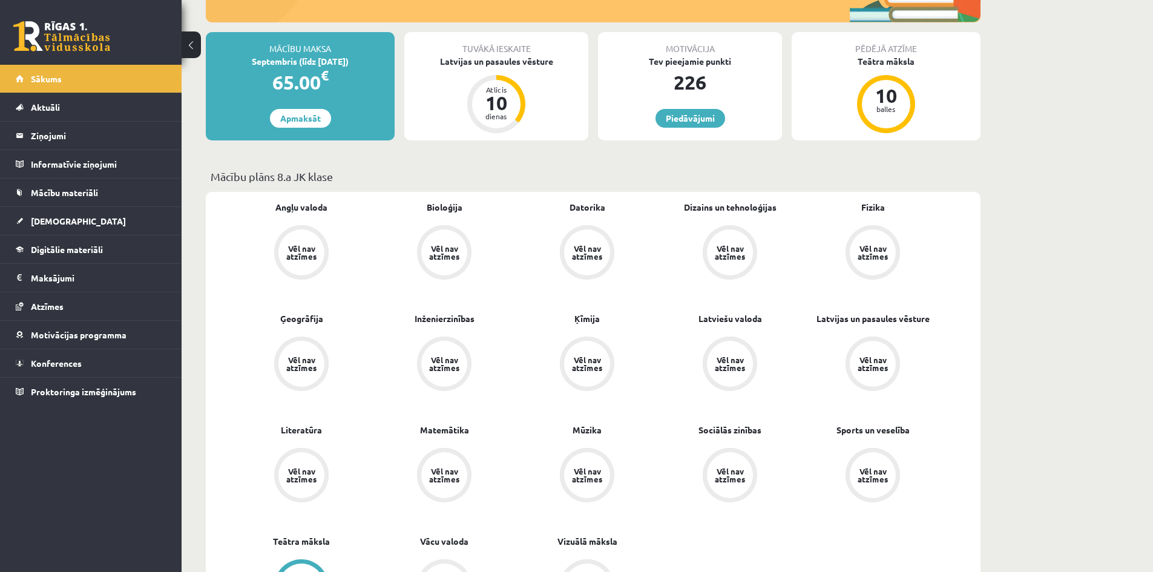
scroll to position [194, 0]
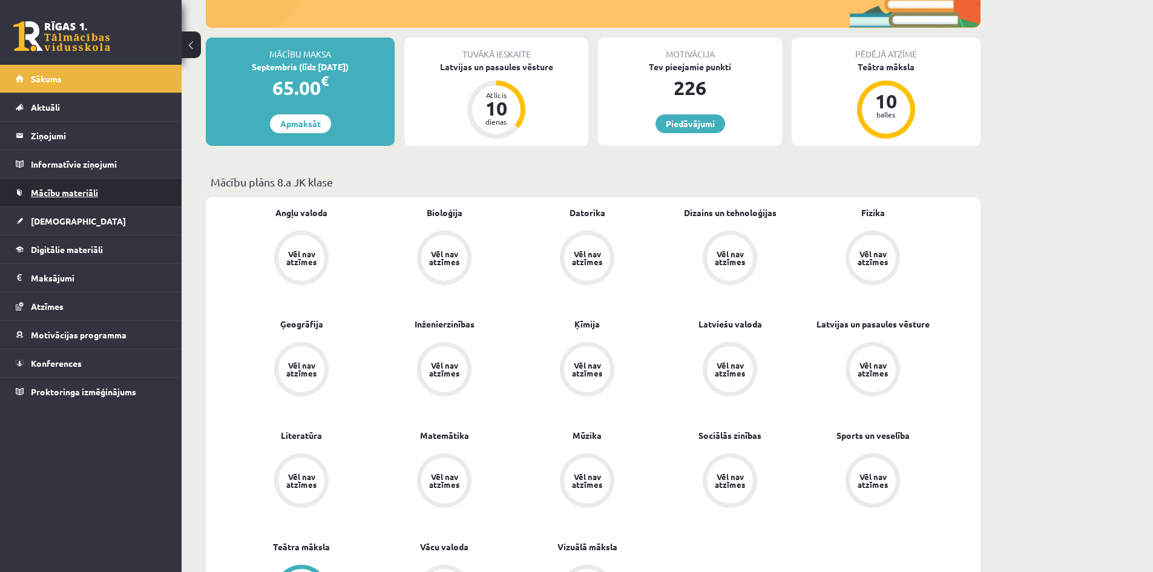
click at [84, 186] on link "Mācību materiāli" at bounding box center [91, 193] width 151 height 28
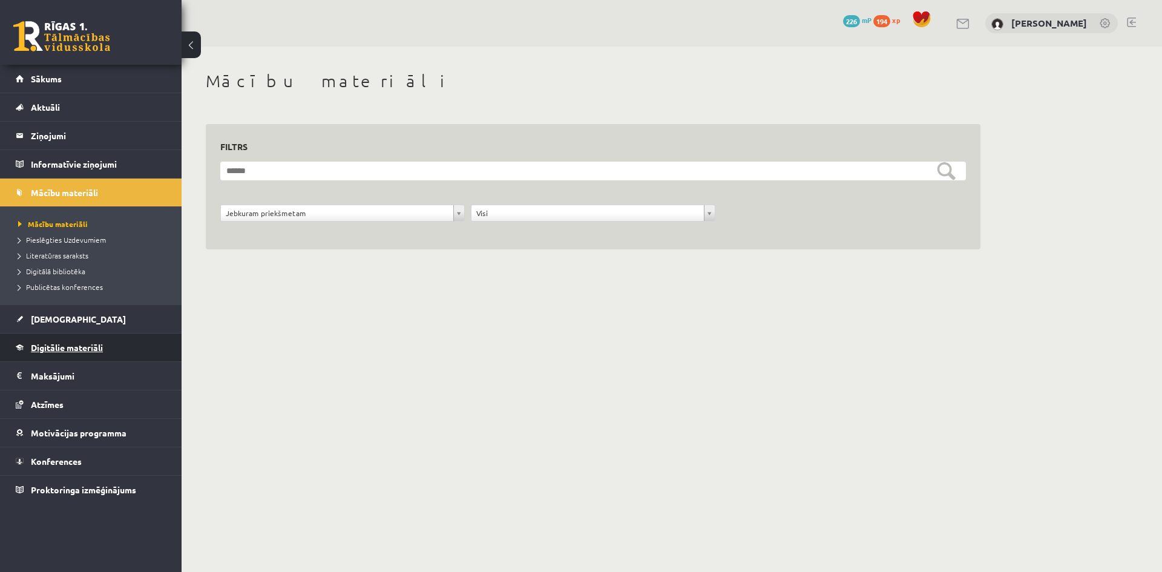
click at [44, 340] on link "Digitālie materiāli" at bounding box center [91, 348] width 151 height 28
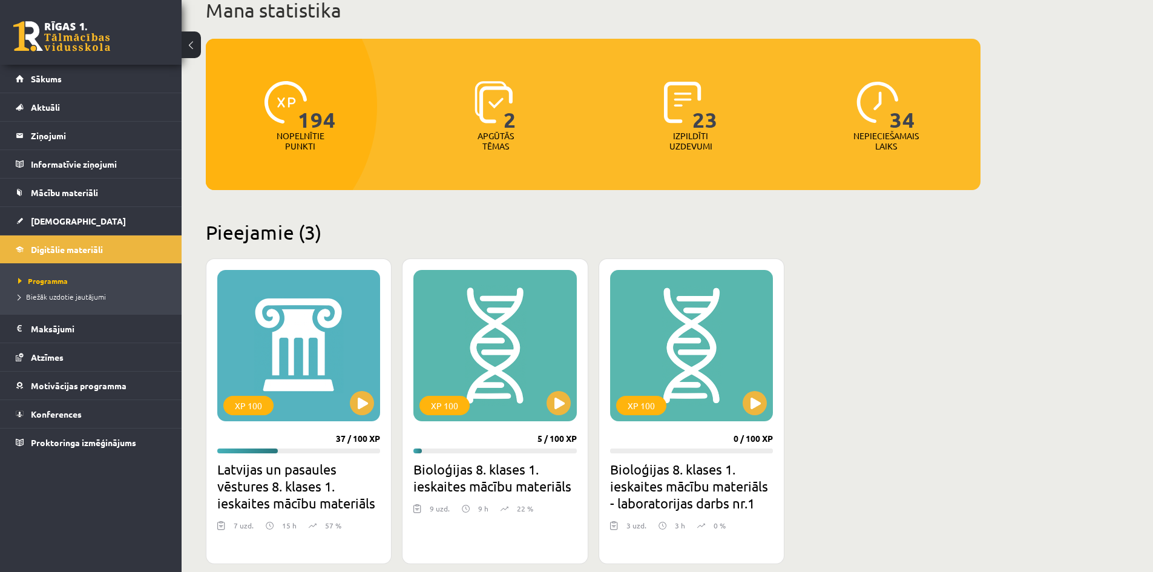
scroll to position [242, 0]
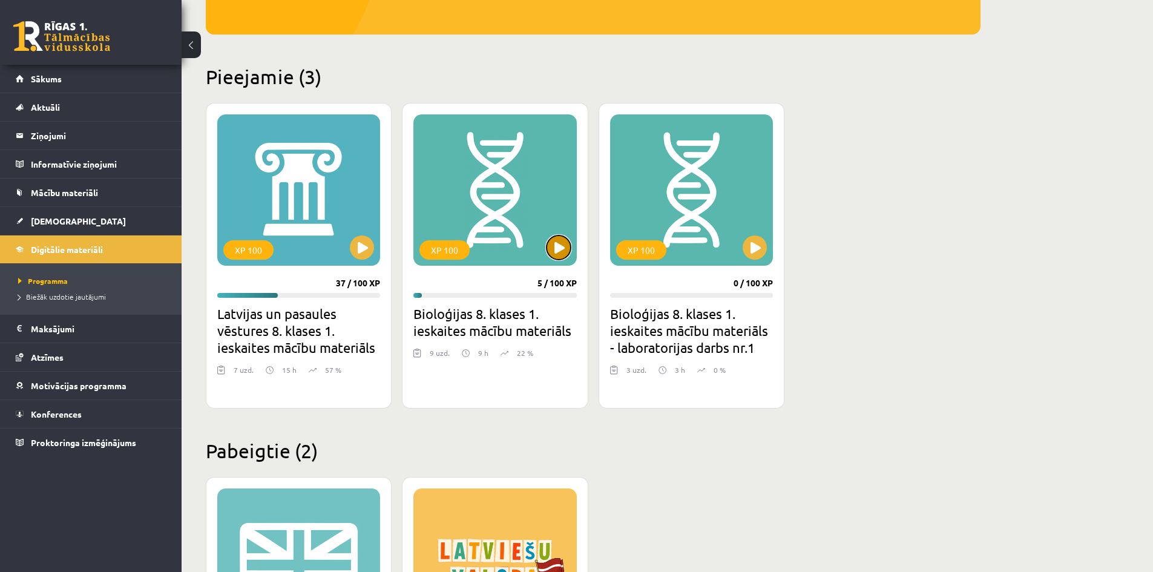
click at [553, 256] on button at bounding box center [559, 247] width 24 height 24
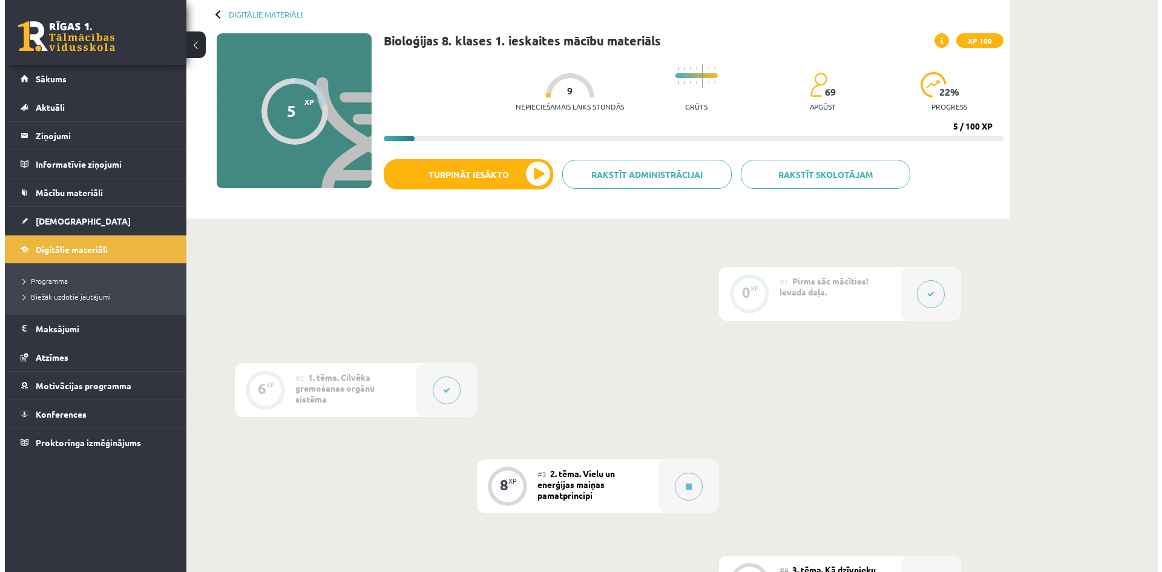
scroll to position [182, 0]
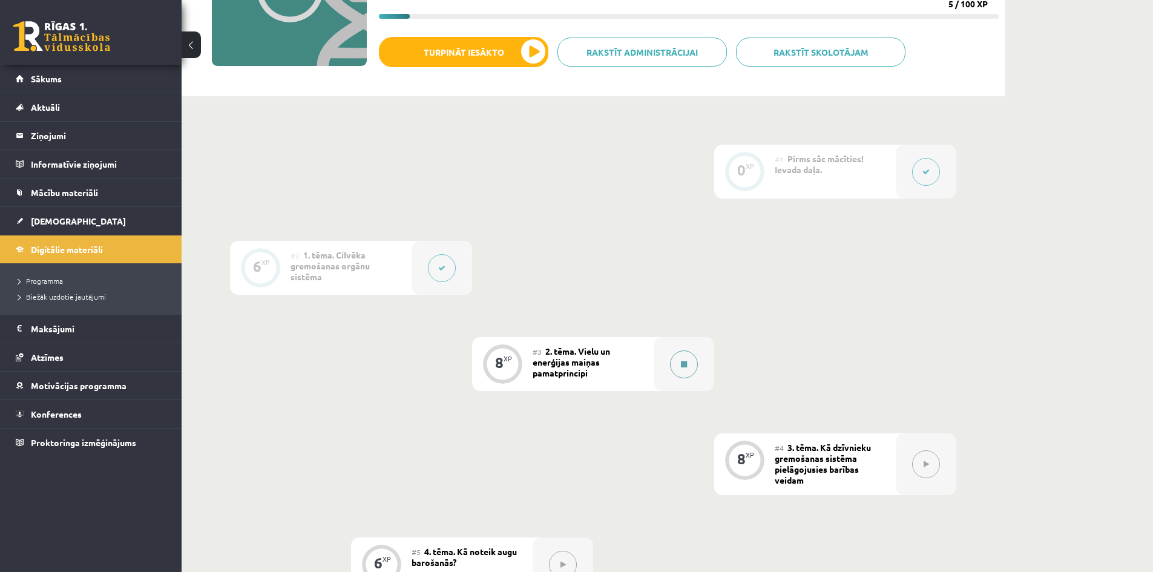
click at [679, 371] on button at bounding box center [684, 364] width 28 height 28
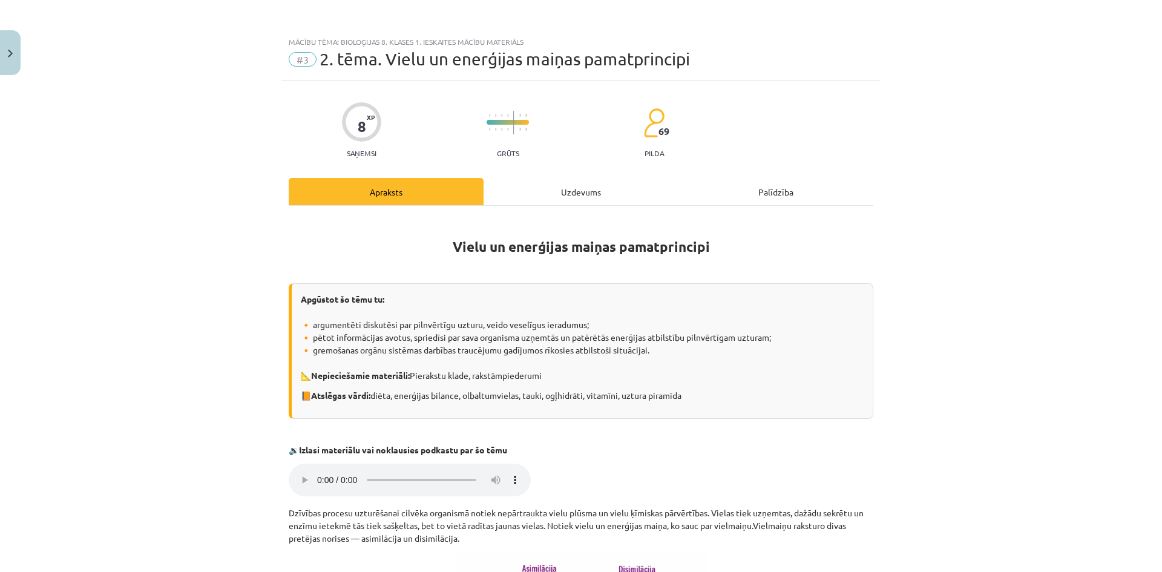
drag, startPoint x: 311, startPoint y: 322, endPoint x: 688, endPoint y: 349, distance: 378.7
click at [688, 349] on div "Apgūstot šo tēmu tu: 🔸 argumentēti diskutēsi par pilnvērtīgu uzturu, veido vese…" at bounding box center [581, 351] width 585 height 136
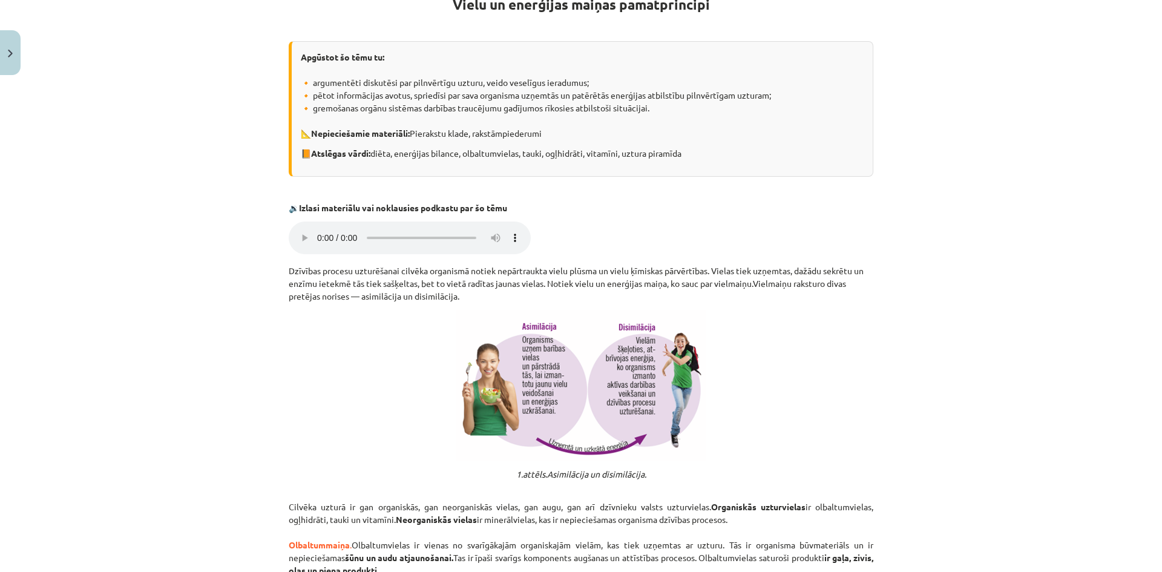
scroll to position [303, 0]
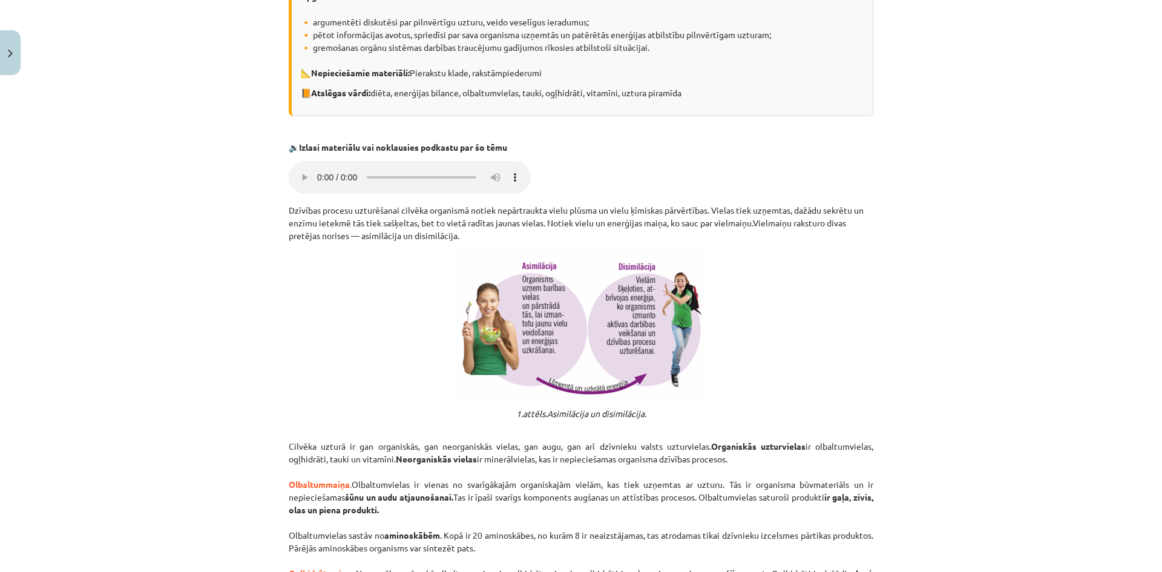
click at [257, 339] on div "Mācību tēma: Bioloģijas 8. klases 1. ieskaites mācību materiāls #3 2. tēma. Vie…" at bounding box center [581, 286] width 1162 height 572
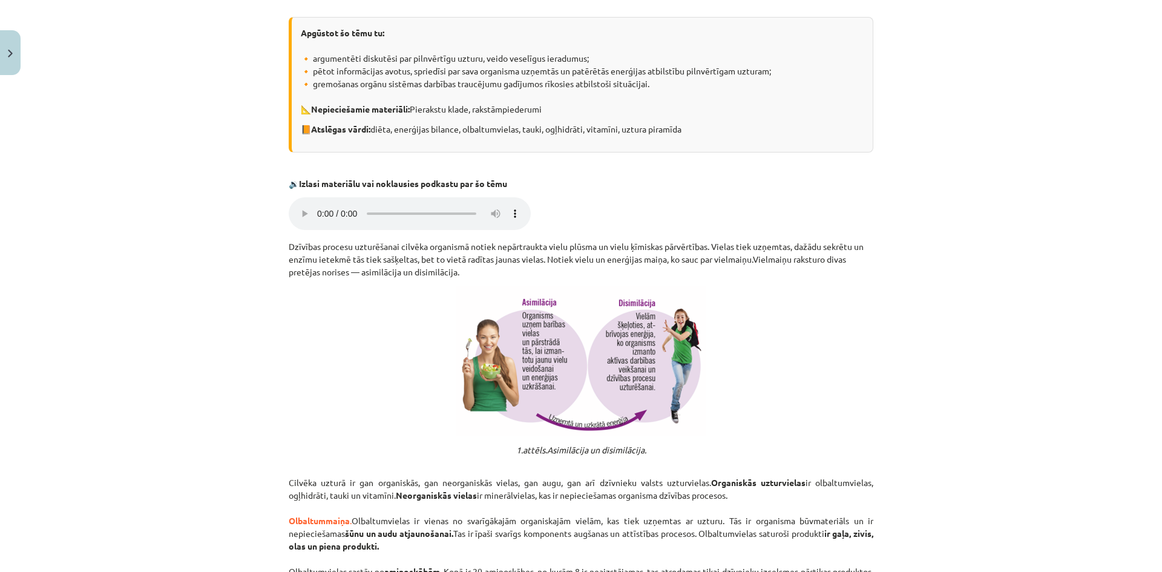
scroll to position [206, 0]
